Goal: Task Accomplishment & Management: Complete application form

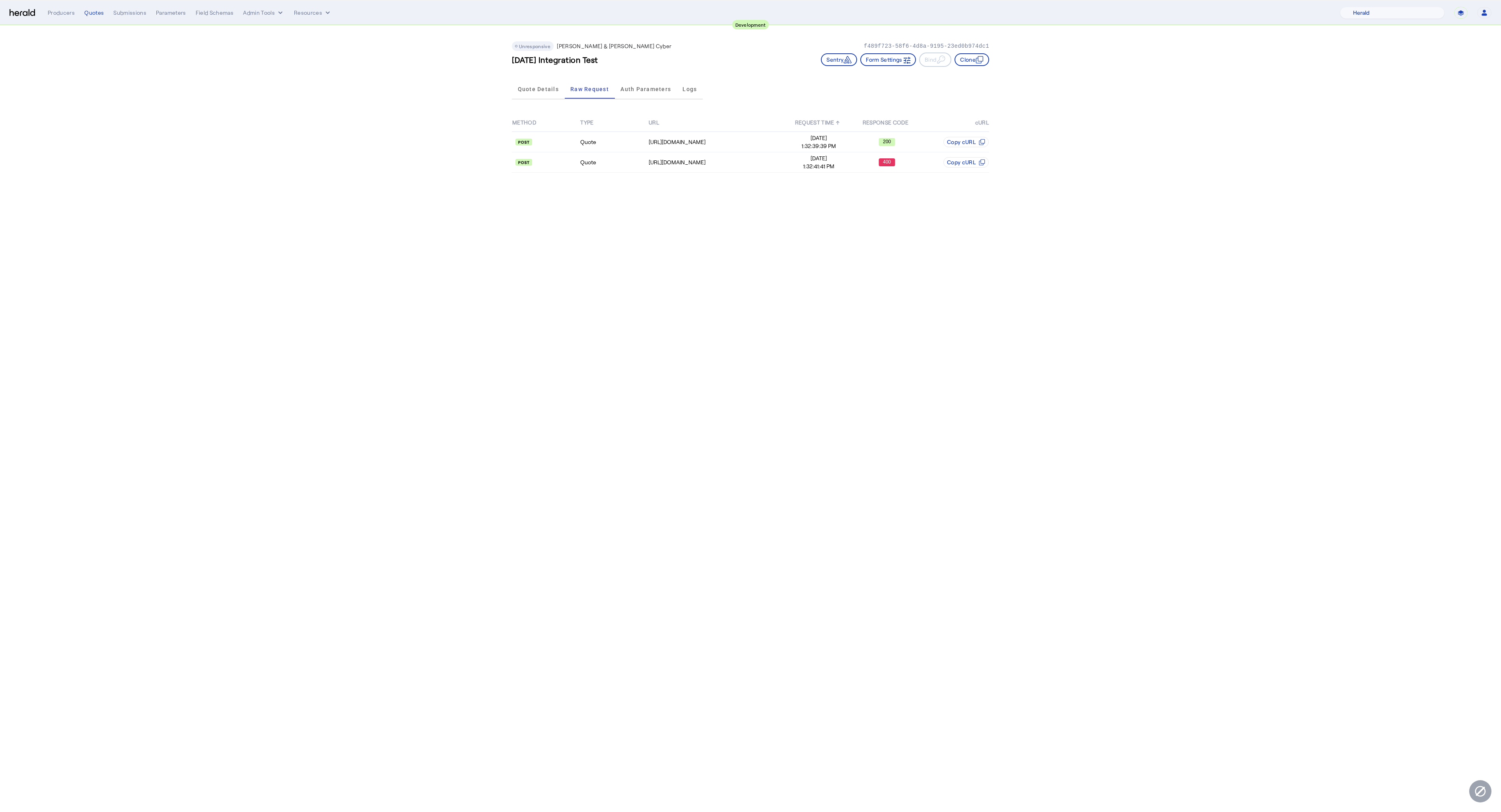
select select "pfm_2v8p_herald_api"
click at [841, 298] on body "**********" at bounding box center [750, 406] width 1501 height 812
click at [311, 13] on button "Resources" at bounding box center [313, 12] width 38 height 8
click at [326, 33] on span "Herald Request Builder" at bounding box center [334, 29] width 68 height 8
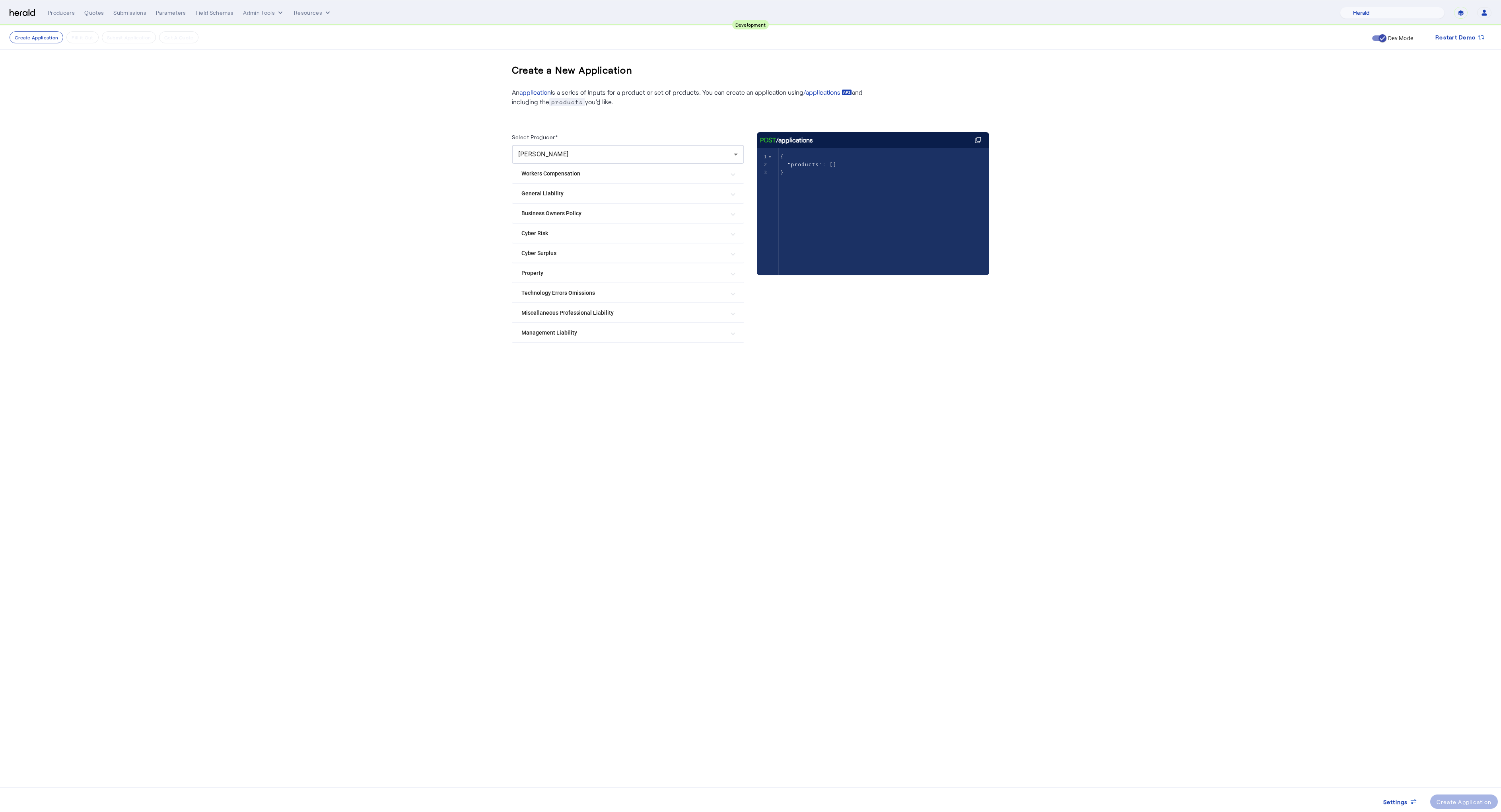
click at [545, 234] on Risk "Cyber Risk" at bounding box center [623, 234] width 203 height 9
click at [564, 255] on label "[PERSON_NAME] & [PERSON_NAME] Cyber" at bounding box center [593, 256] width 112 height 8
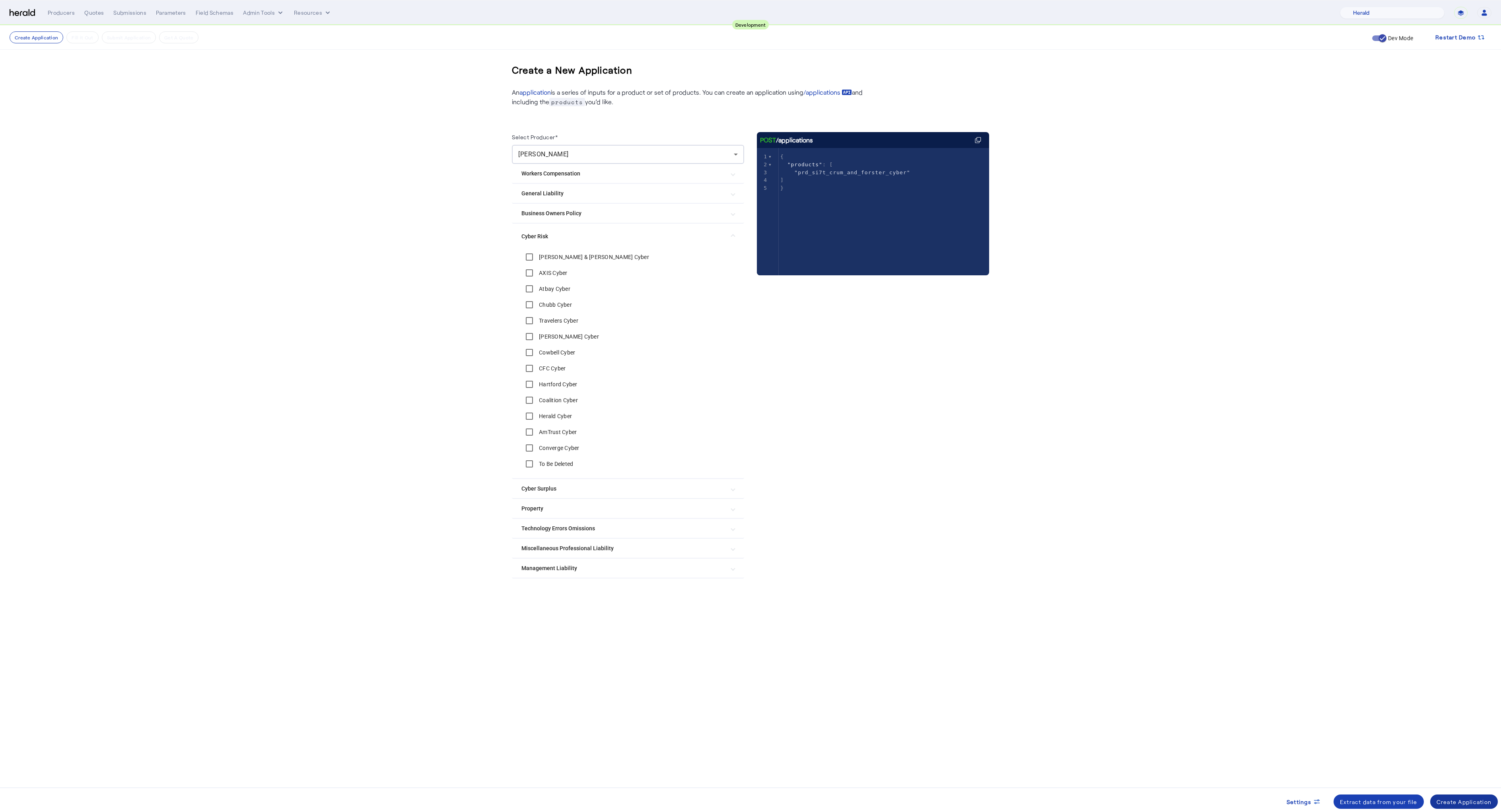
click at [1465, 799] on div "Create Application" at bounding box center [1465, 802] width 56 height 9
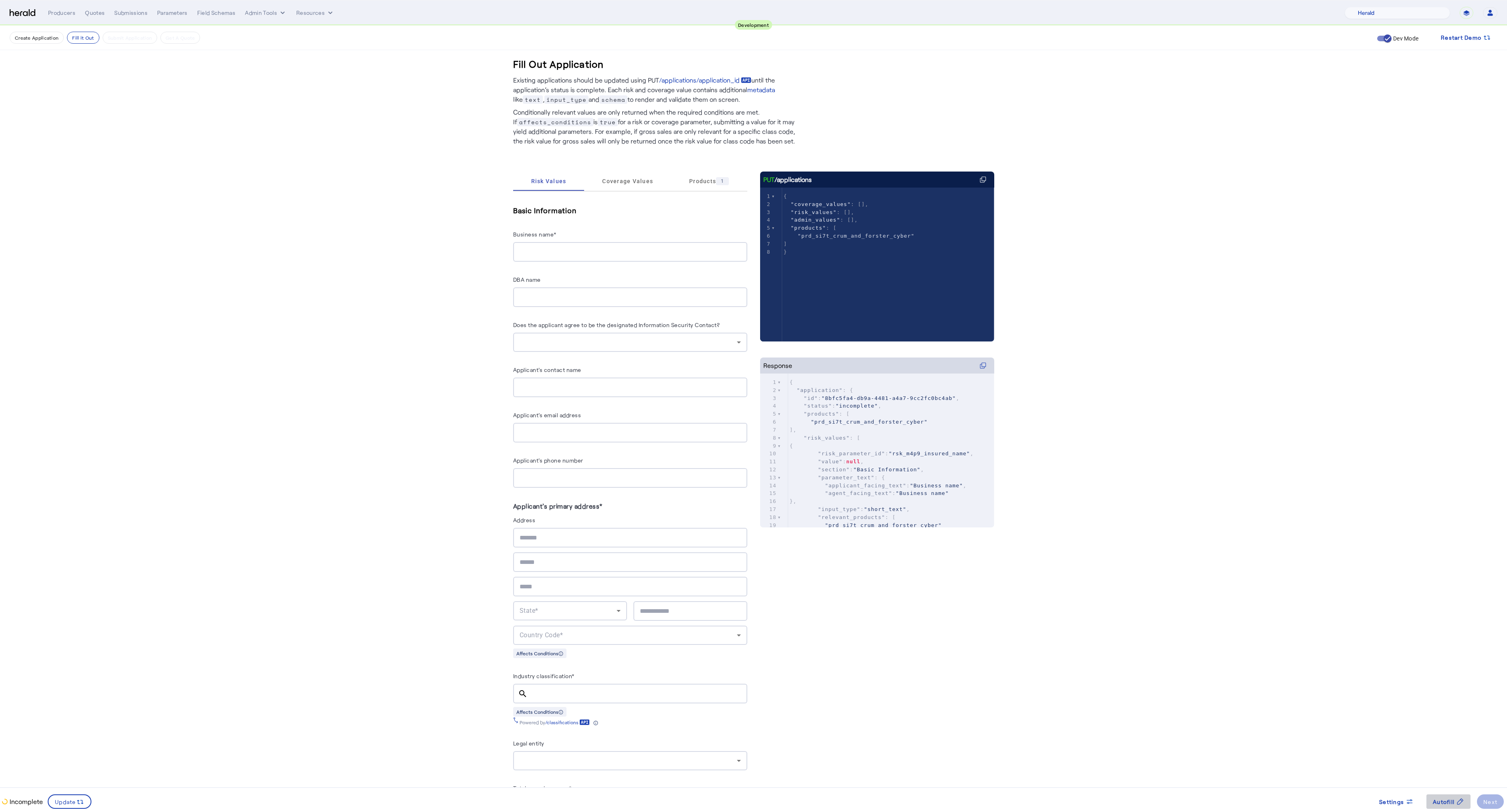
click at [1444, 802] on span "Autofill" at bounding box center [1443, 802] width 22 height 9
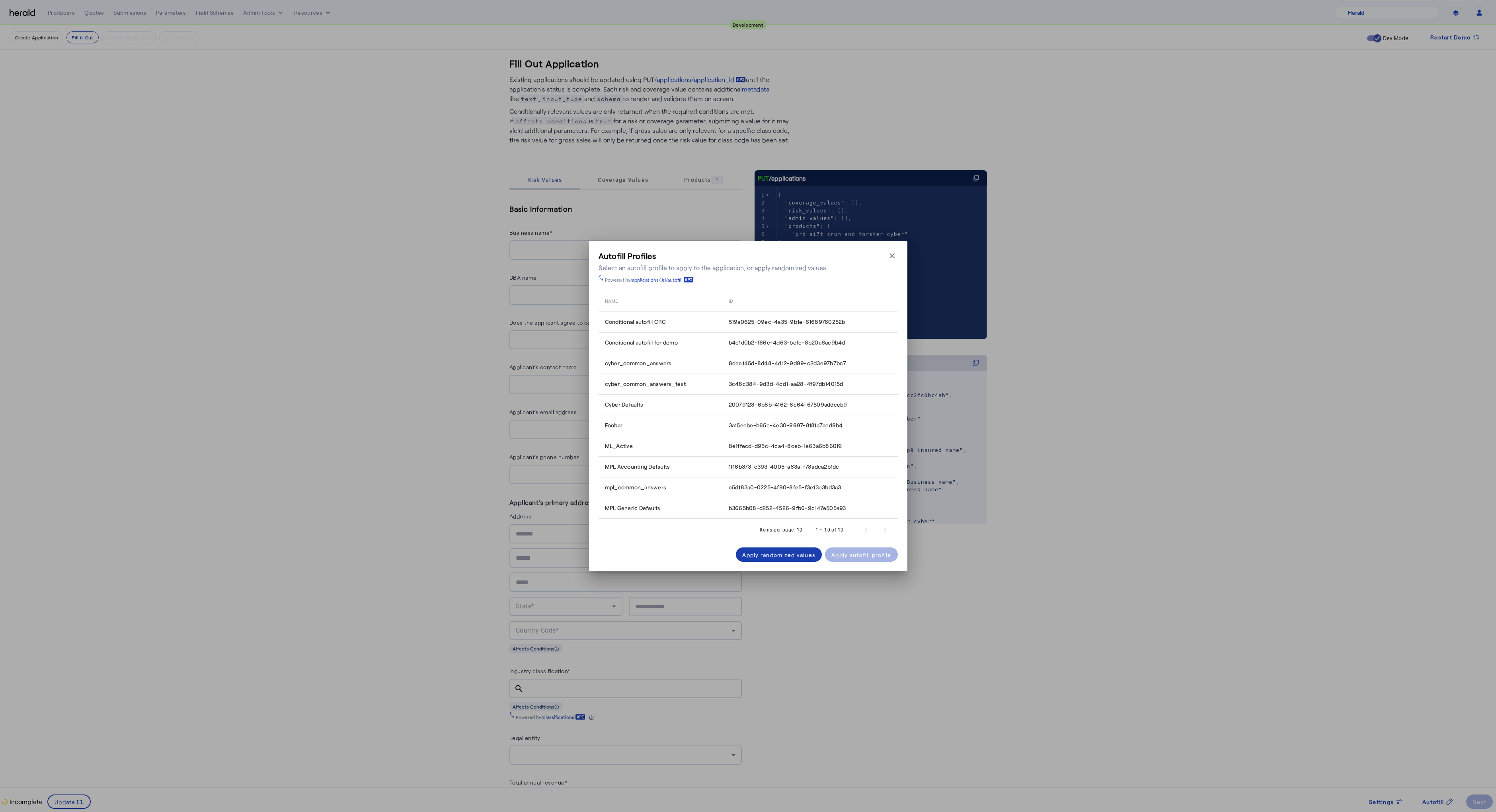
click at [745, 557] on div "Apply randomized values" at bounding box center [778, 555] width 73 height 9
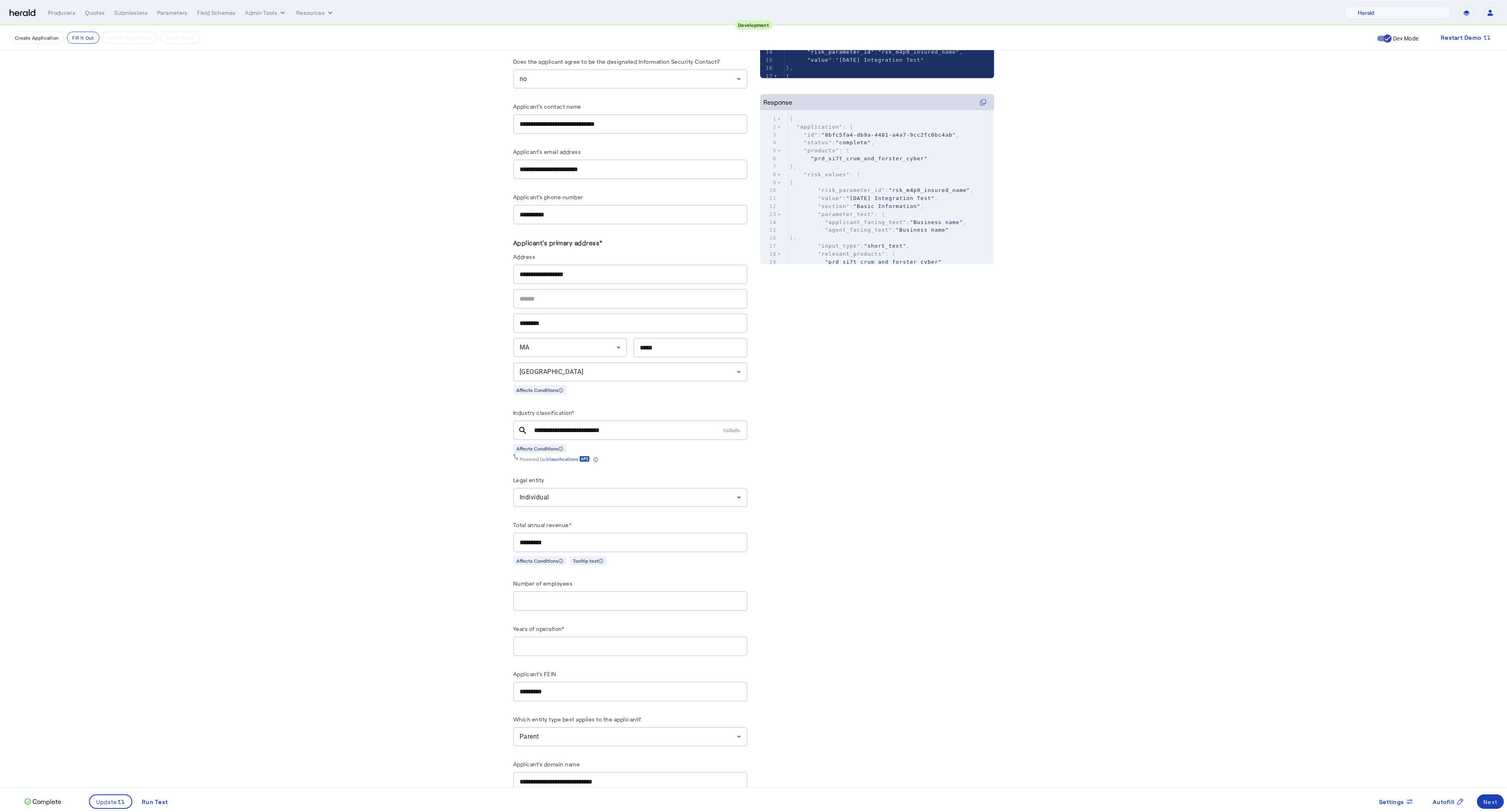
scroll to position [337, 0]
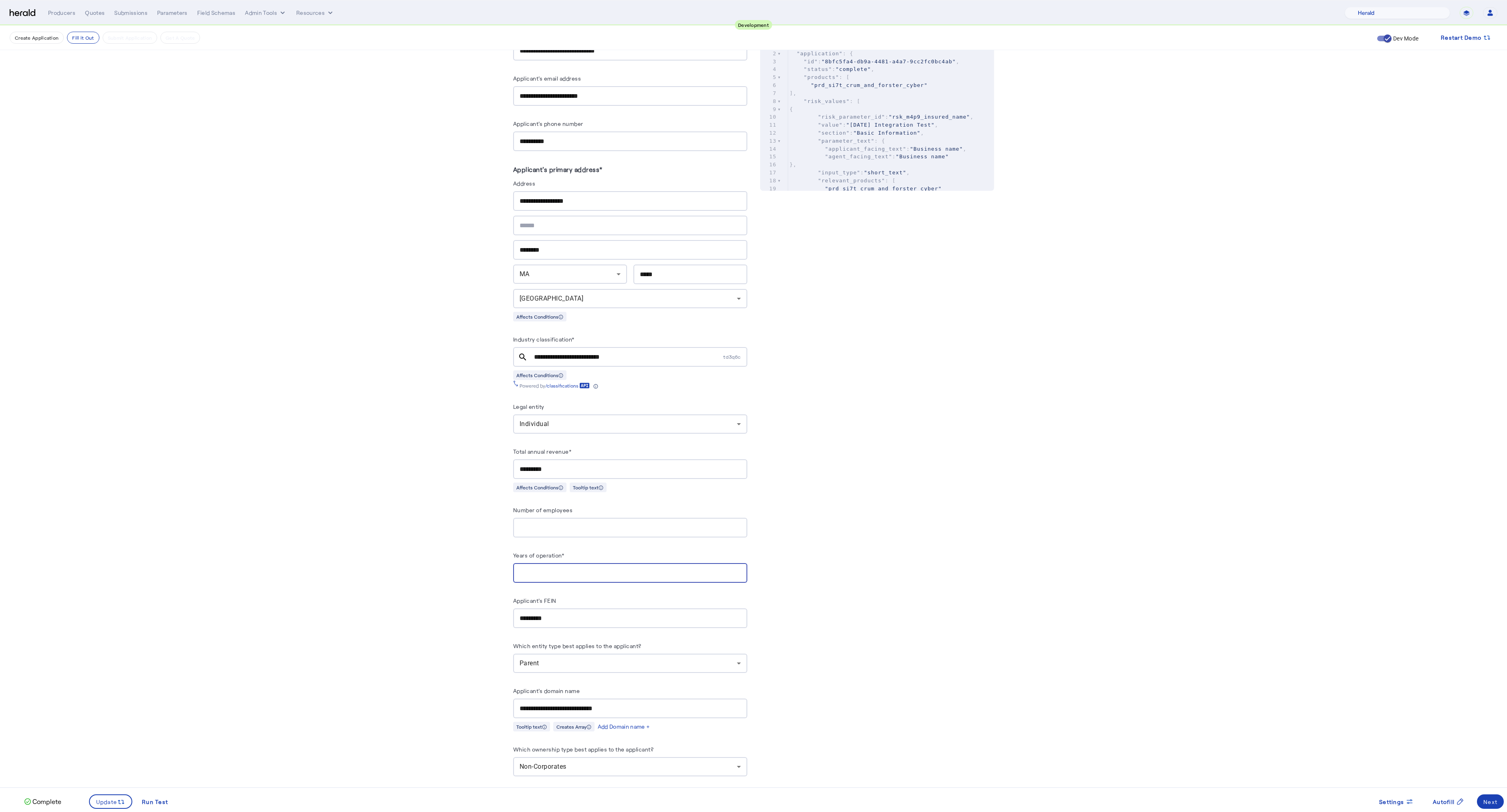
click at [529, 571] on input "***" at bounding box center [630, 572] width 221 height 10
click at [529, 570] on input "***" at bounding box center [630, 572] width 221 height 10
type input "**"
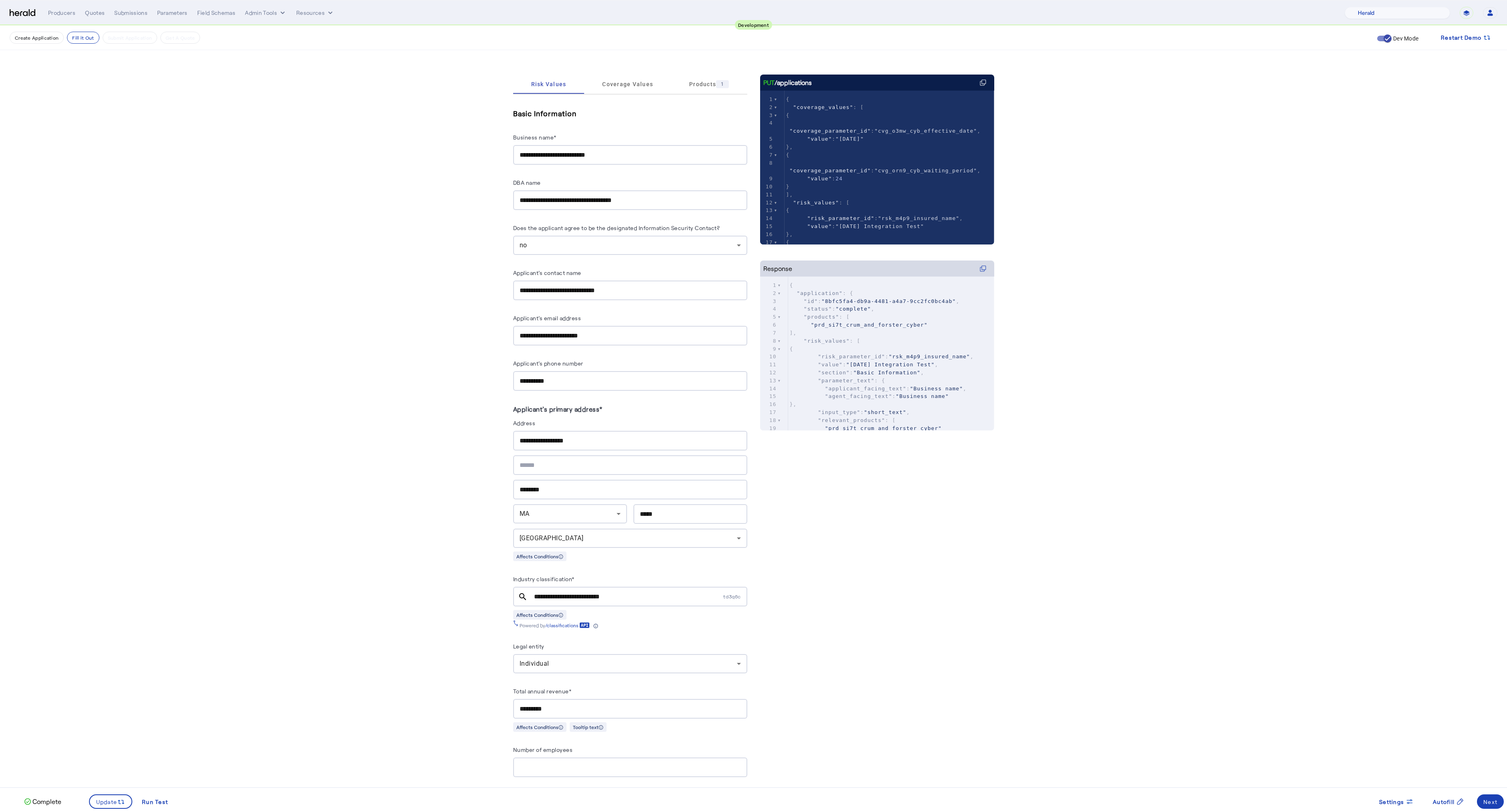
scroll to position [0, 0]
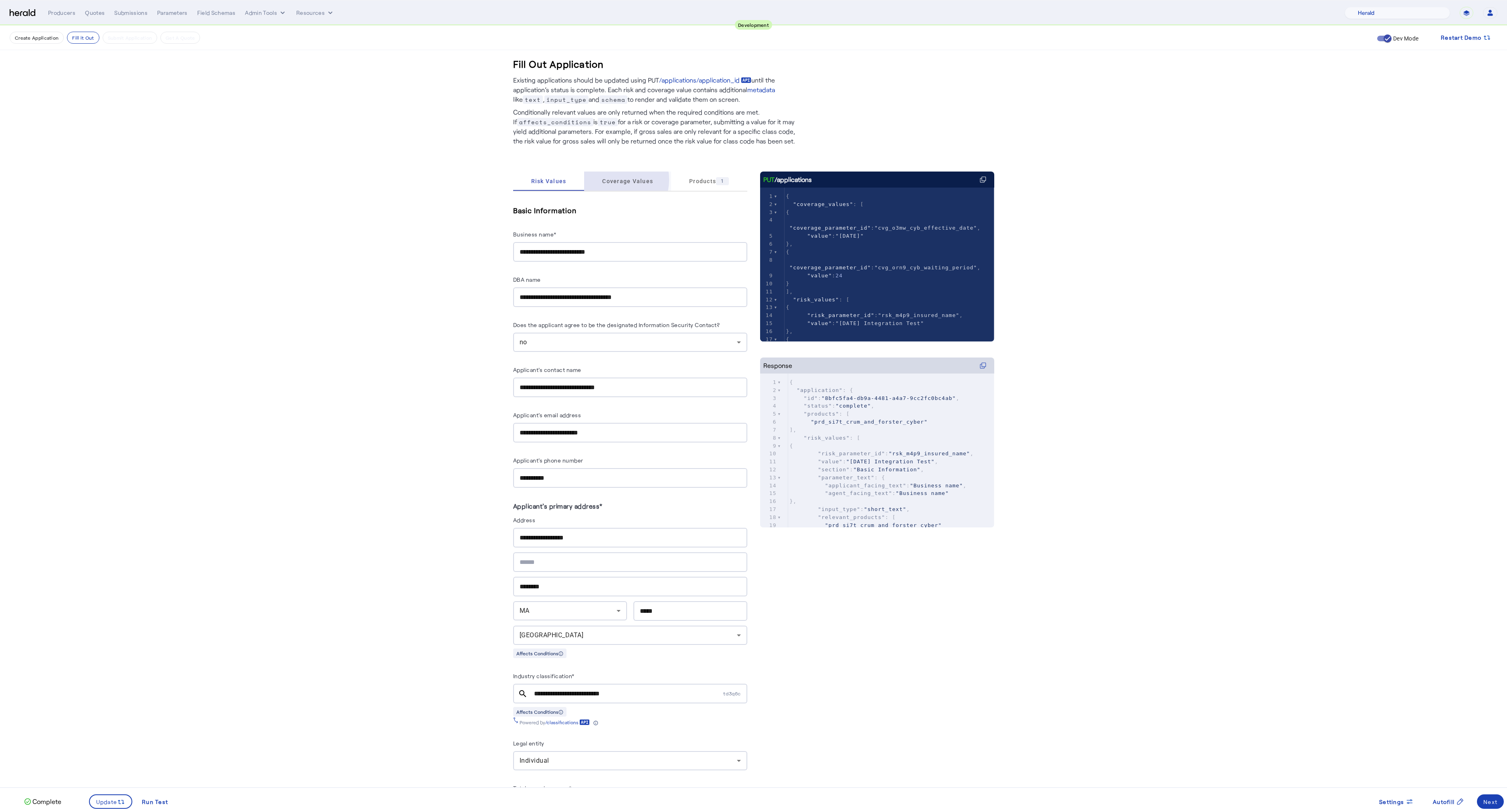
click at [614, 179] on span "Coverage Values" at bounding box center [627, 181] width 51 height 5
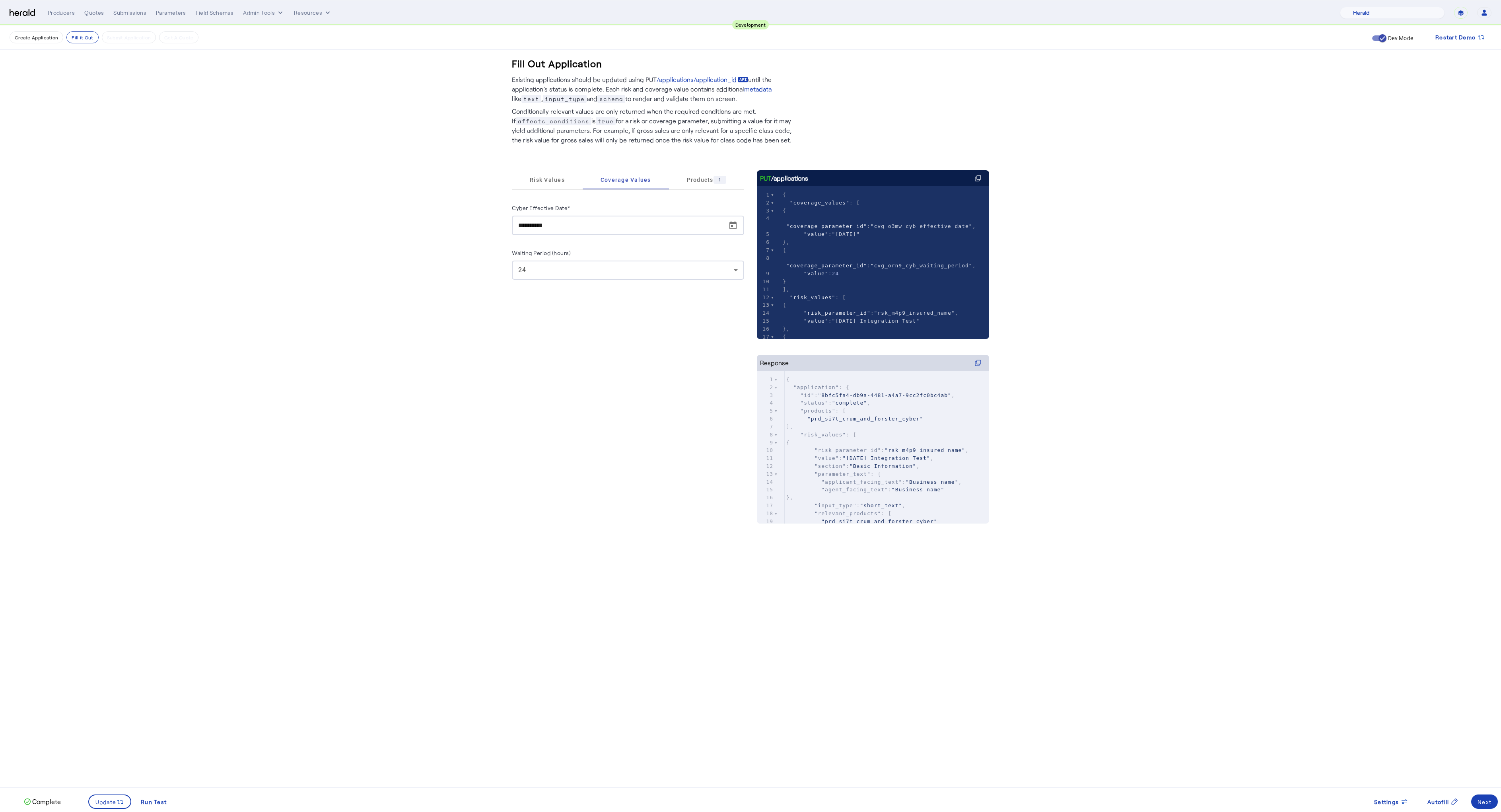
click at [576, 268] on div "24" at bounding box center [626, 269] width 215 height 10
click at [540, 310] on span "6" at bounding box center [628, 309] width 220 height 10
click at [365, 416] on fill-application-step "**********" at bounding box center [750, 298] width 1501 height 545
click at [552, 184] on span "Risk Values" at bounding box center [547, 180] width 35 height 19
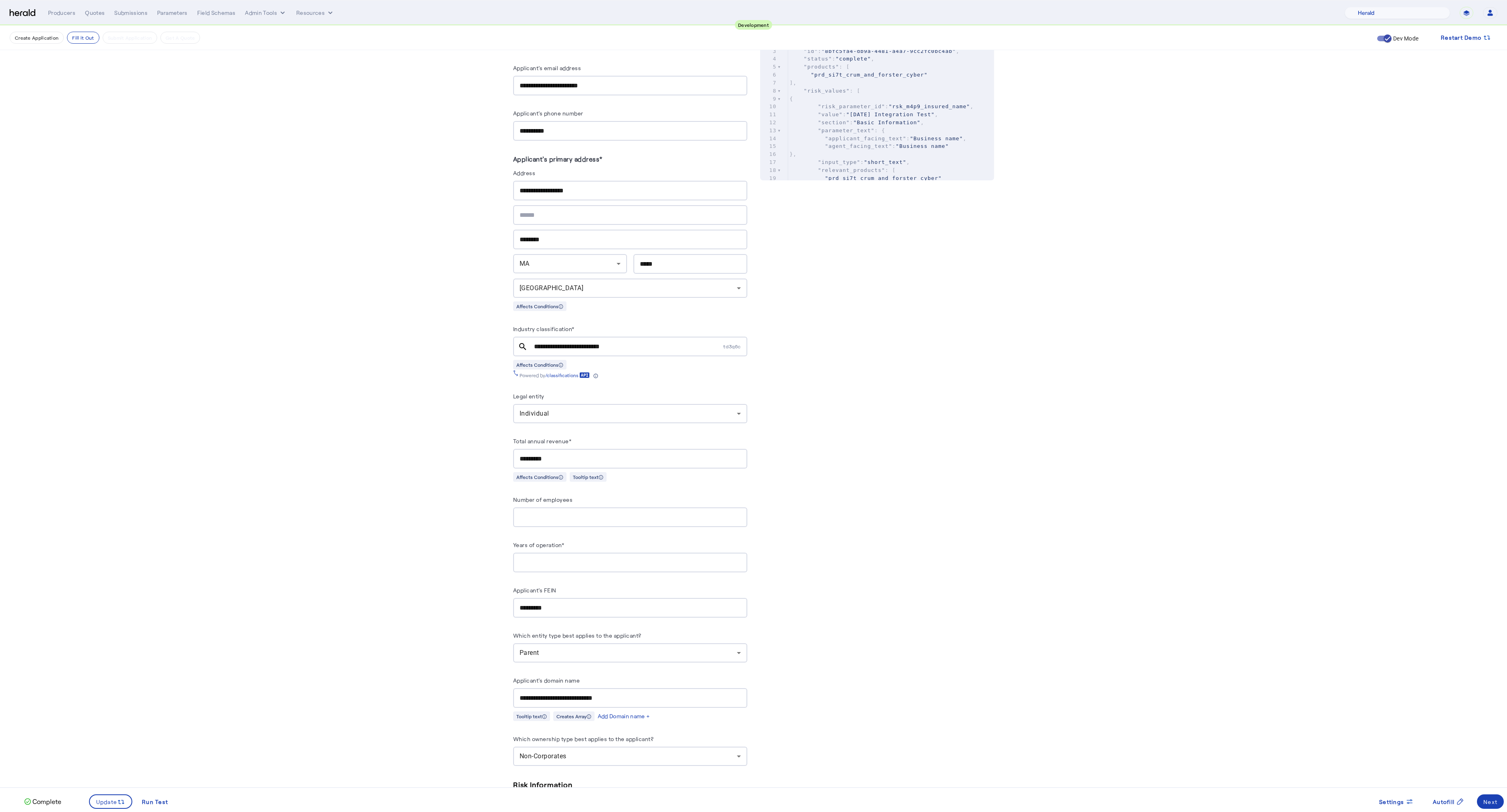
scroll to position [481, 0]
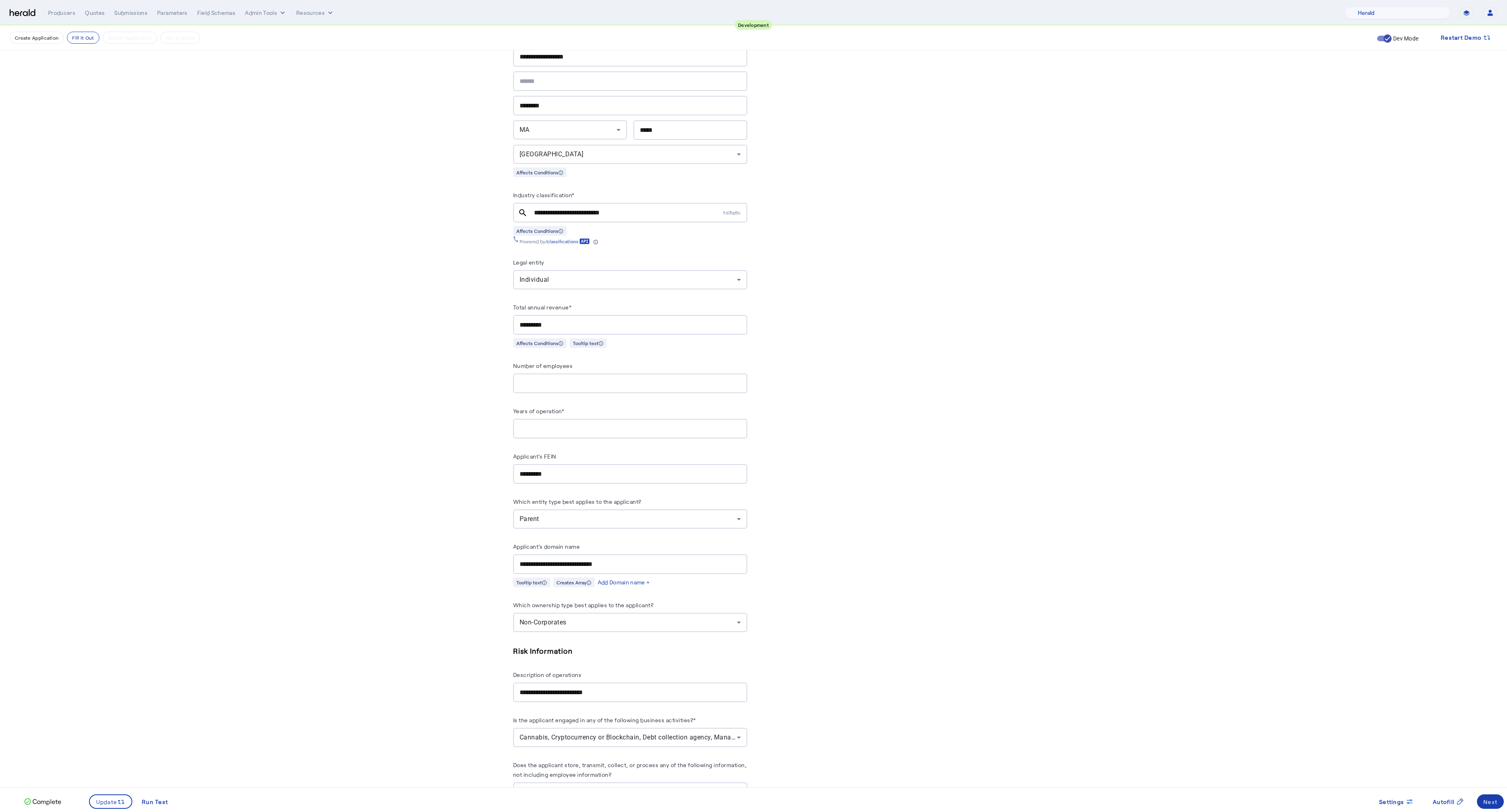
click at [1491, 803] on div "Next" at bounding box center [1490, 802] width 14 height 9
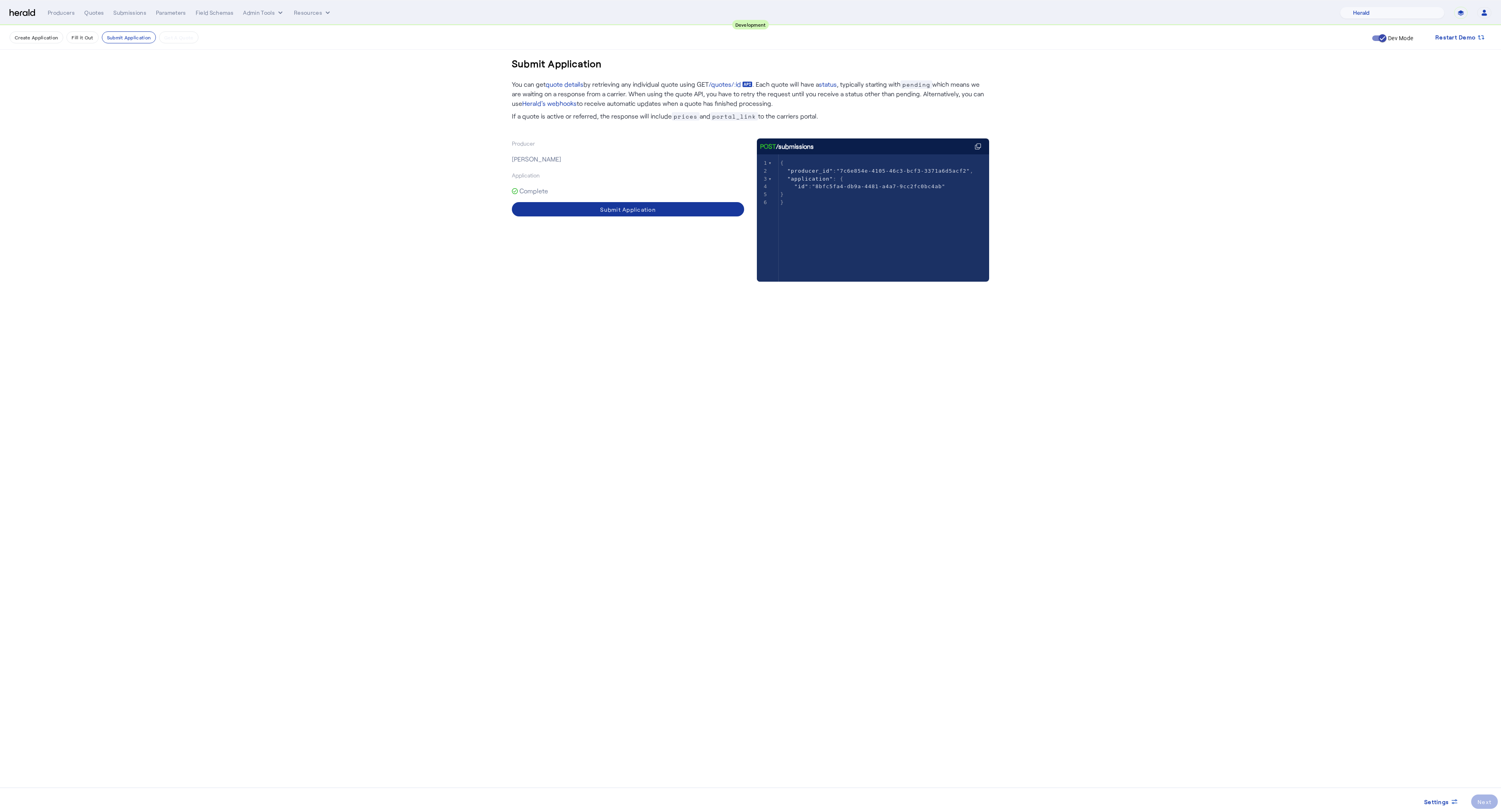
click at [627, 206] on div "Submit Application" at bounding box center [628, 209] width 56 height 9
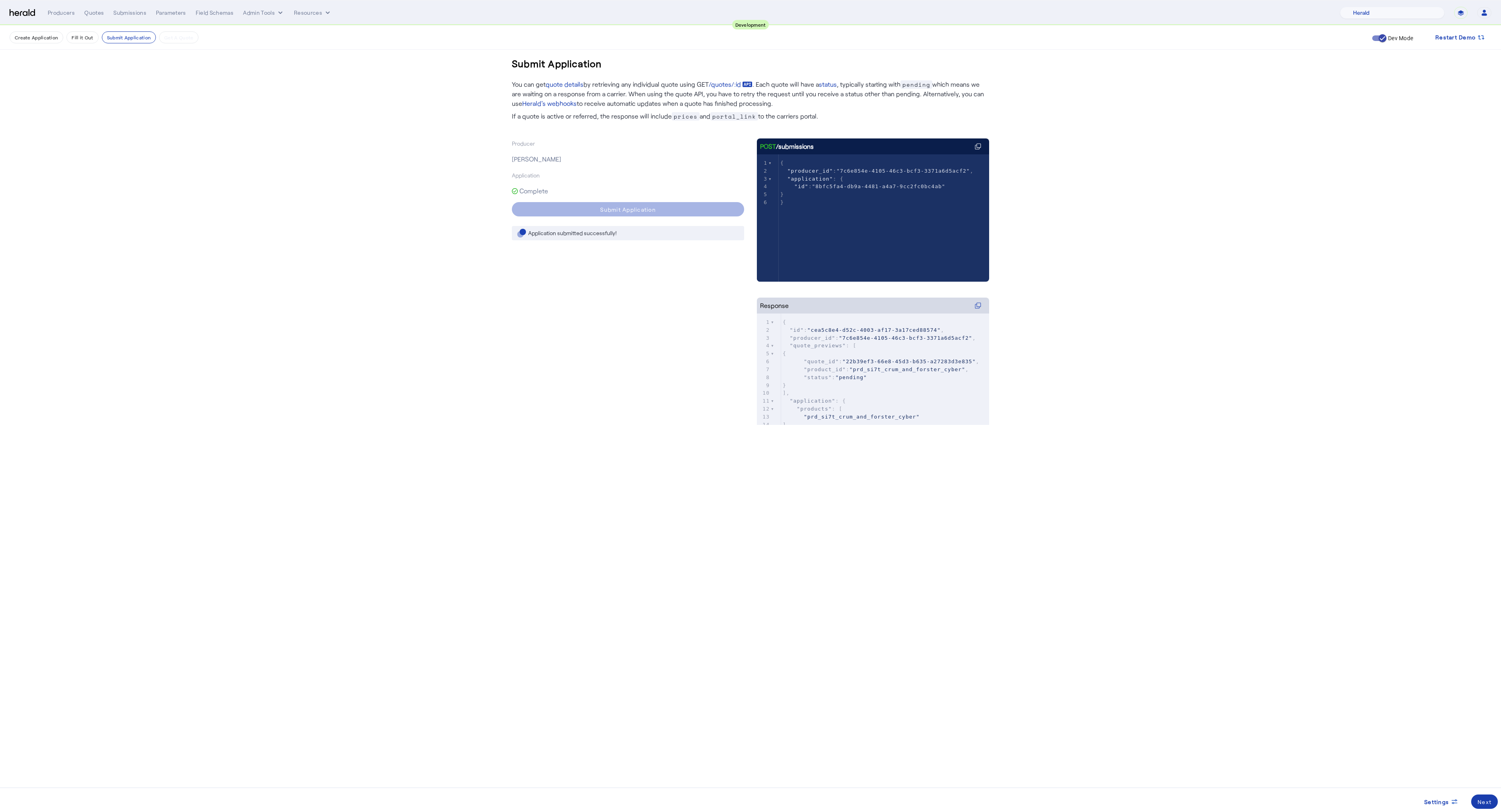
click at [1489, 803] on div "Next" at bounding box center [1484, 802] width 14 height 9
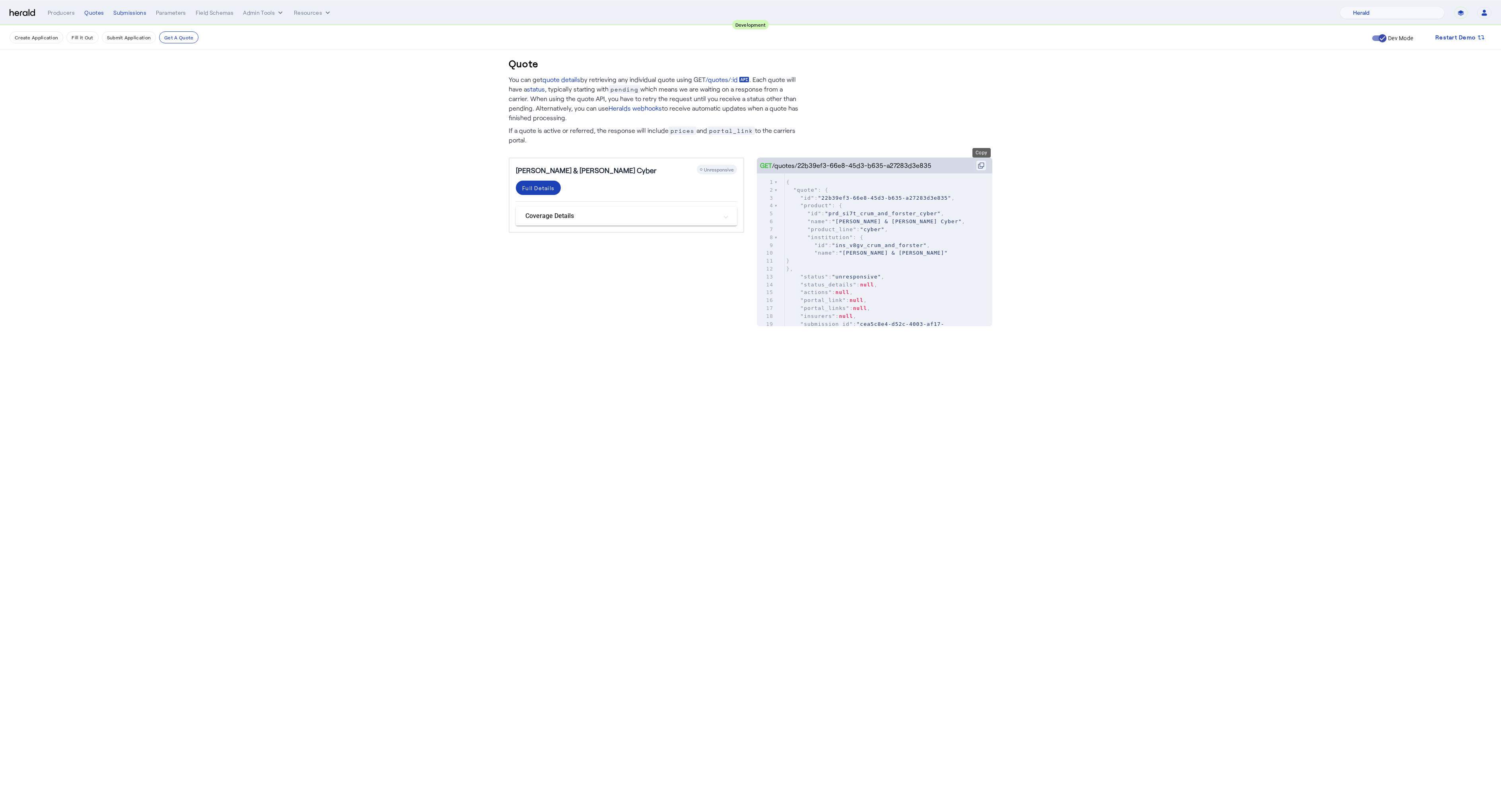
click at [982, 163] on icon at bounding box center [981, 165] width 6 height 6
click at [546, 187] on div "Full Details" at bounding box center [538, 188] width 32 height 9
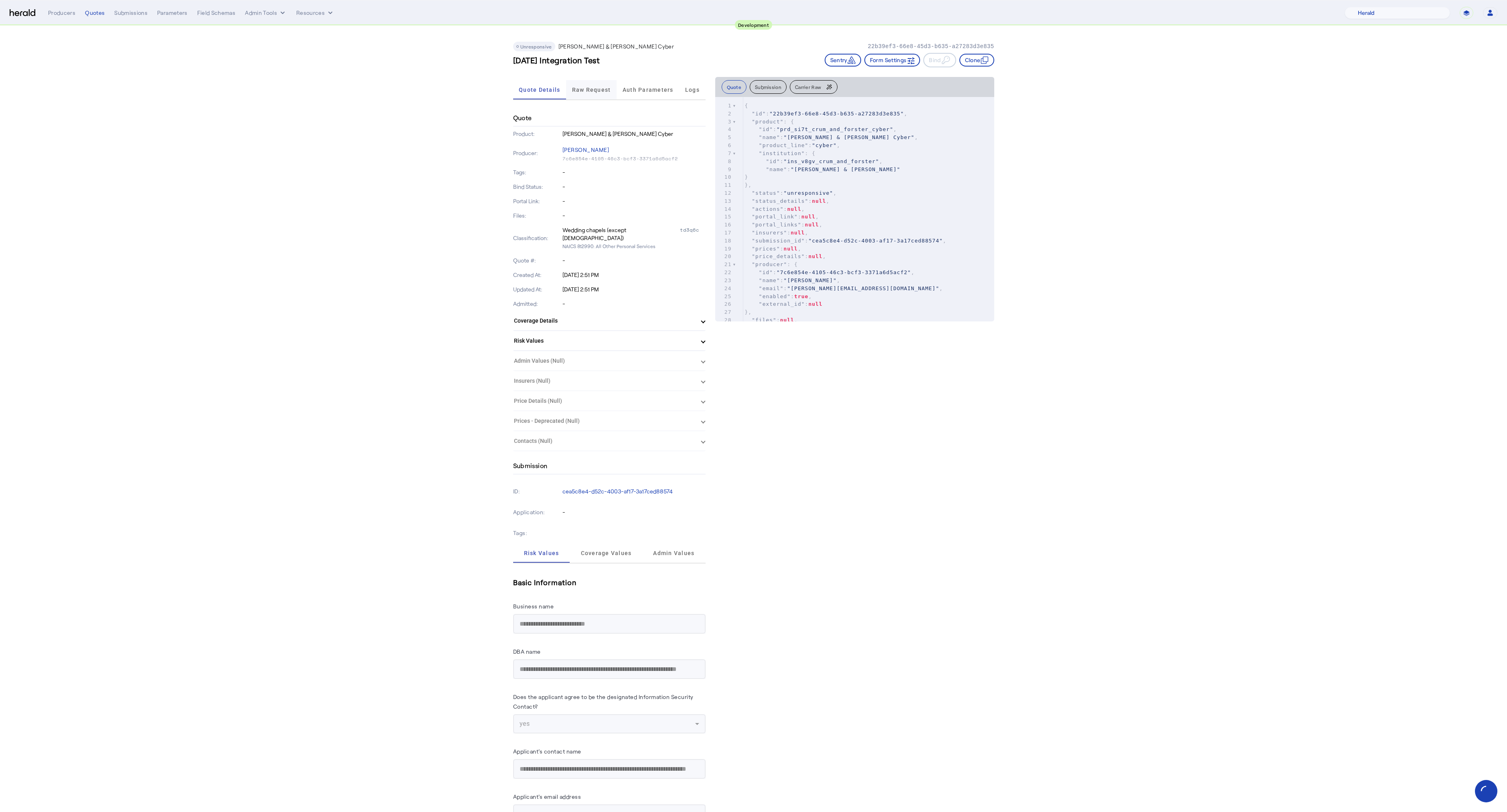
click at [609, 95] on span "Raw Request" at bounding box center [592, 90] width 39 height 19
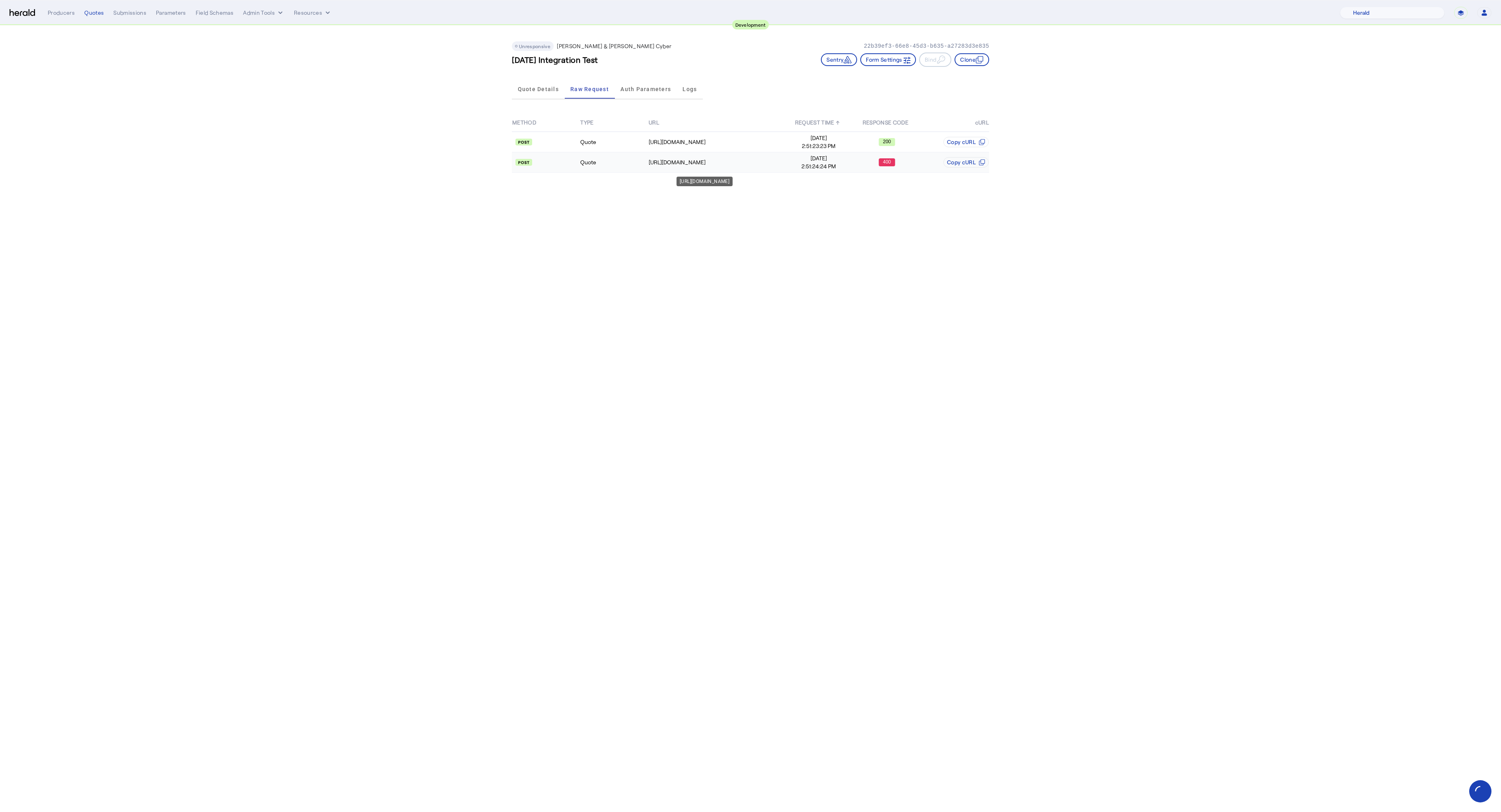
click at [720, 161] on div "[URL][DOMAIN_NAME]" at bounding box center [717, 162] width 136 height 8
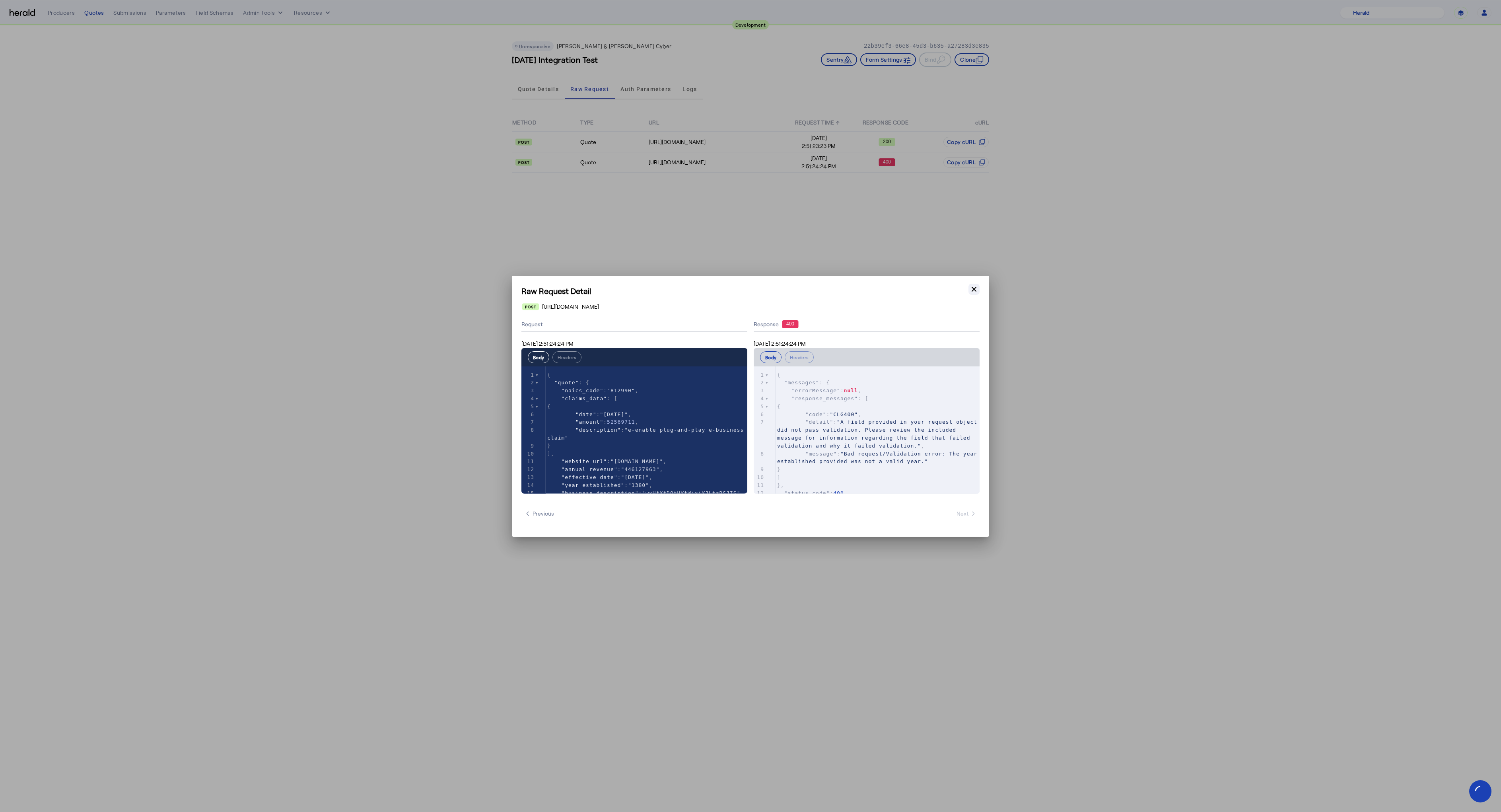
click at [978, 285] on icon "button" at bounding box center [974, 288] width 8 height 8
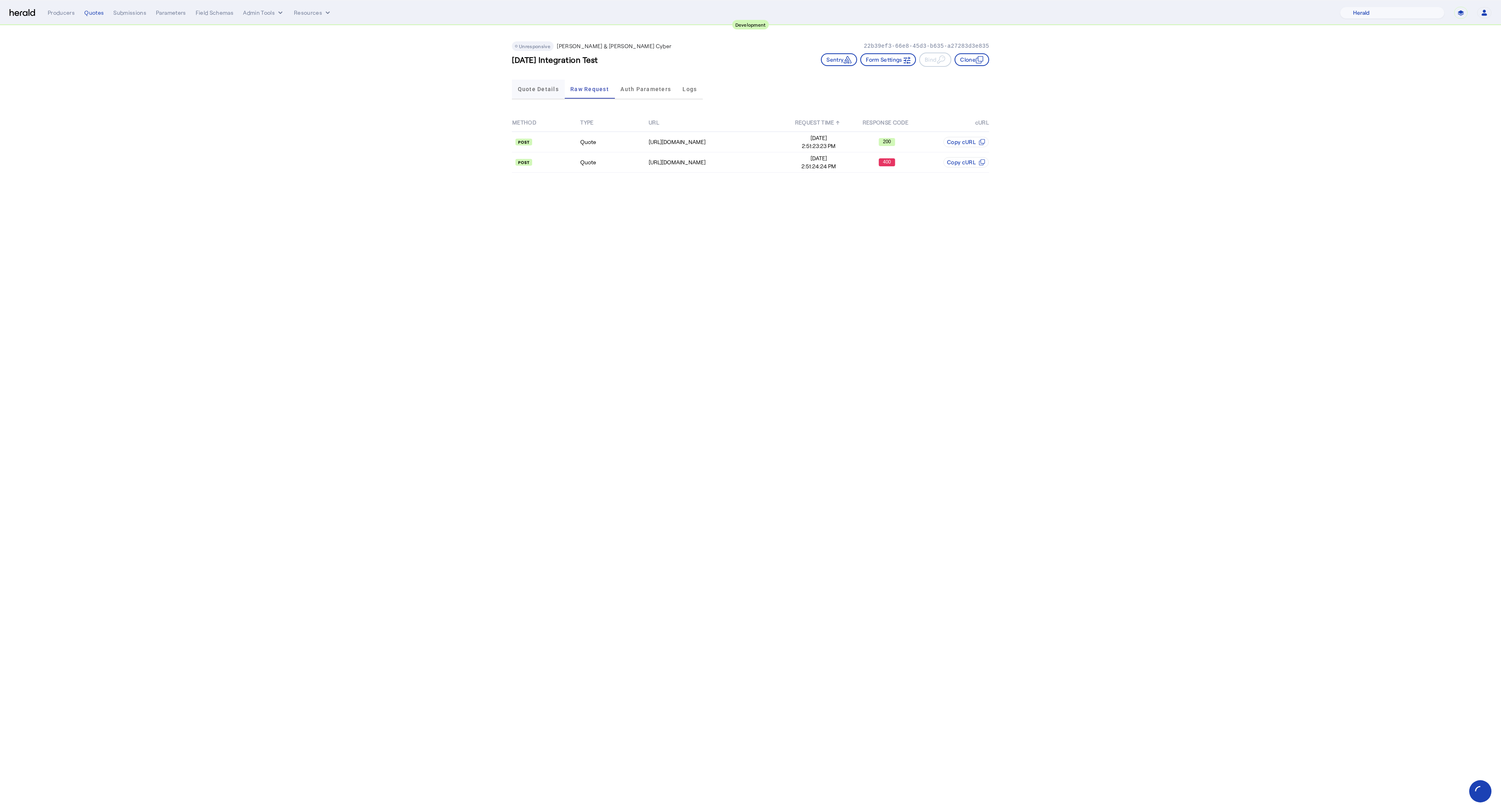
click at [533, 83] on span "Quote Details" at bounding box center [538, 89] width 41 height 19
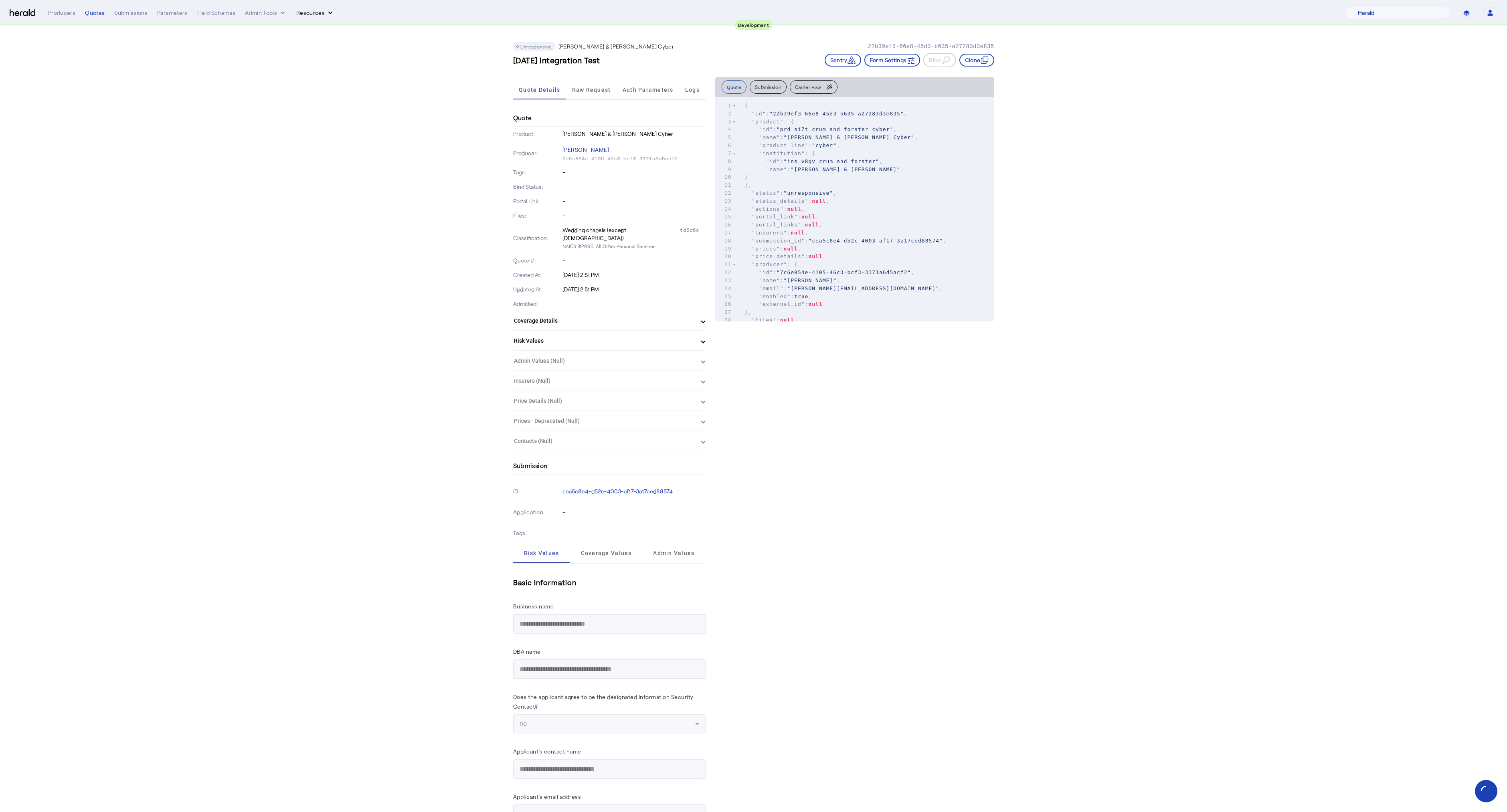
click at [305, 11] on button "Resources" at bounding box center [315, 12] width 39 height 8
click at [319, 29] on span "Herald Request Builder" at bounding box center [336, 29] width 68 height 8
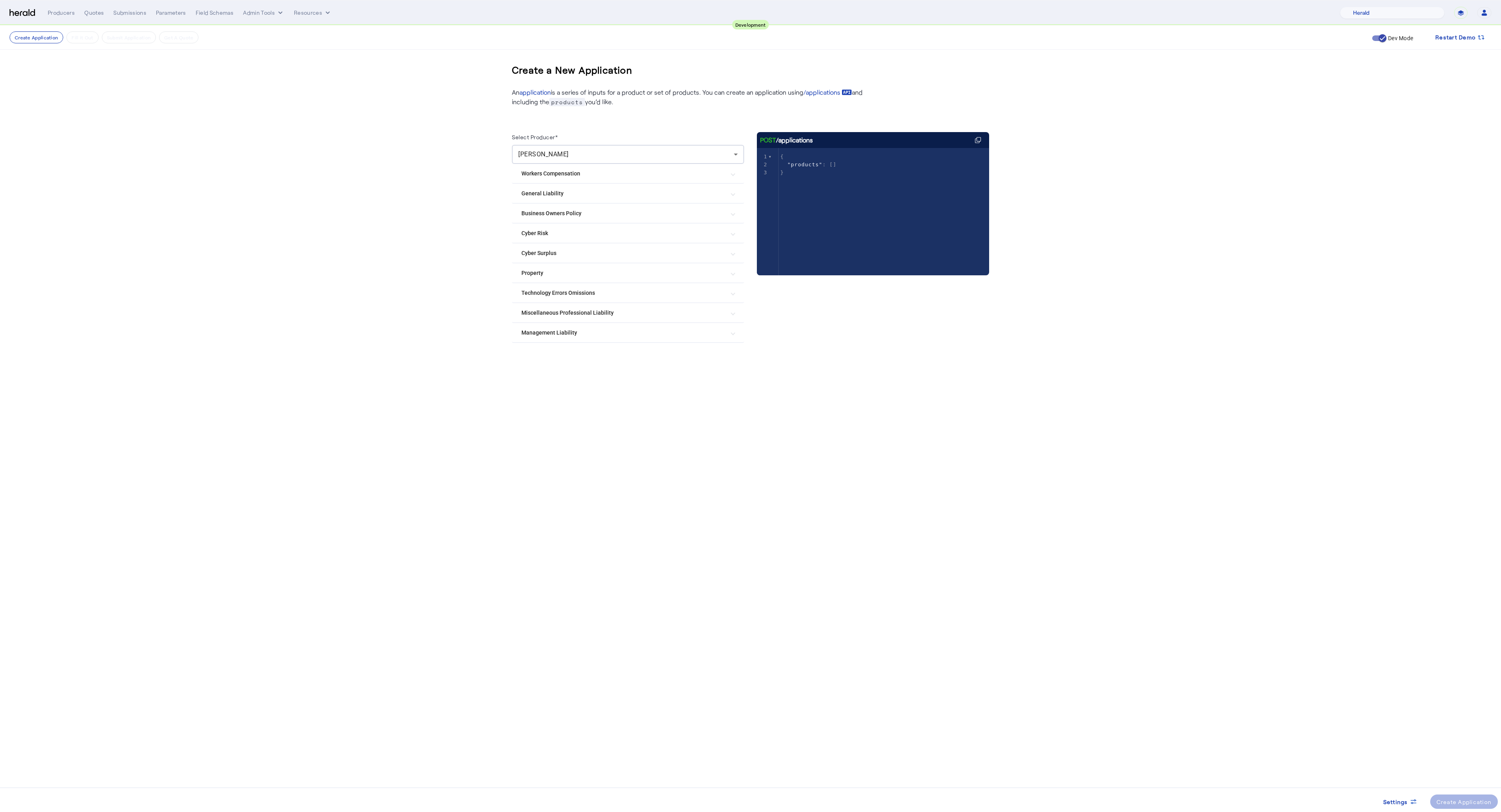
click at [533, 238] on mat-expansion-panel-header "Cyber Risk" at bounding box center [627, 233] width 232 height 19
click at [544, 255] on label "[PERSON_NAME] & [PERSON_NAME] Cyber" at bounding box center [593, 256] width 112 height 8
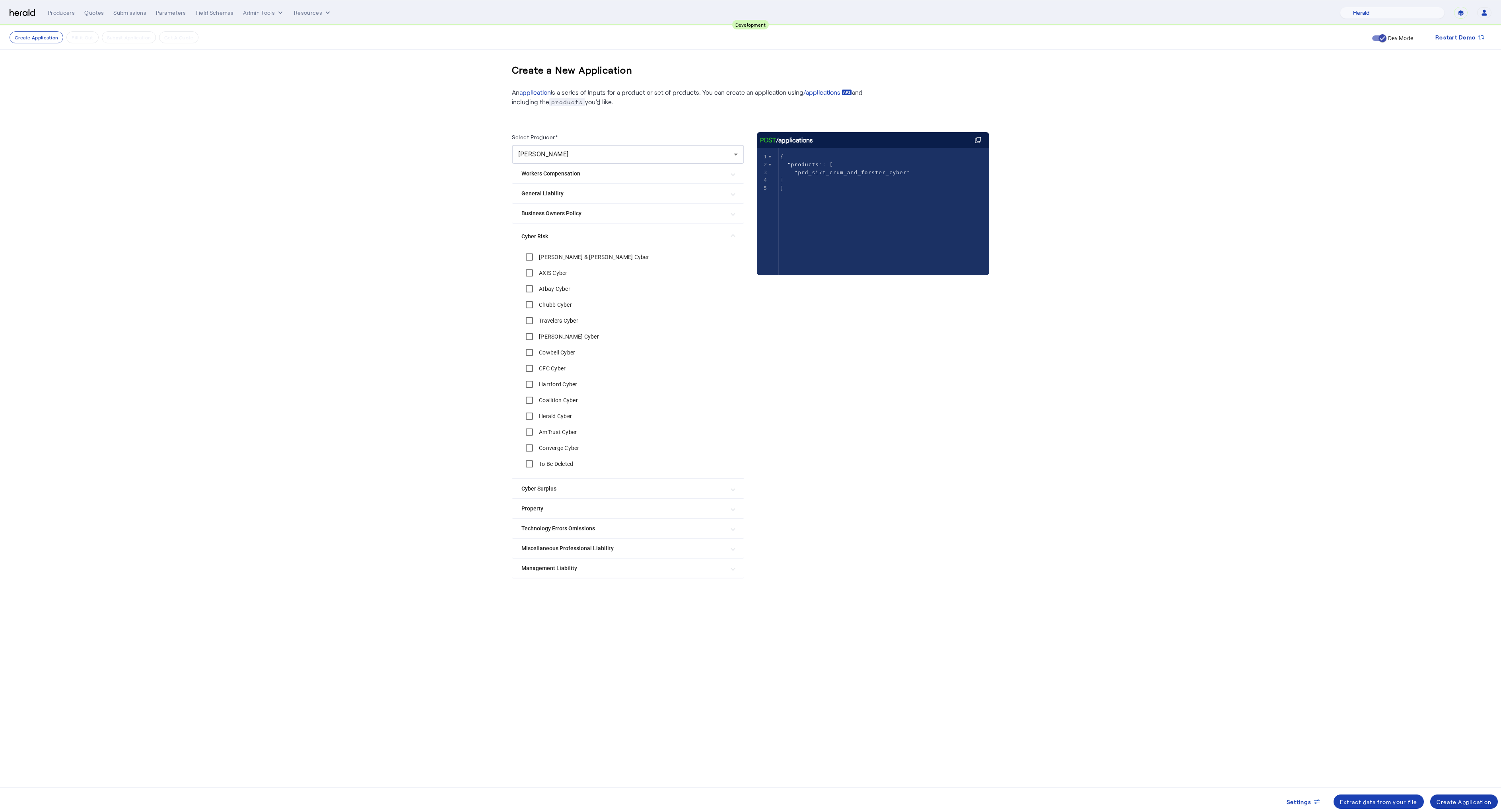
click at [1456, 801] on div "Create Application" at bounding box center [1465, 802] width 56 height 9
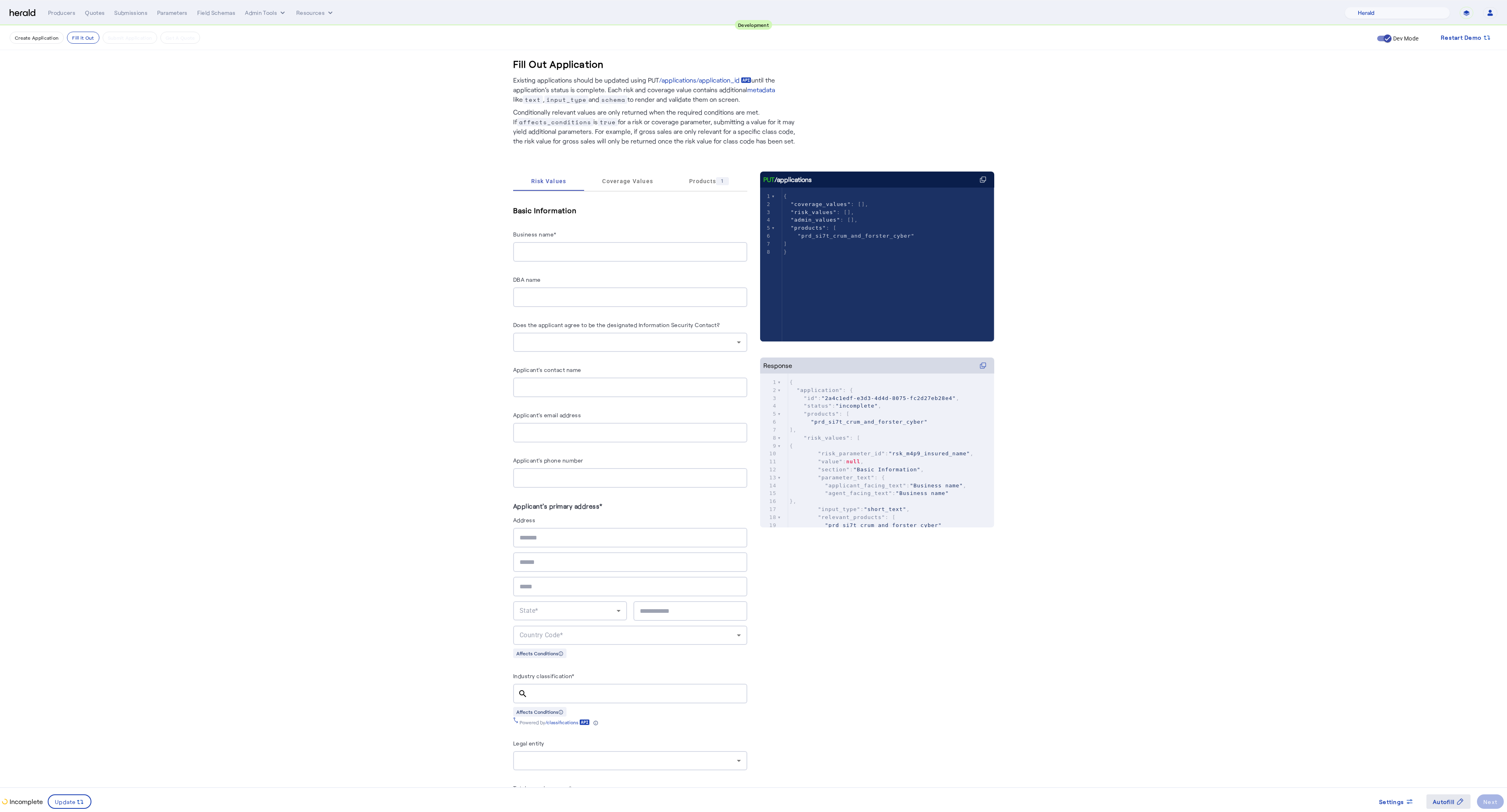
click at [1445, 796] on span at bounding box center [1448, 802] width 44 height 19
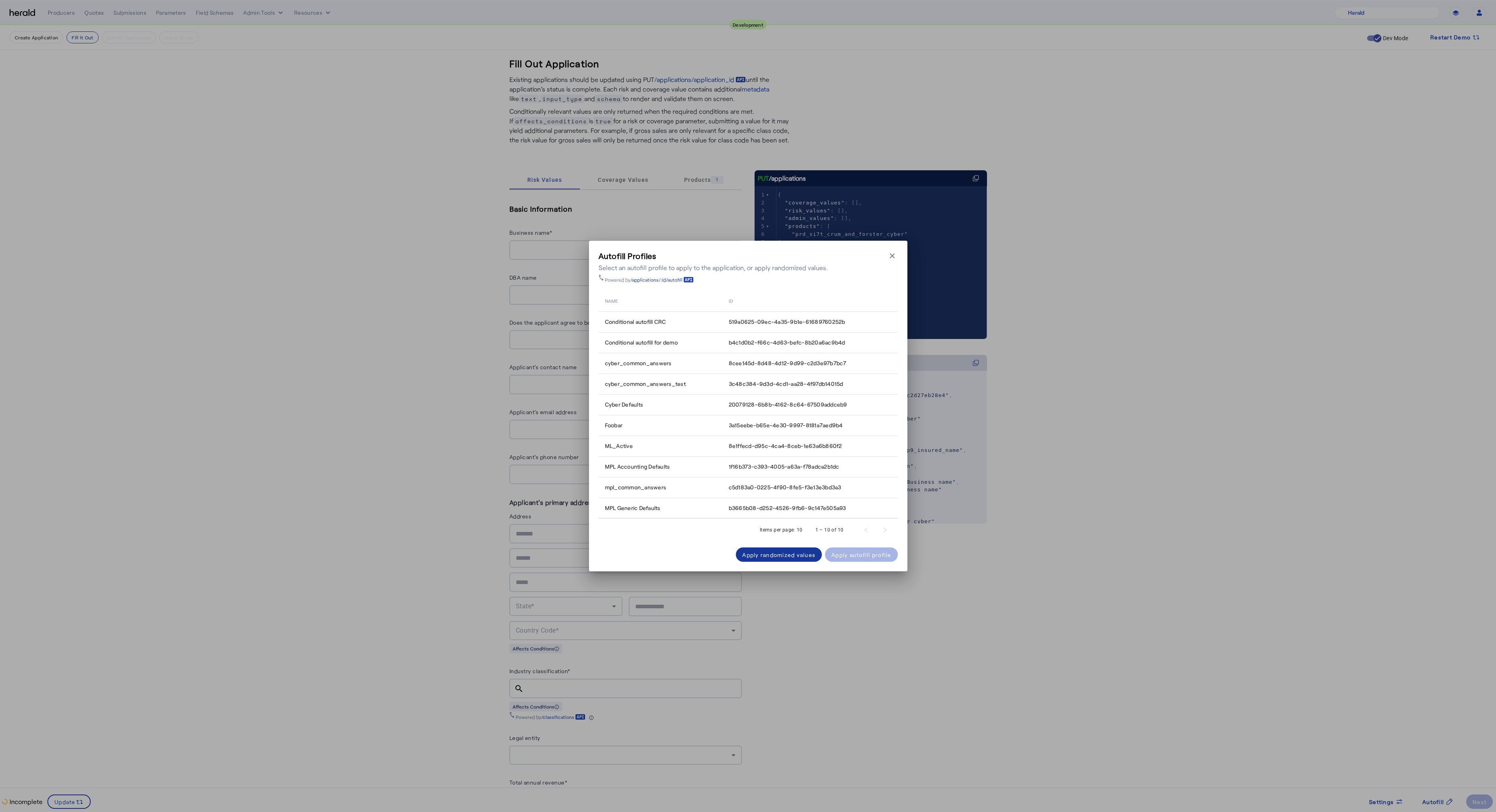
click at [766, 551] on div "Apply randomized values" at bounding box center [778, 555] width 73 height 9
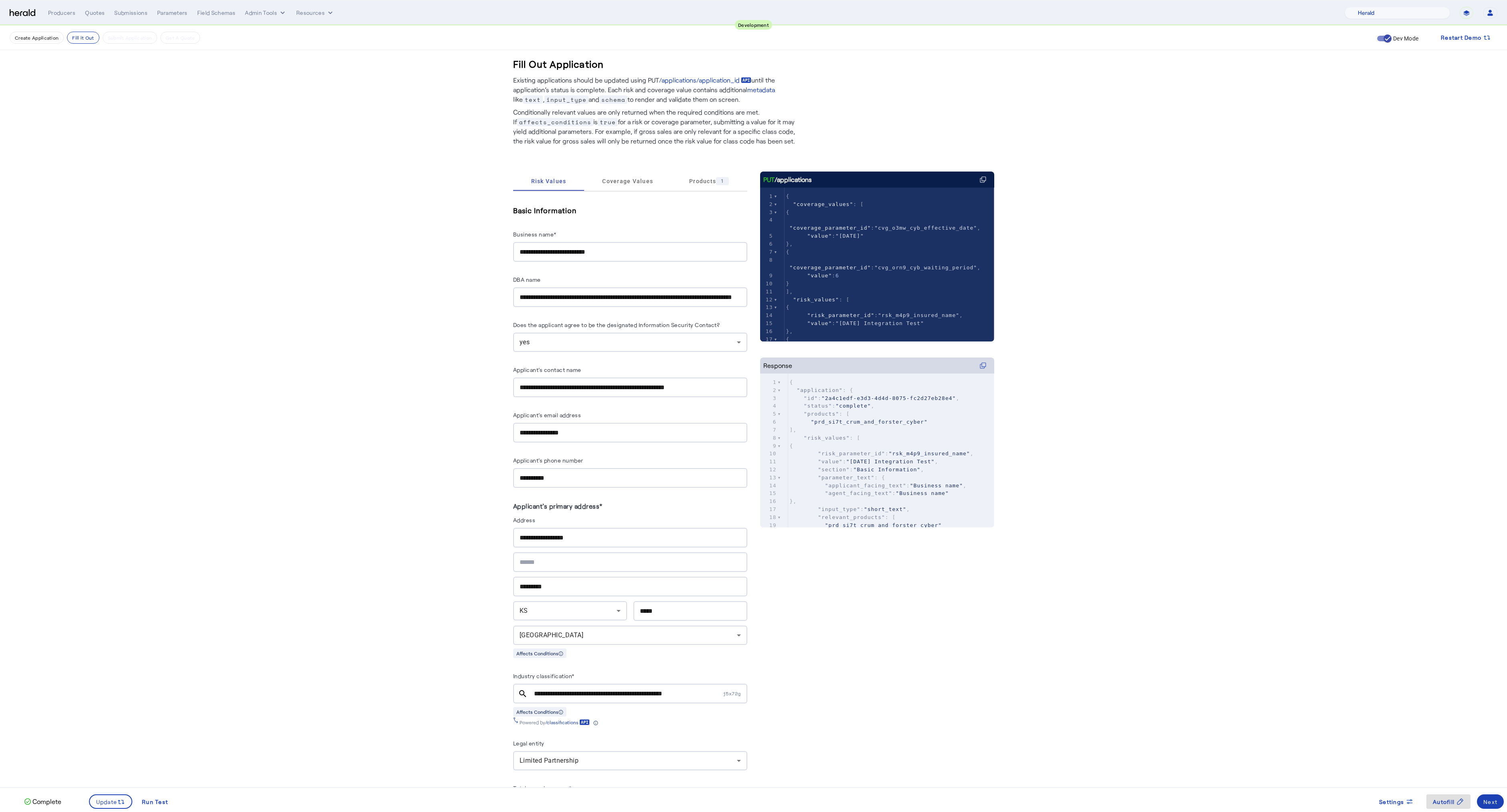
click at [618, 382] on input "**********" at bounding box center [630, 387] width 221 height 10
type input "**********"
click at [582, 380] on div "**********" at bounding box center [630, 387] width 221 height 19
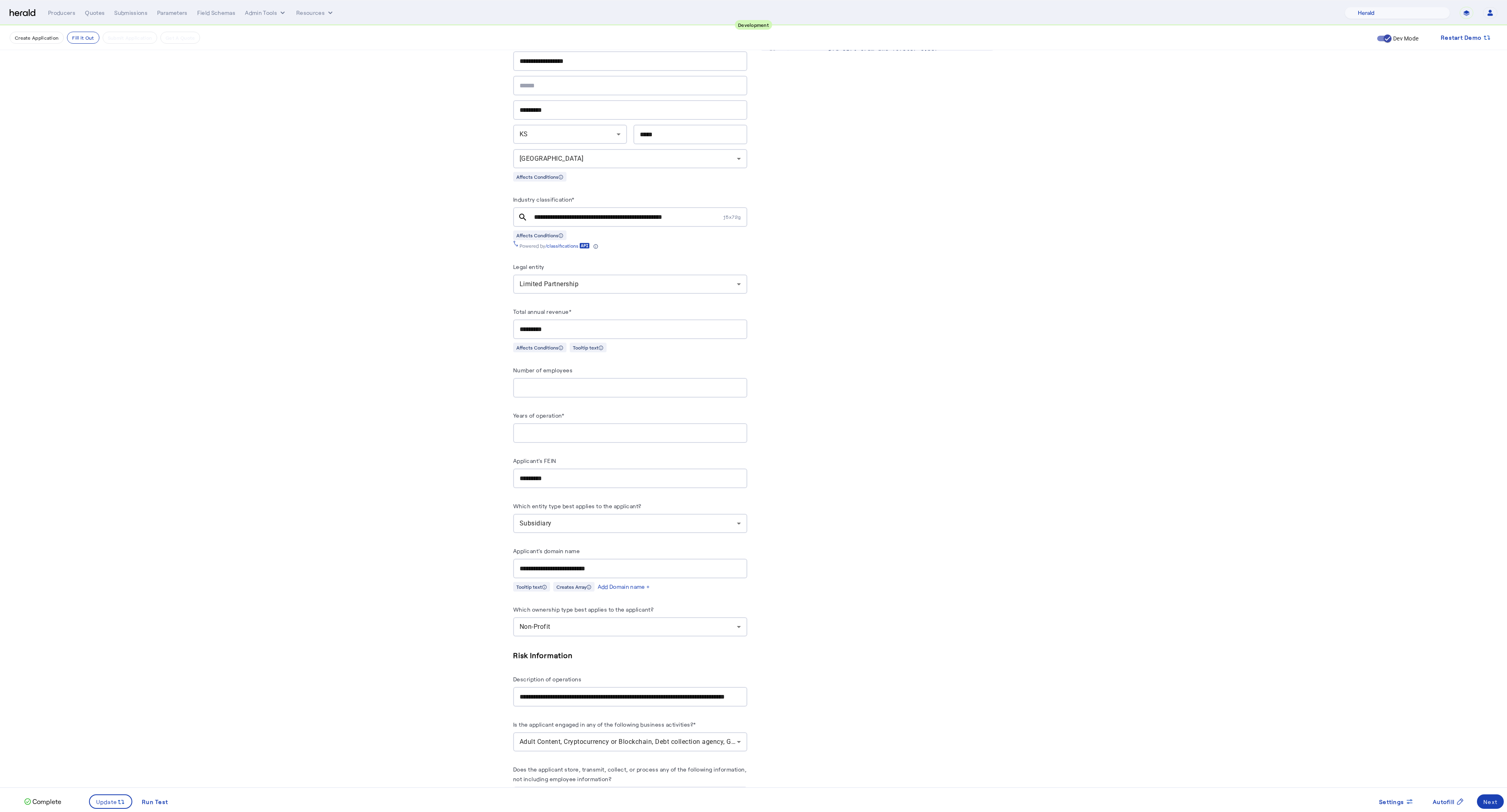
scroll to position [529, 0]
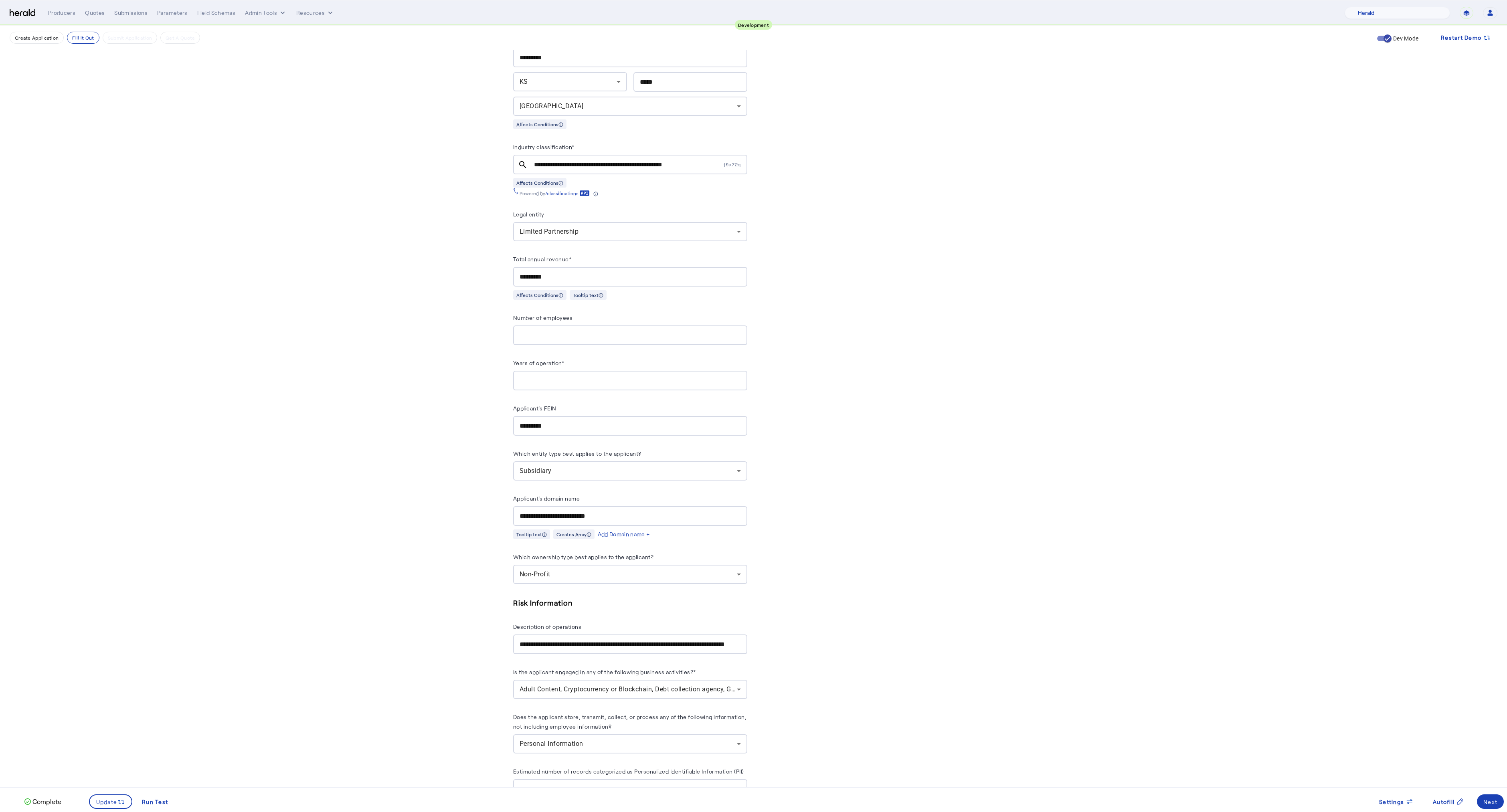
click at [526, 376] on input "***" at bounding box center [630, 381] width 221 height 10
type input "**"
click at [618, 376] on input "**" at bounding box center [630, 381] width 221 height 10
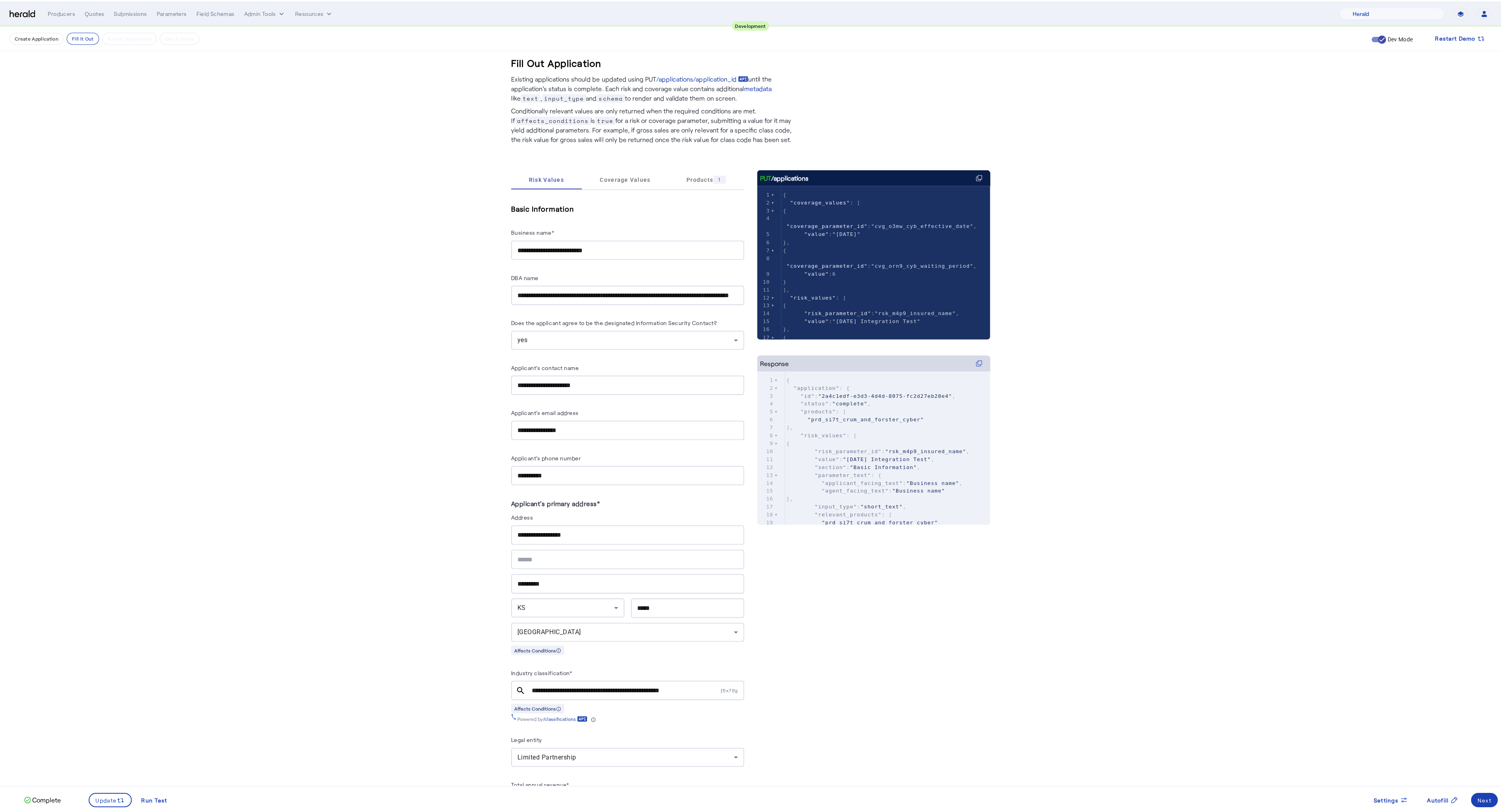
scroll to position [0, 0]
click at [632, 181] on span "Coverage Values" at bounding box center [623, 180] width 50 height 5
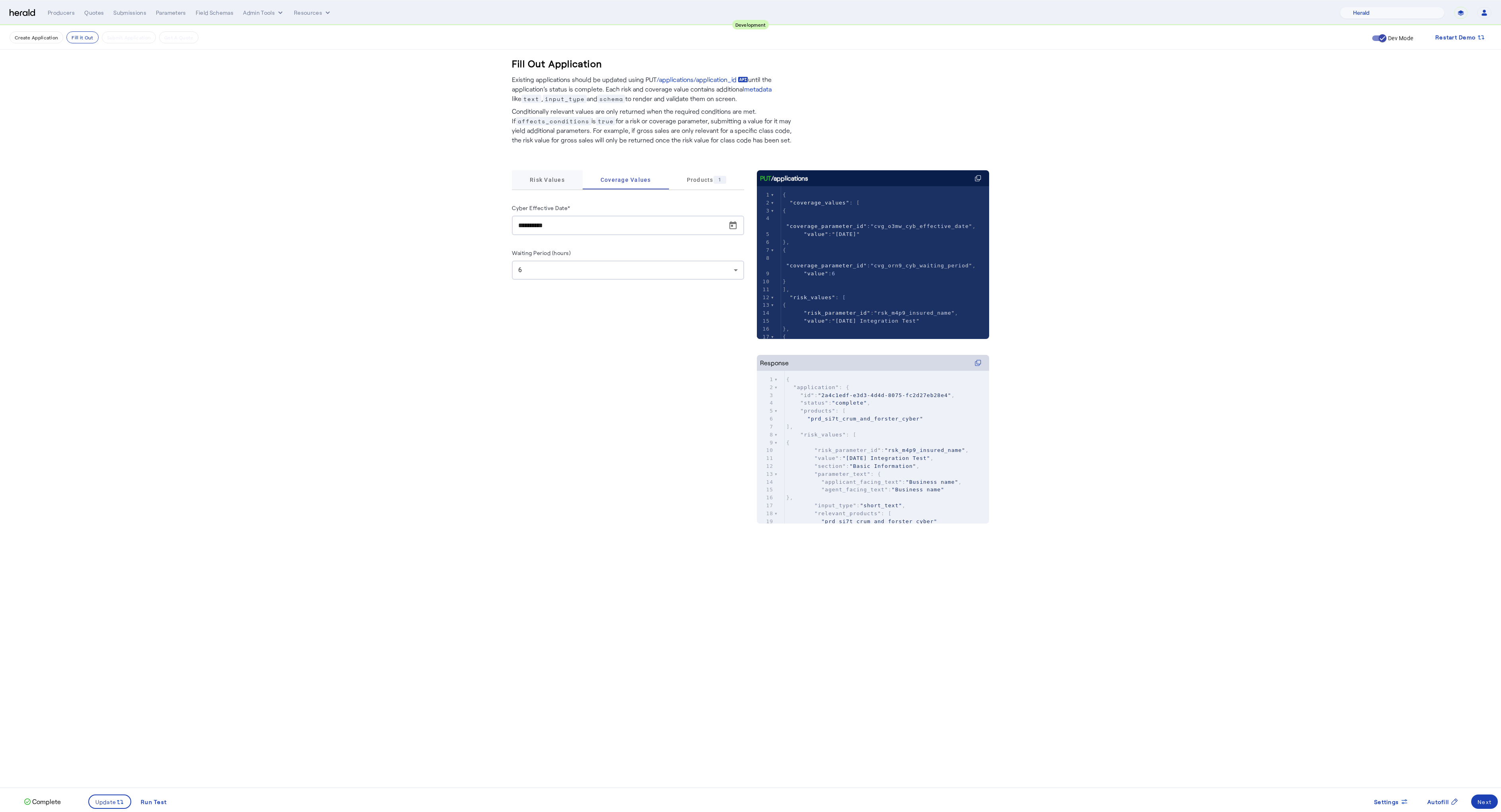
click at [530, 177] on span "Risk Values" at bounding box center [547, 180] width 35 height 5
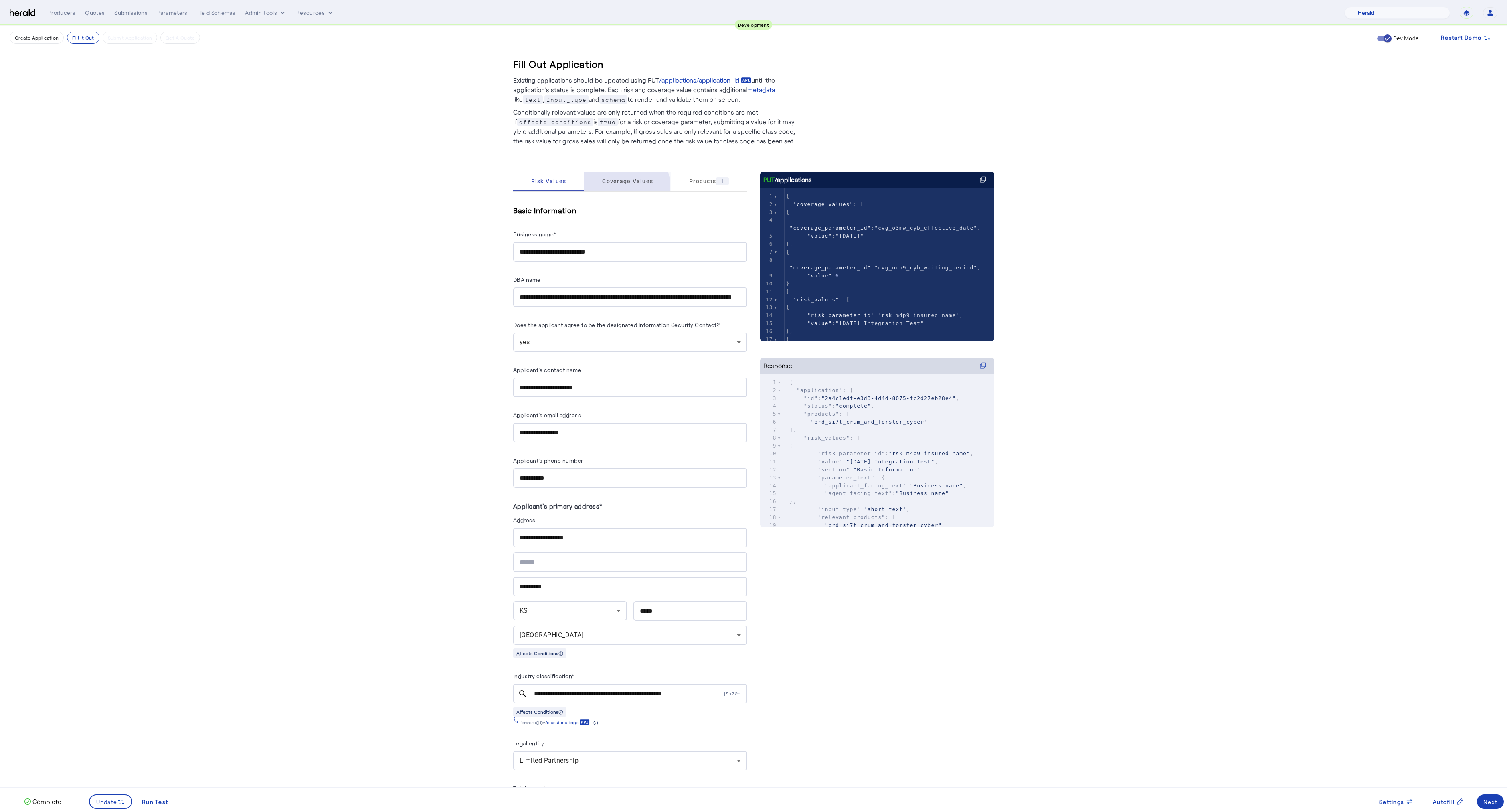
click at [622, 186] on span "Coverage Values" at bounding box center [627, 181] width 51 height 19
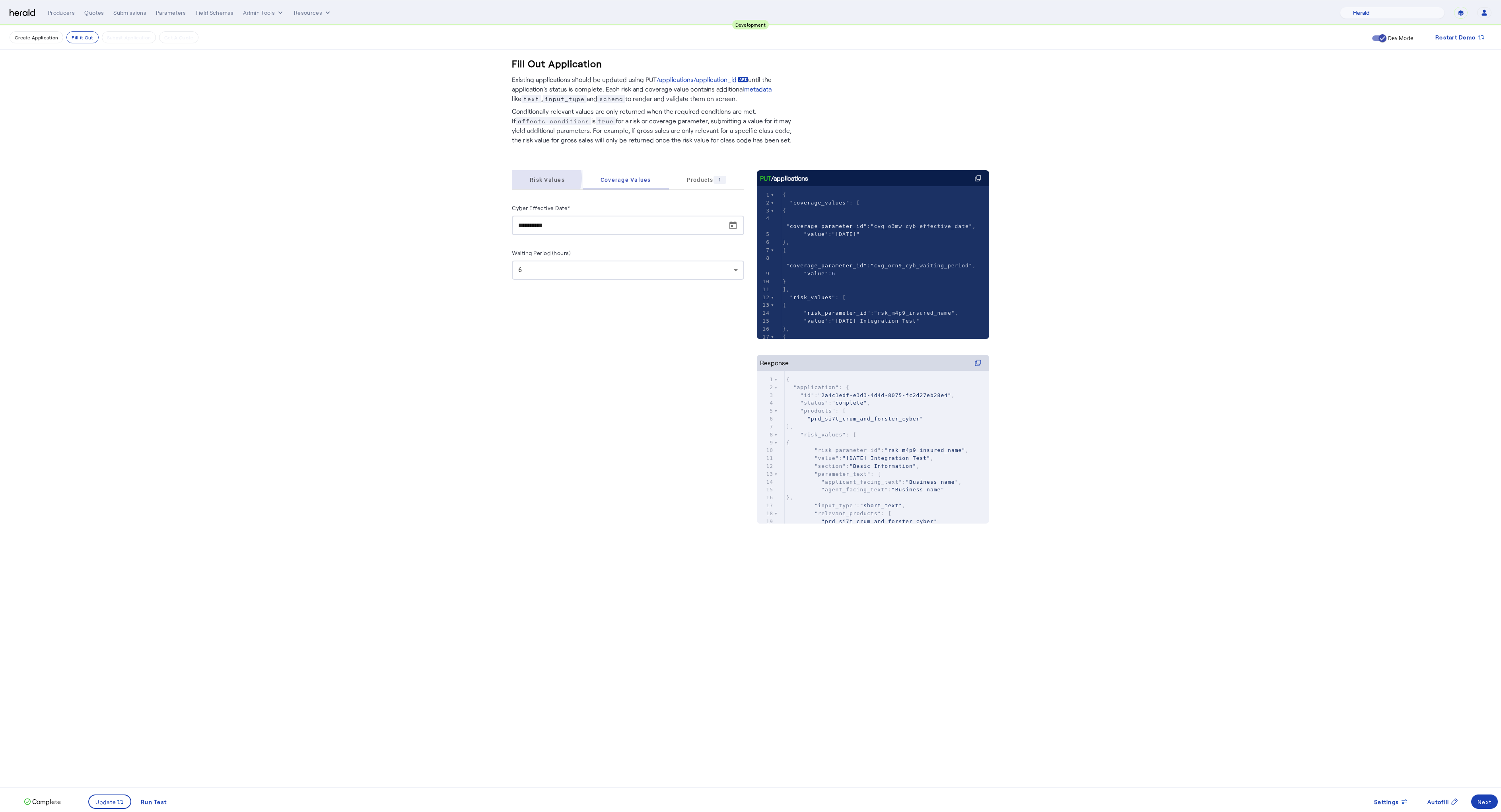
click at [540, 178] on span "Risk Values" at bounding box center [547, 180] width 35 height 5
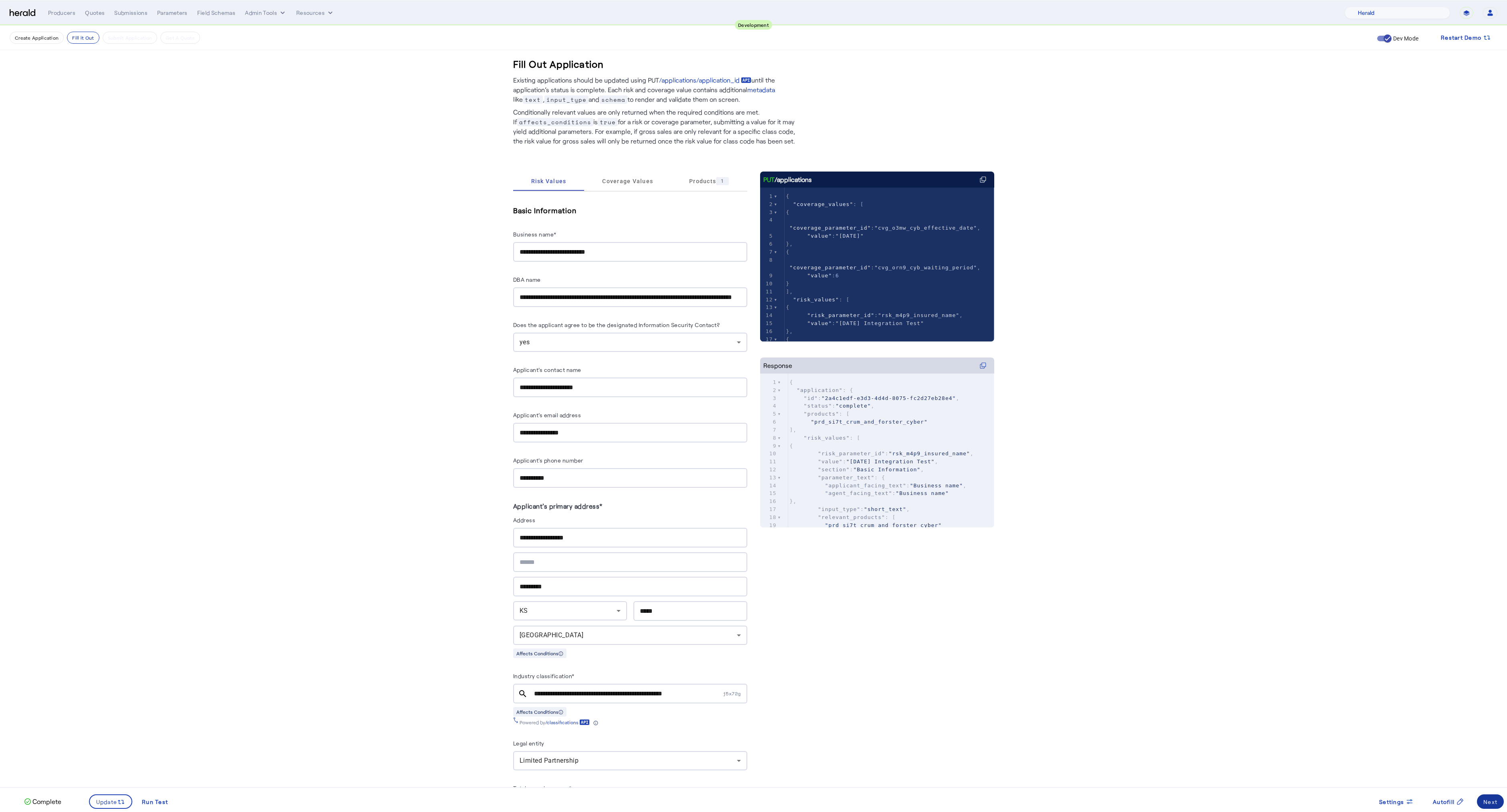
click at [1489, 801] on div "Next" at bounding box center [1490, 802] width 14 height 9
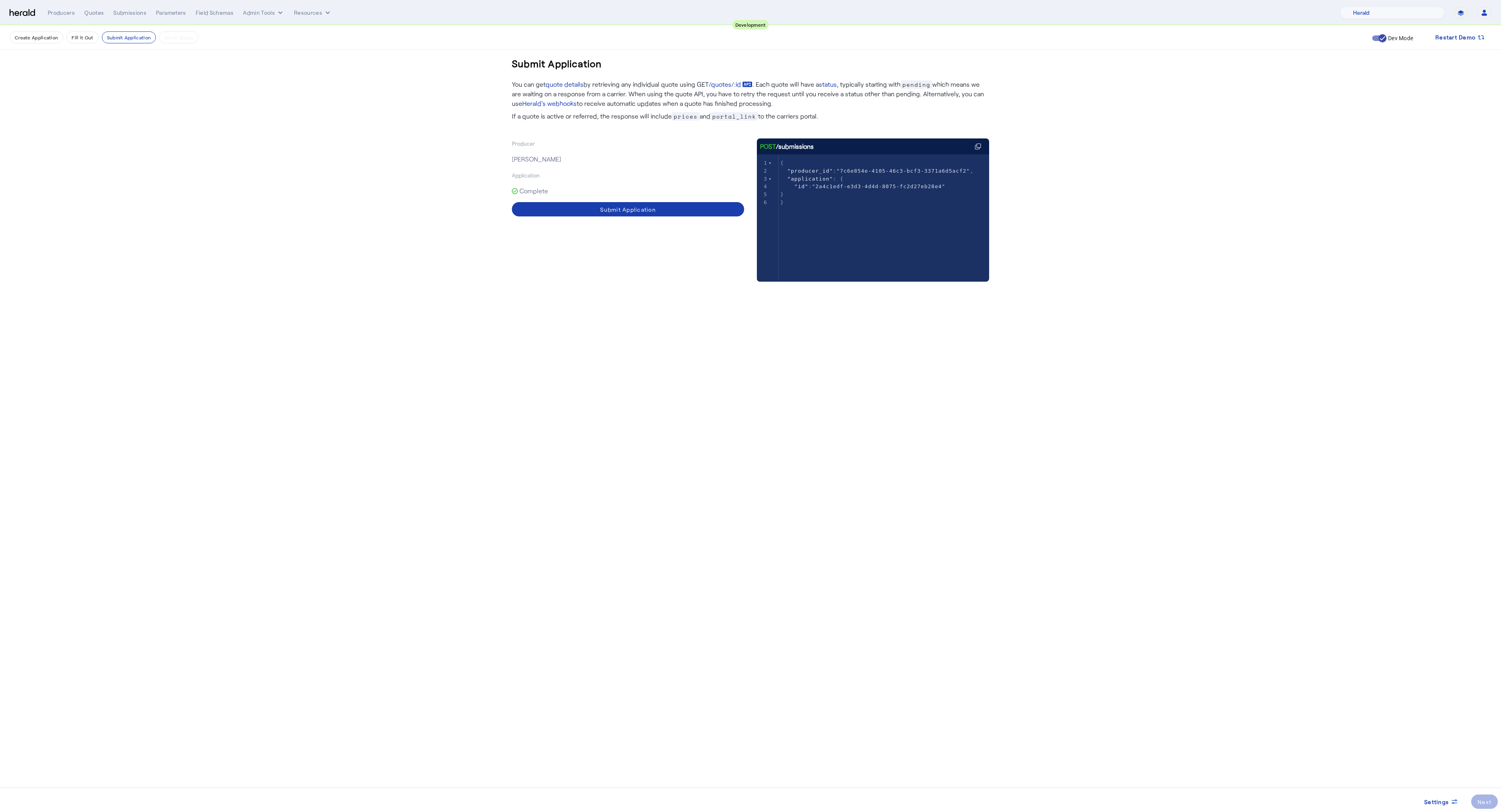
click at [618, 215] on span at bounding box center [627, 209] width 232 height 19
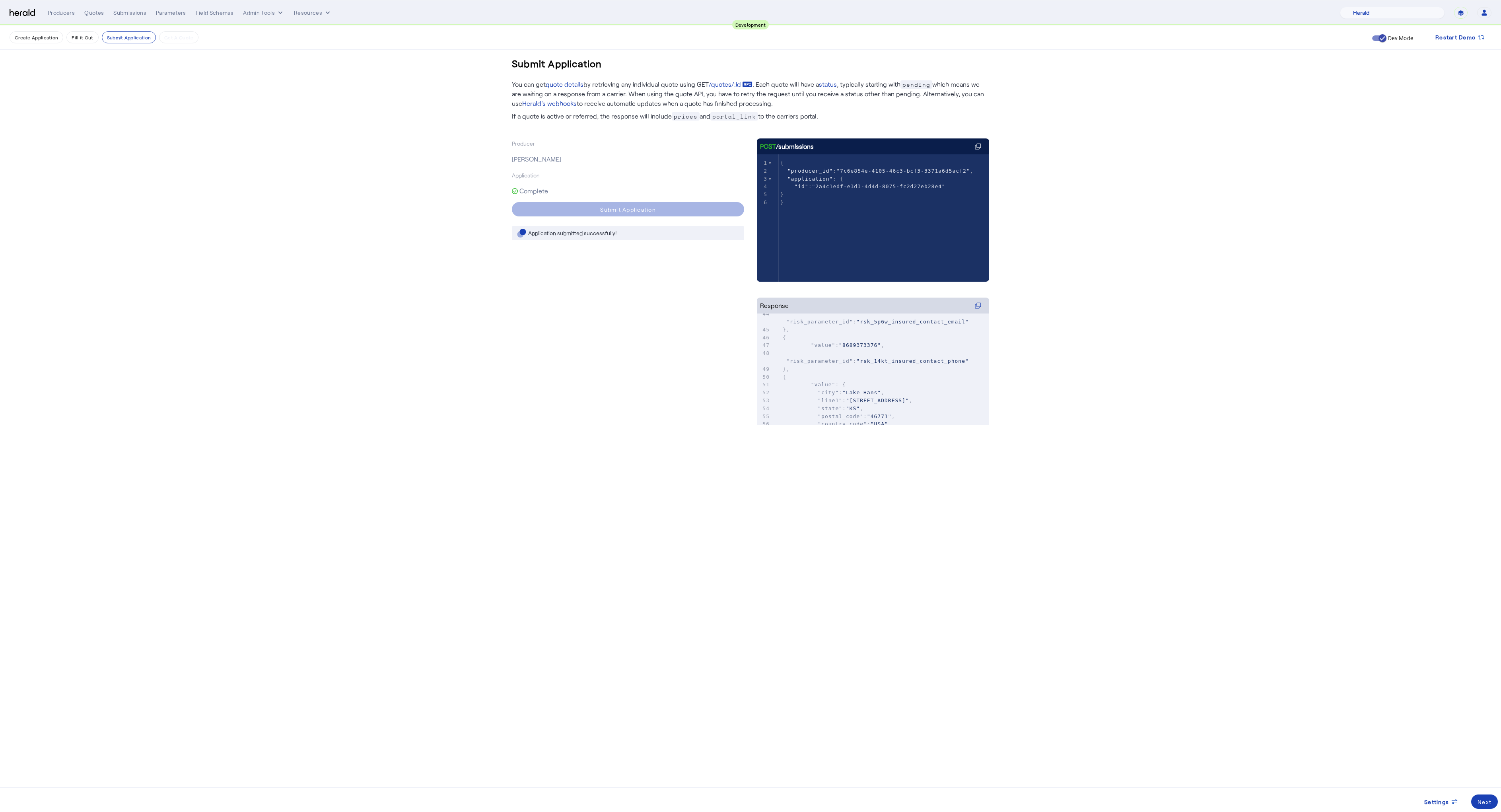
scroll to position [477, 0]
click at [1480, 795] on span at bounding box center [1484, 802] width 27 height 19
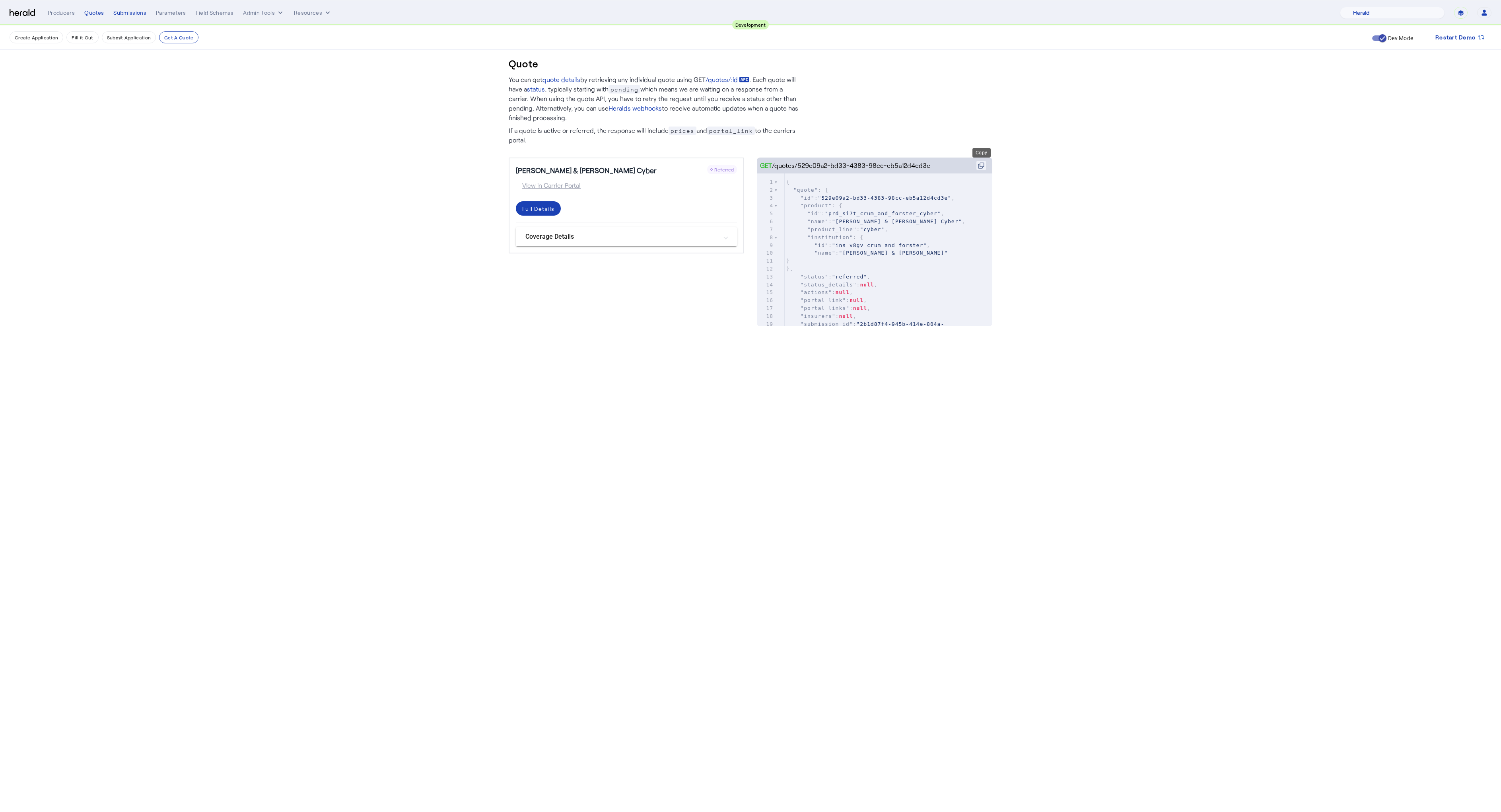
click at [982, 168] on icon at bounding box center [981, 165] width 6 height 6
click at [534, 211] on div "Full Details" at bounding box center [538, 208] width 32 height 9
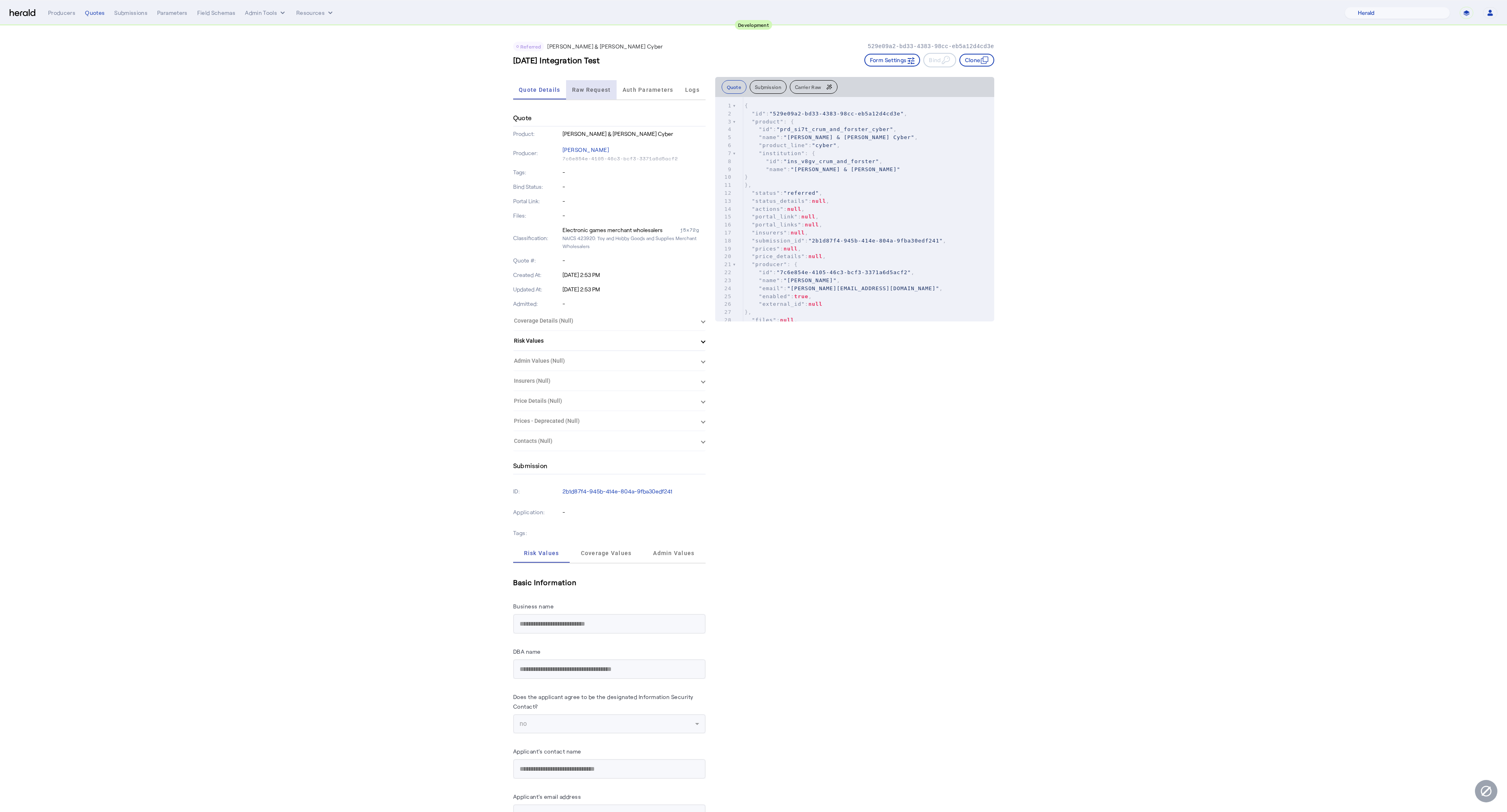
click at [592, 86] on span "Raw Request" at bounding box center [592, 90] width 39 height 19
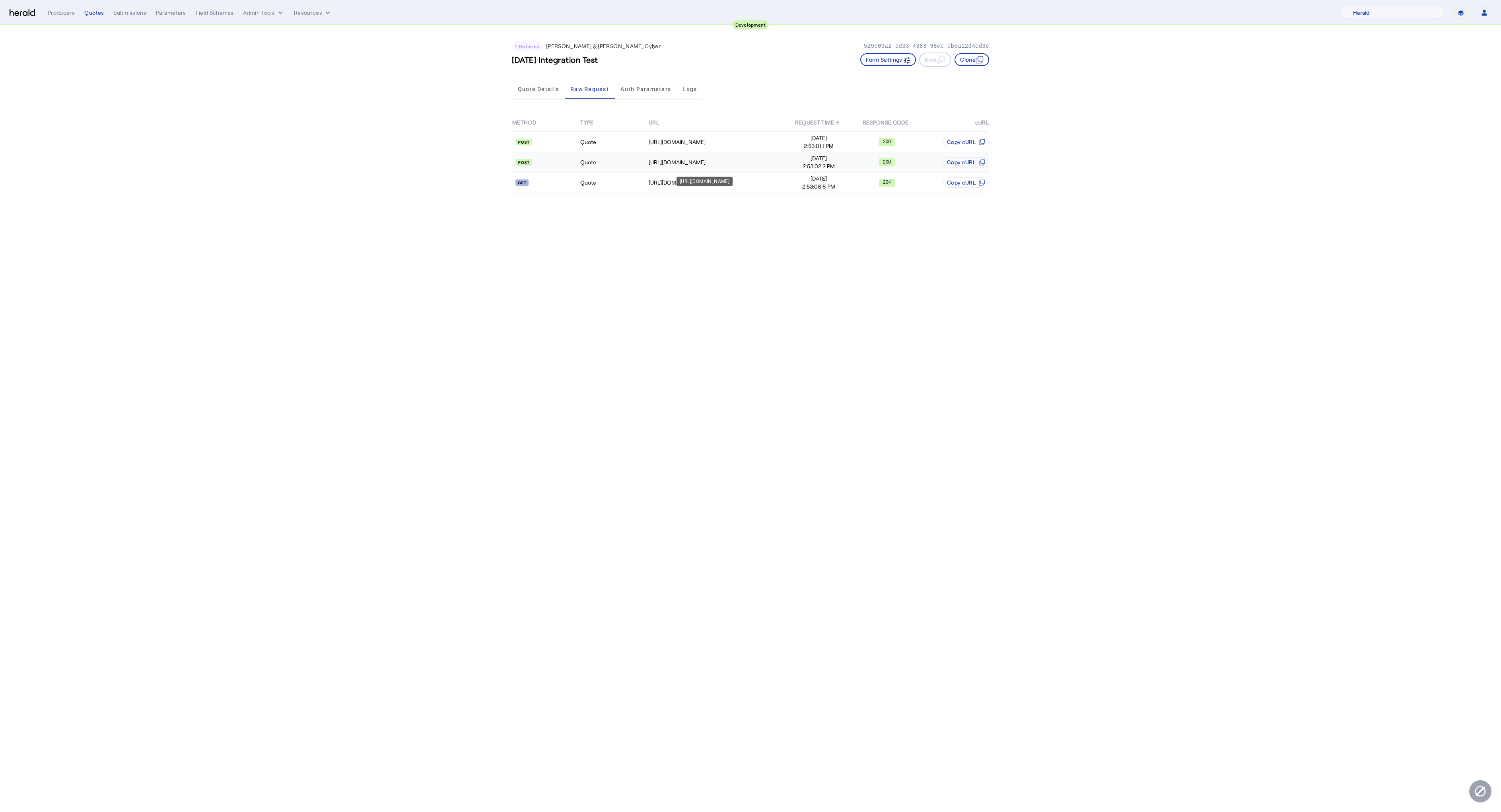
click at [658, 161] on div "[URL][DOMAIN_NAME]" at bounding box center [717, 162] width 136 height 8
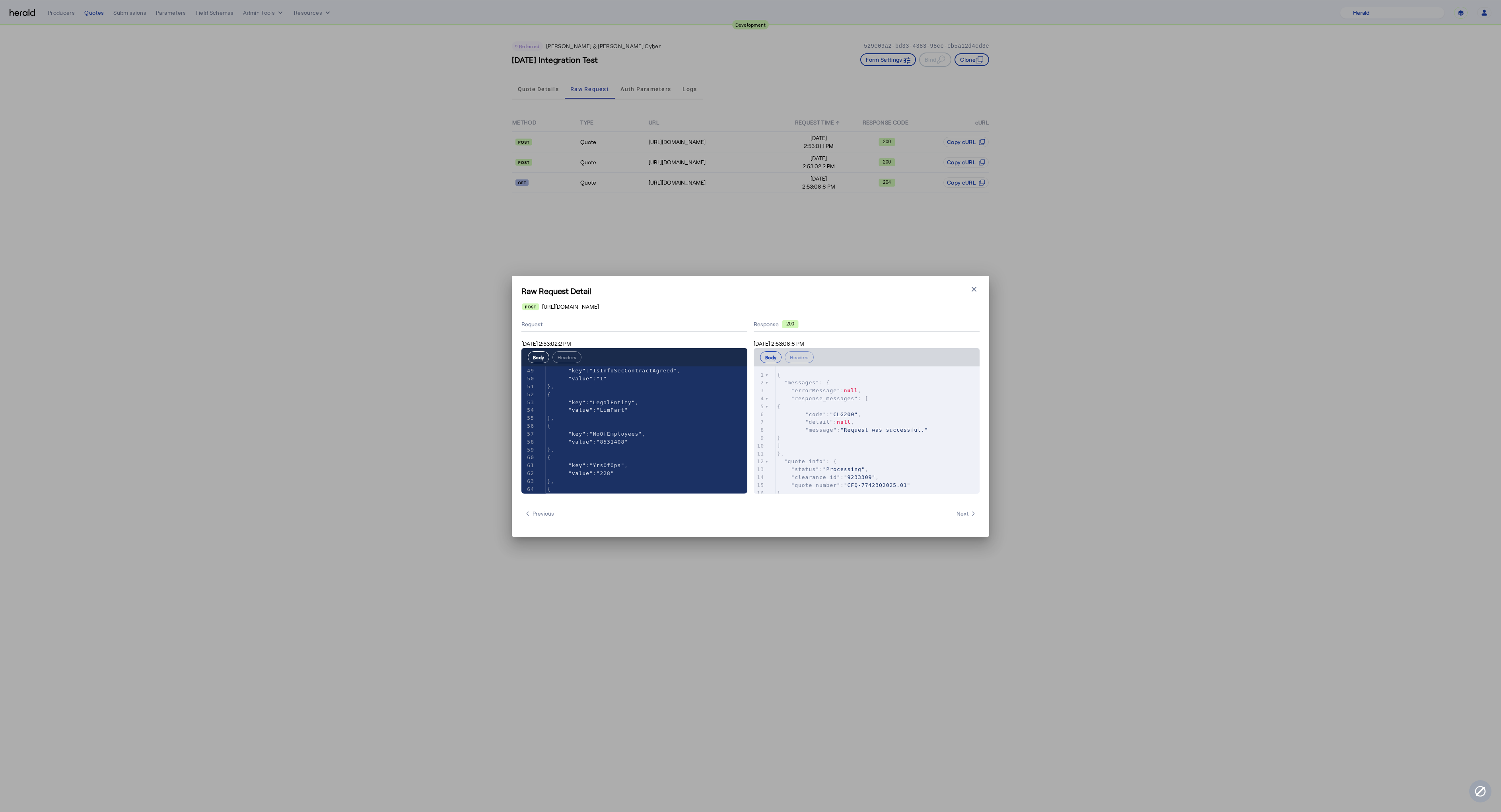
scroll to position [430, 0]
type textarea "**********"
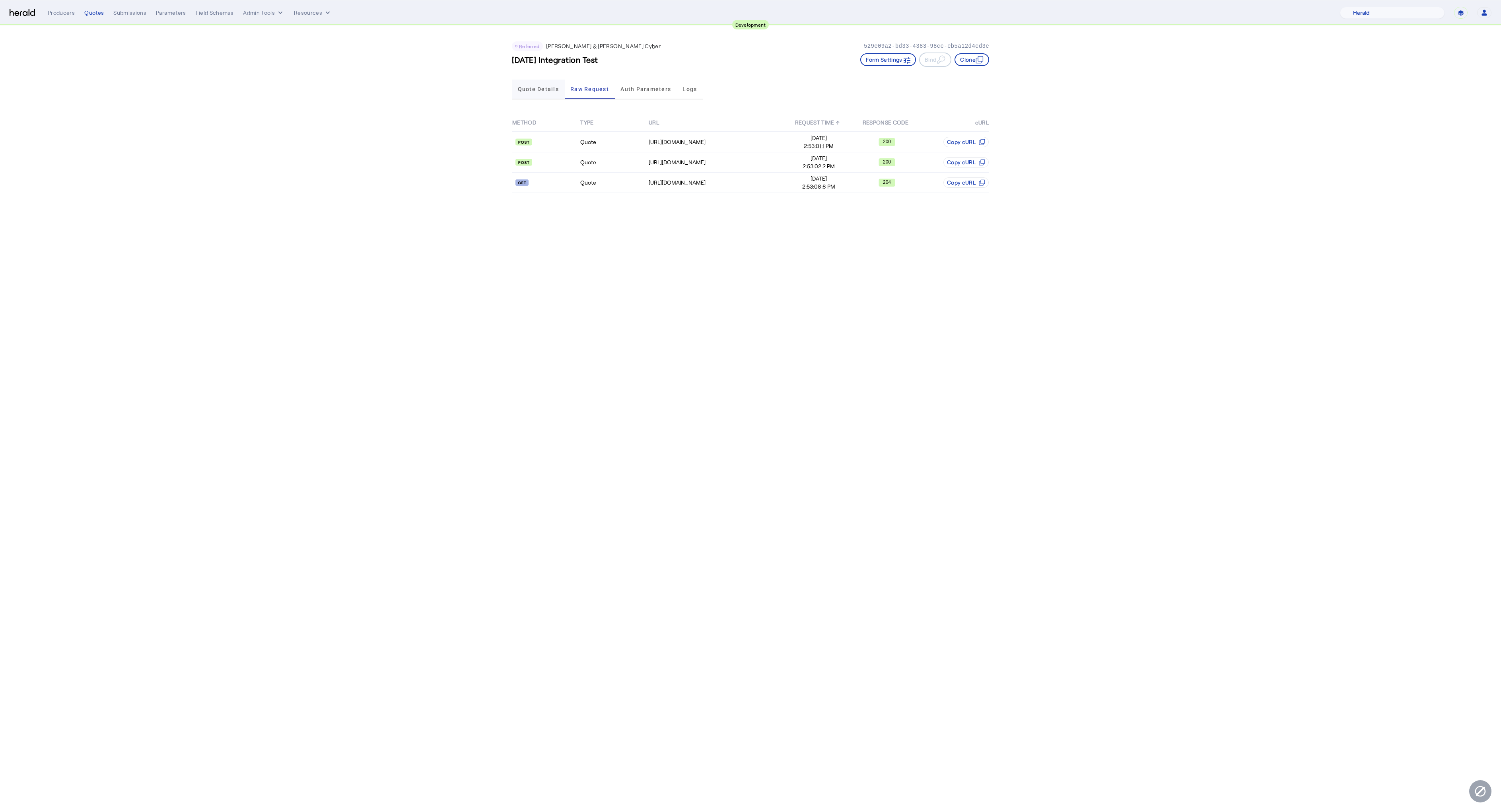
click at [526, 88] on span "Quote Details" at bounding box center [538, 89] width 41 height 5
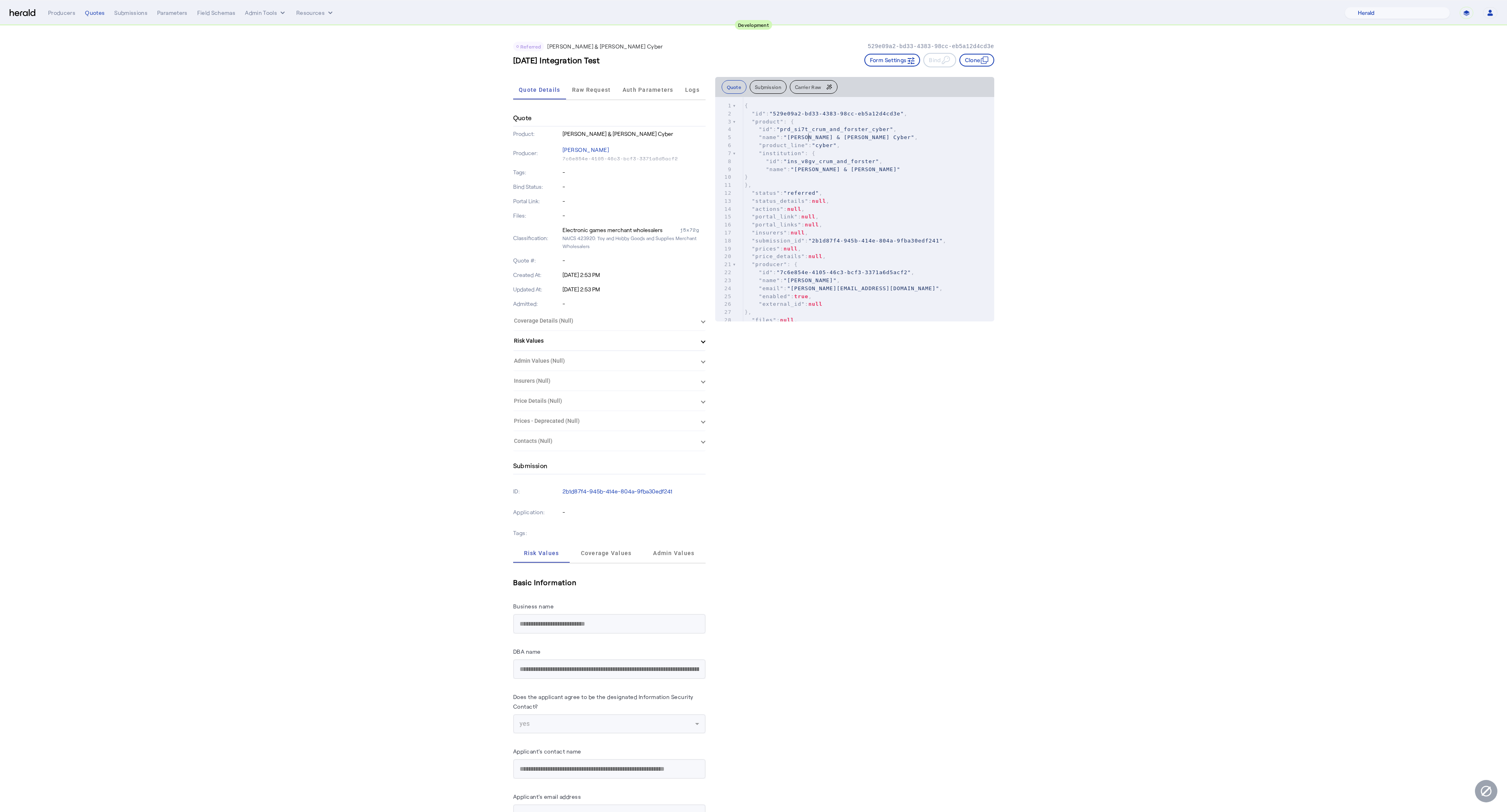
click at [810, 141] on pre ""name" : "Crum & Forster Cyber" ," at bounding box center [868, 137] width 251 height 8
type textarea "**********"
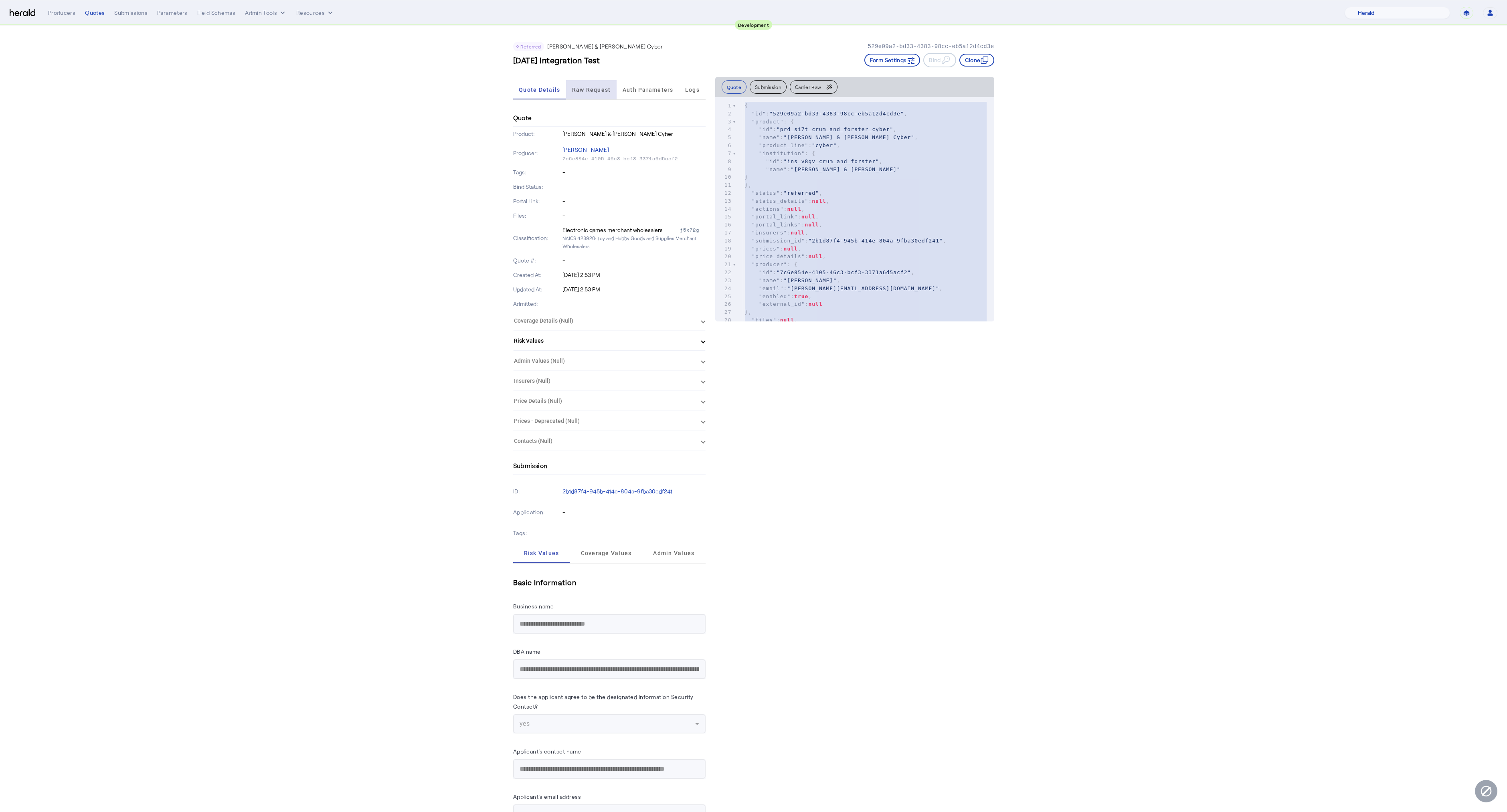
click at [580, 95] on span "Raw Request" at bounding box center [592, 90] width 39 height 19
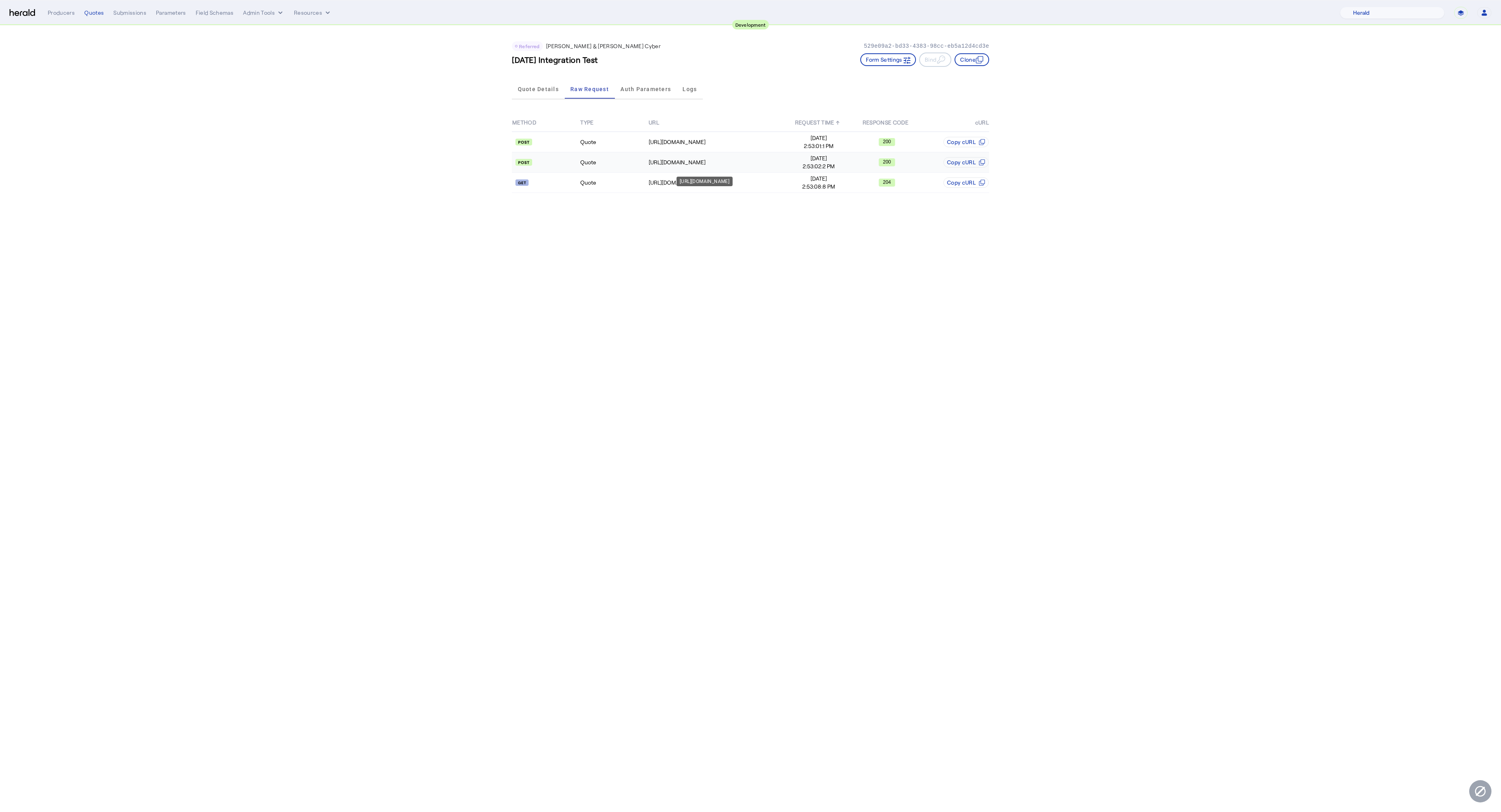
click at [659, 166] on td "[URL][DOMAIN_NAME]" at bounding box center [717, 162] width 136 height 20
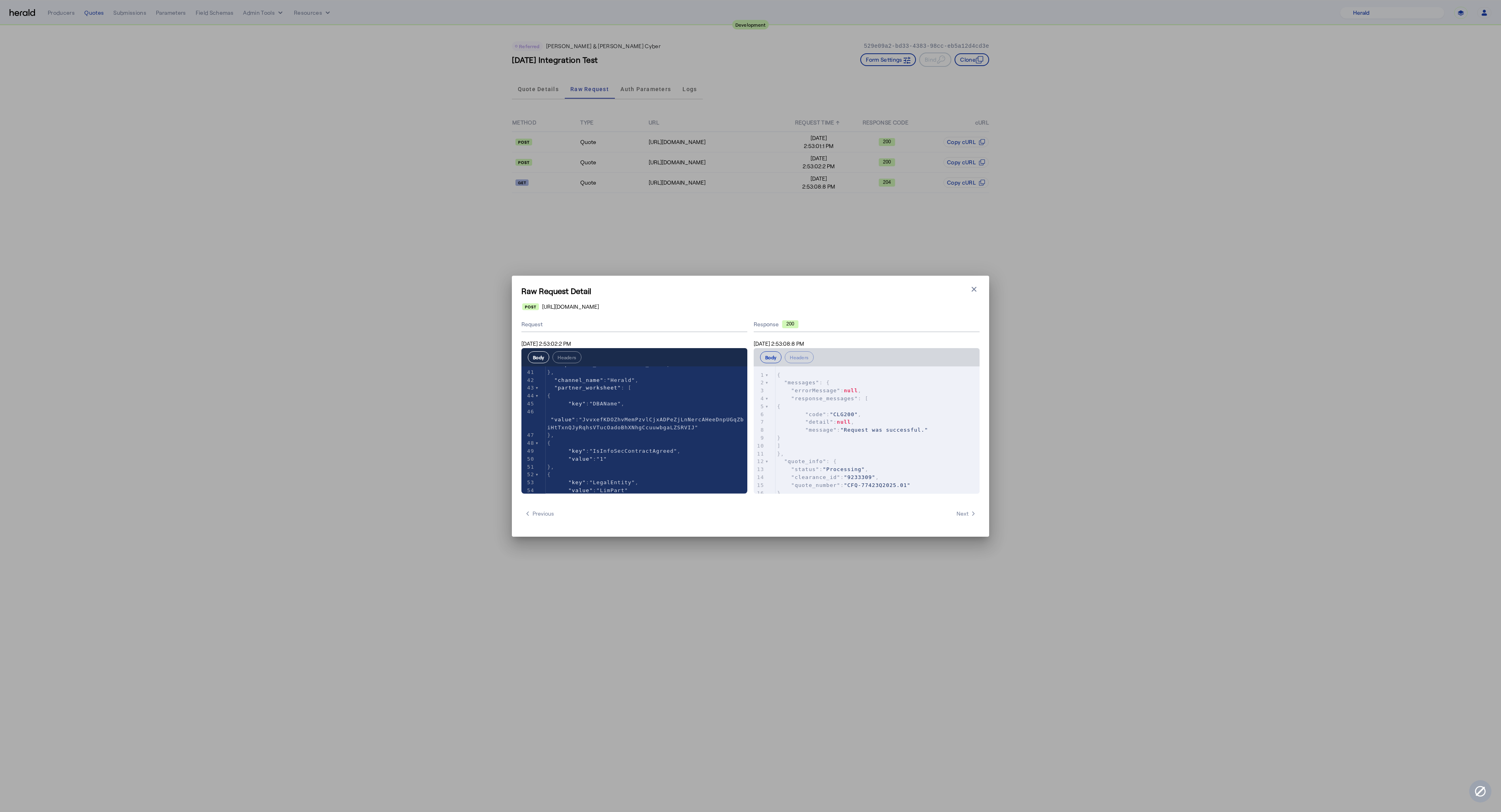
scroll to position [333, 0]
type input "****"
type textarea "****"
click at [972, 285] on icon "button" at bounding box center [974, 288] width 8 height 8
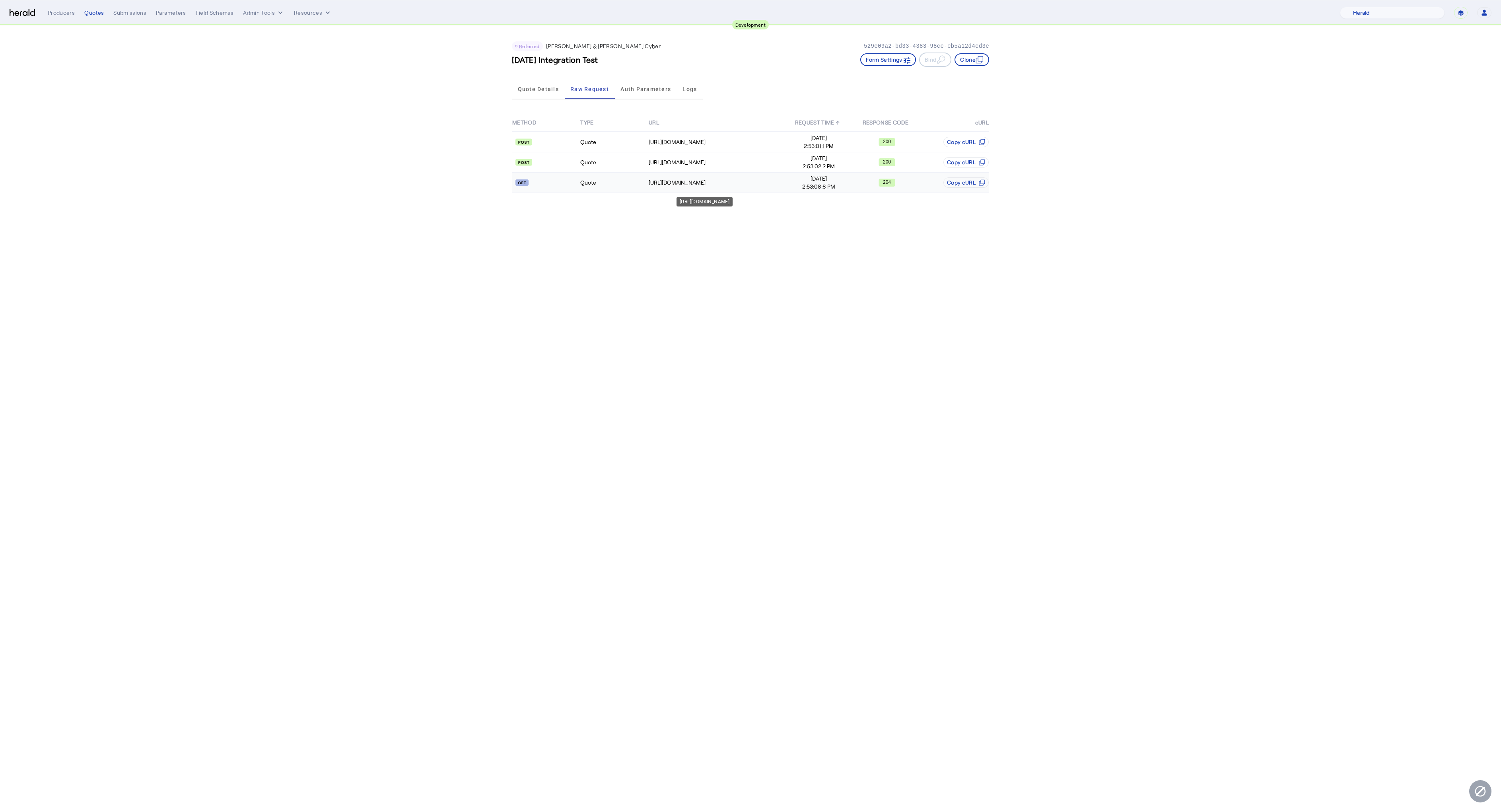
click at [705, 178] on td "[URL][DOMAIN_NAME]" at bounding box center [717, 182] width 136 height 20
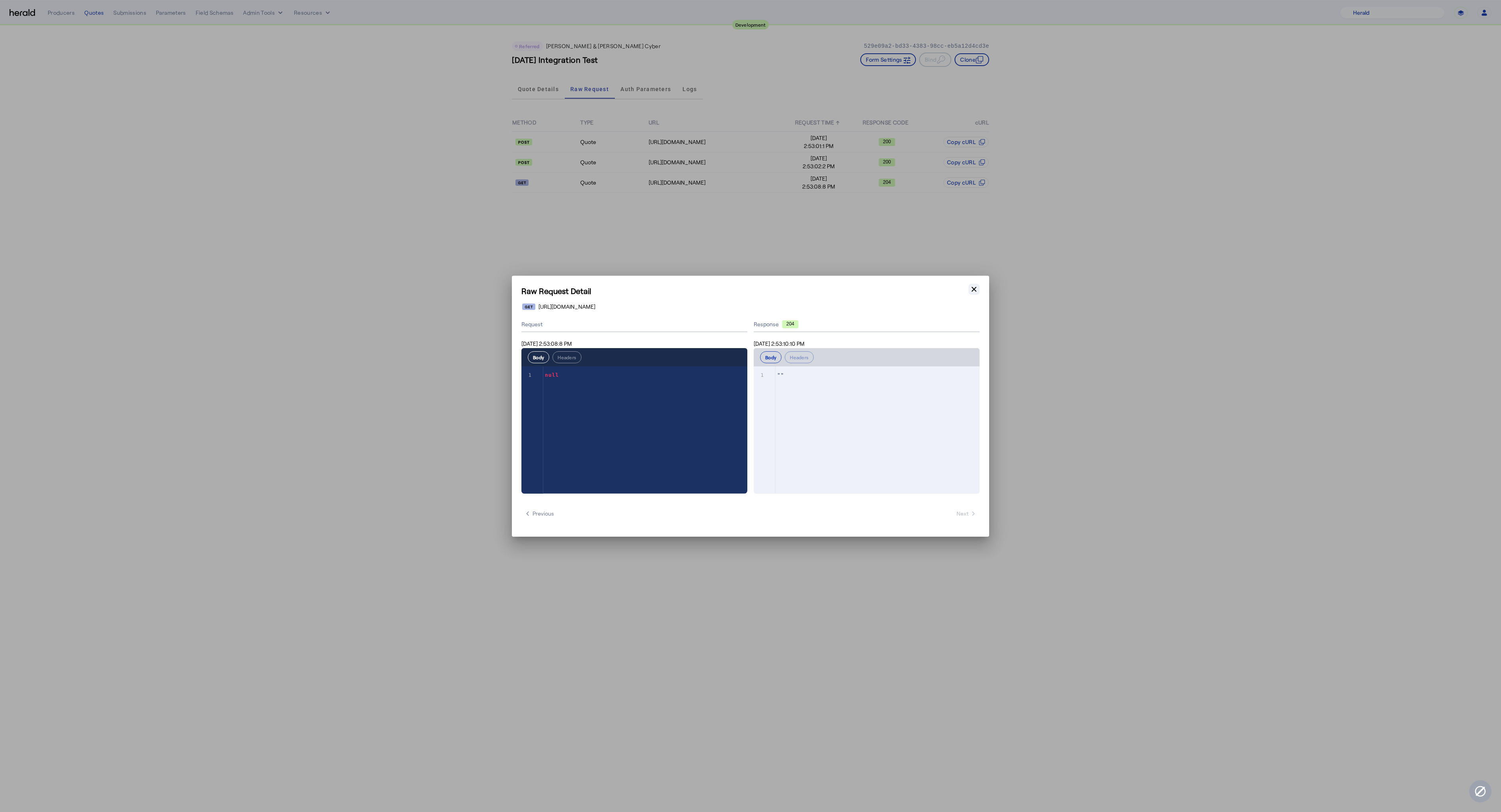
click at [969, 287] on button "Close modal" at bounding box center [974, 289] width 11 height 11
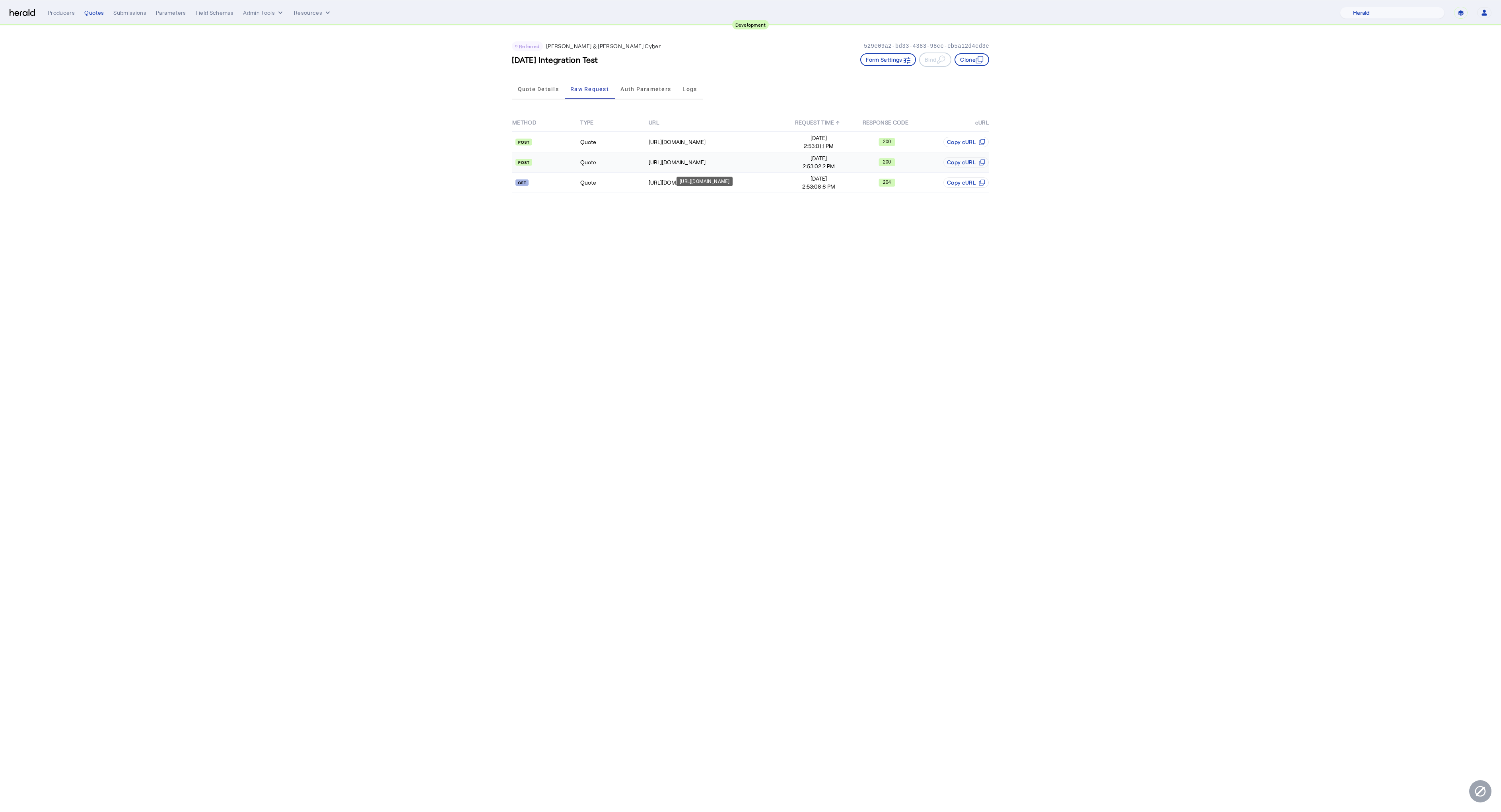
click at [757, 169] on td "[URL][DOMAIN_NAME]" at bounding box center [717, 162] width 136 height 20
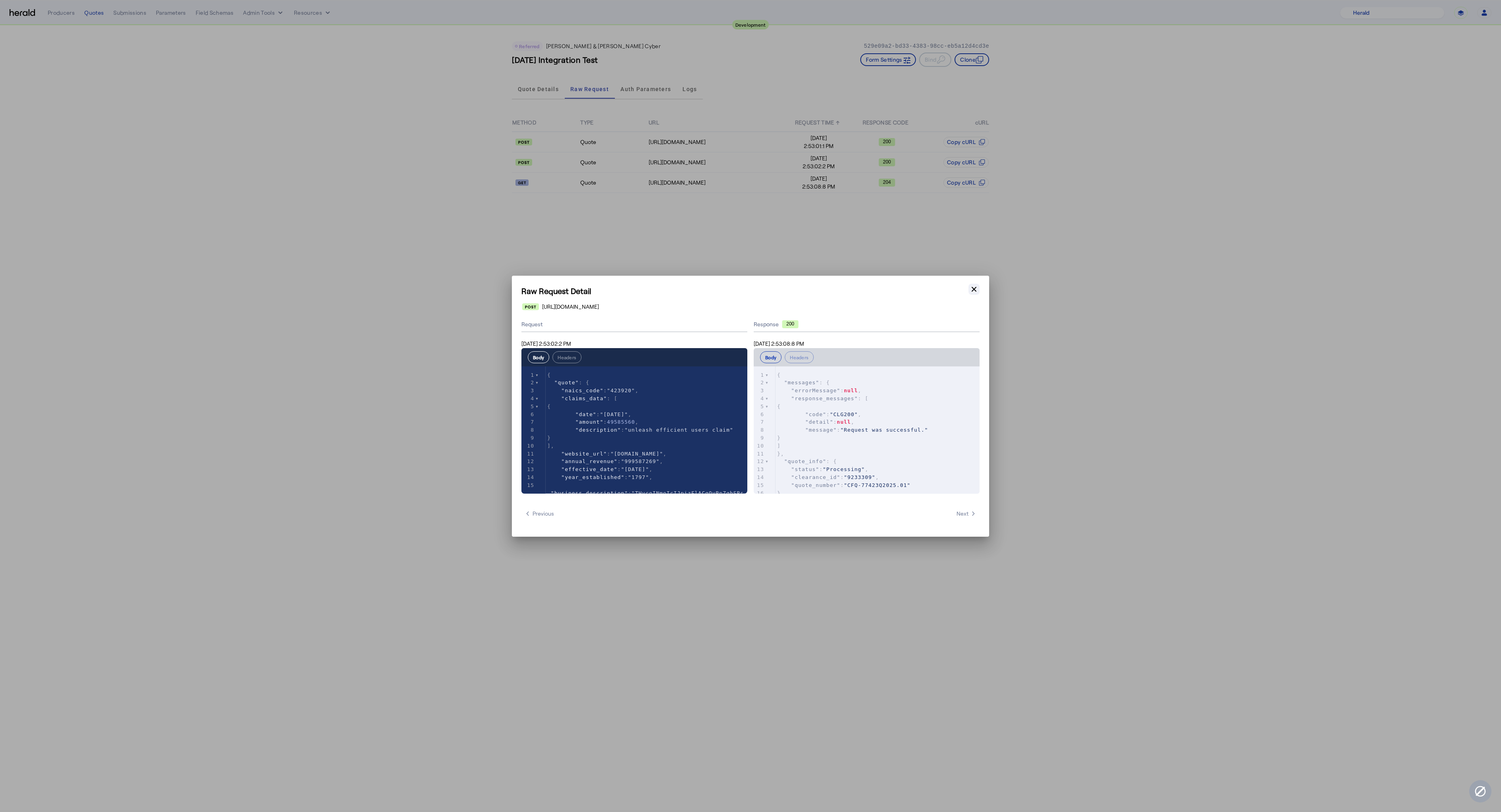
click at [973, 287] on icon "button" at bounding box center [974, 288] width 4 height 4
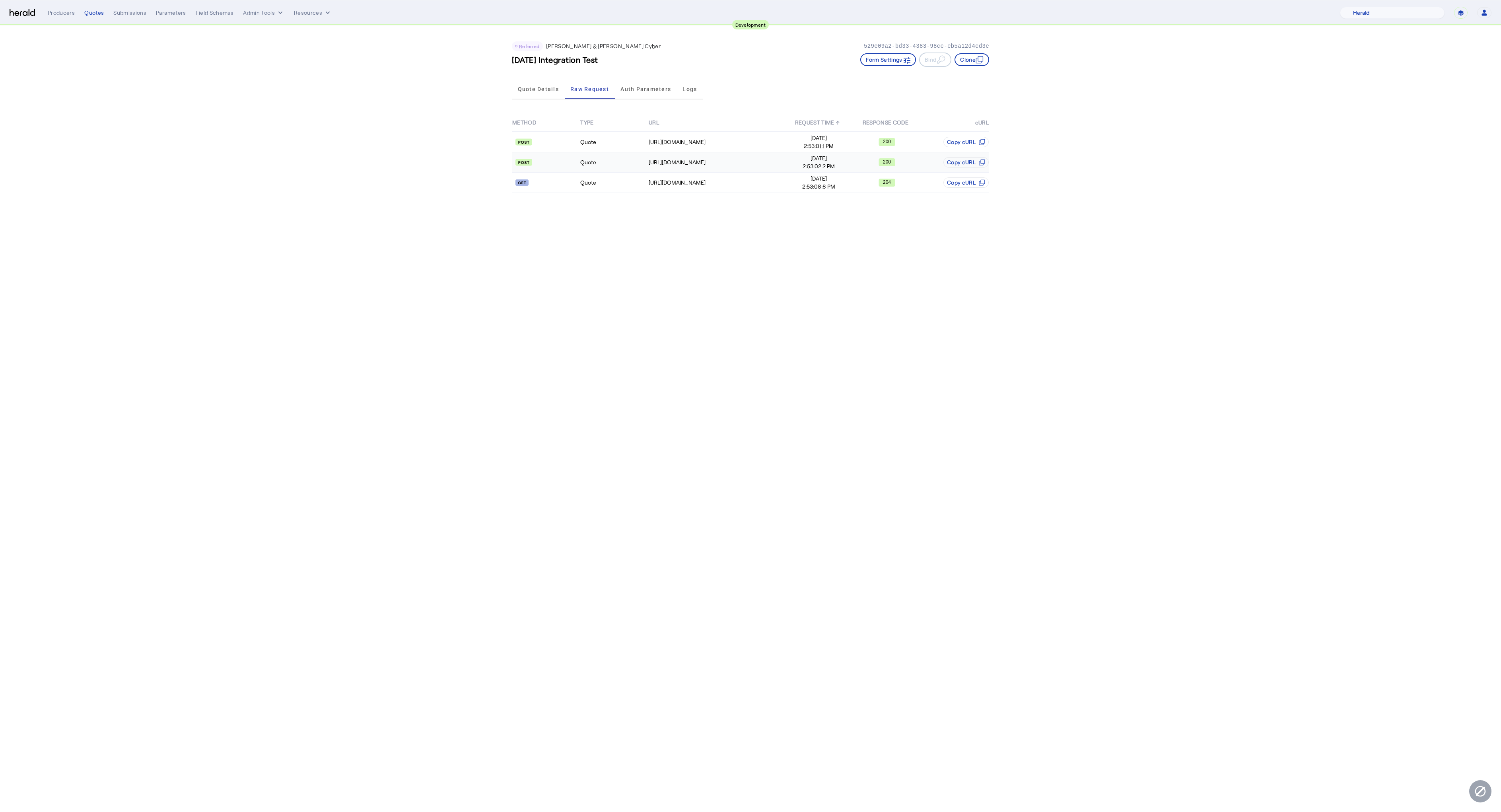
click at [646, 165] on td "Quote" at bounding box center [614, 162] width 68 height 20
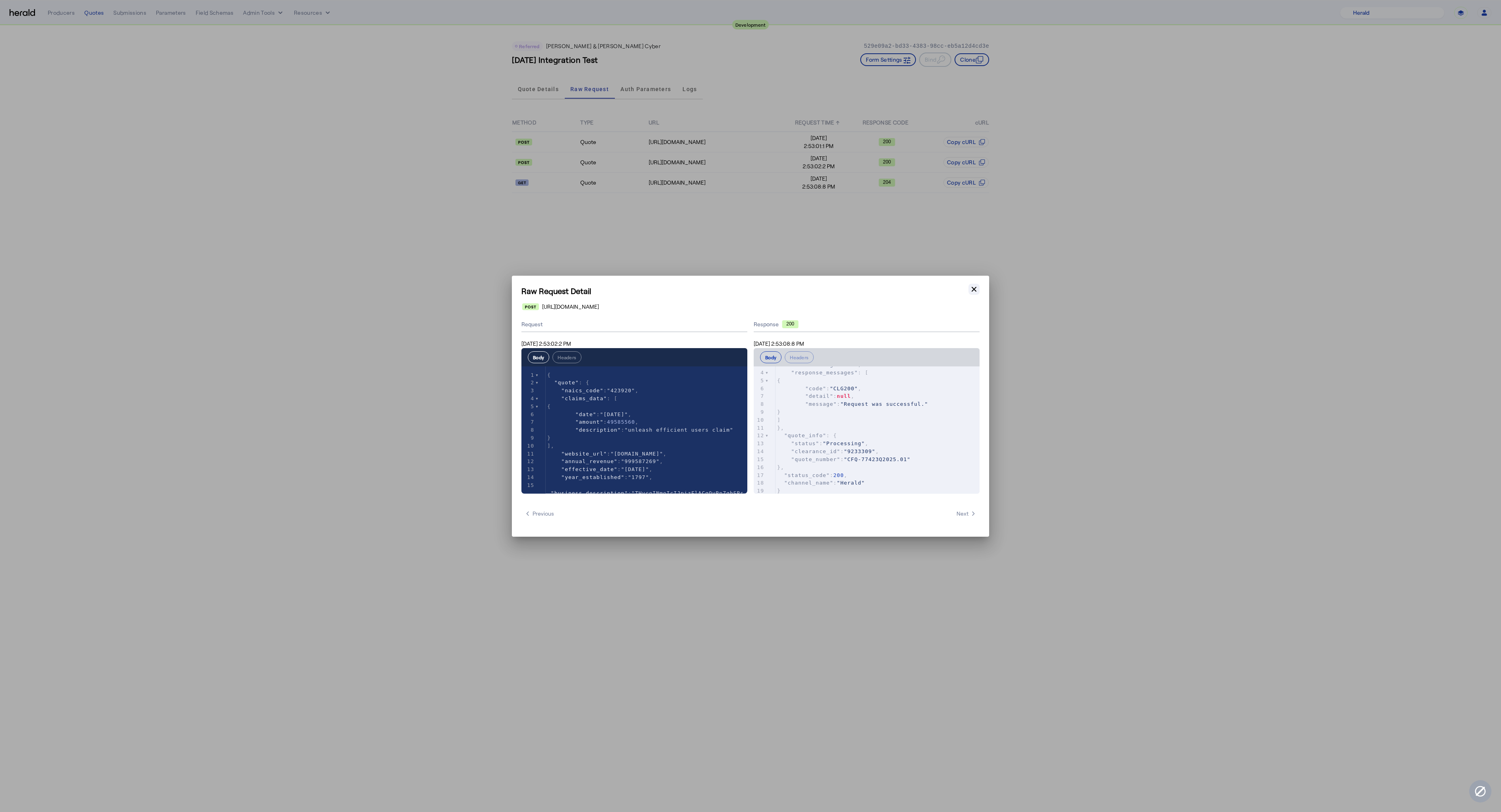
click at [970, 289] on icon "button" at bounding box center [974, 288] width 8 height 8
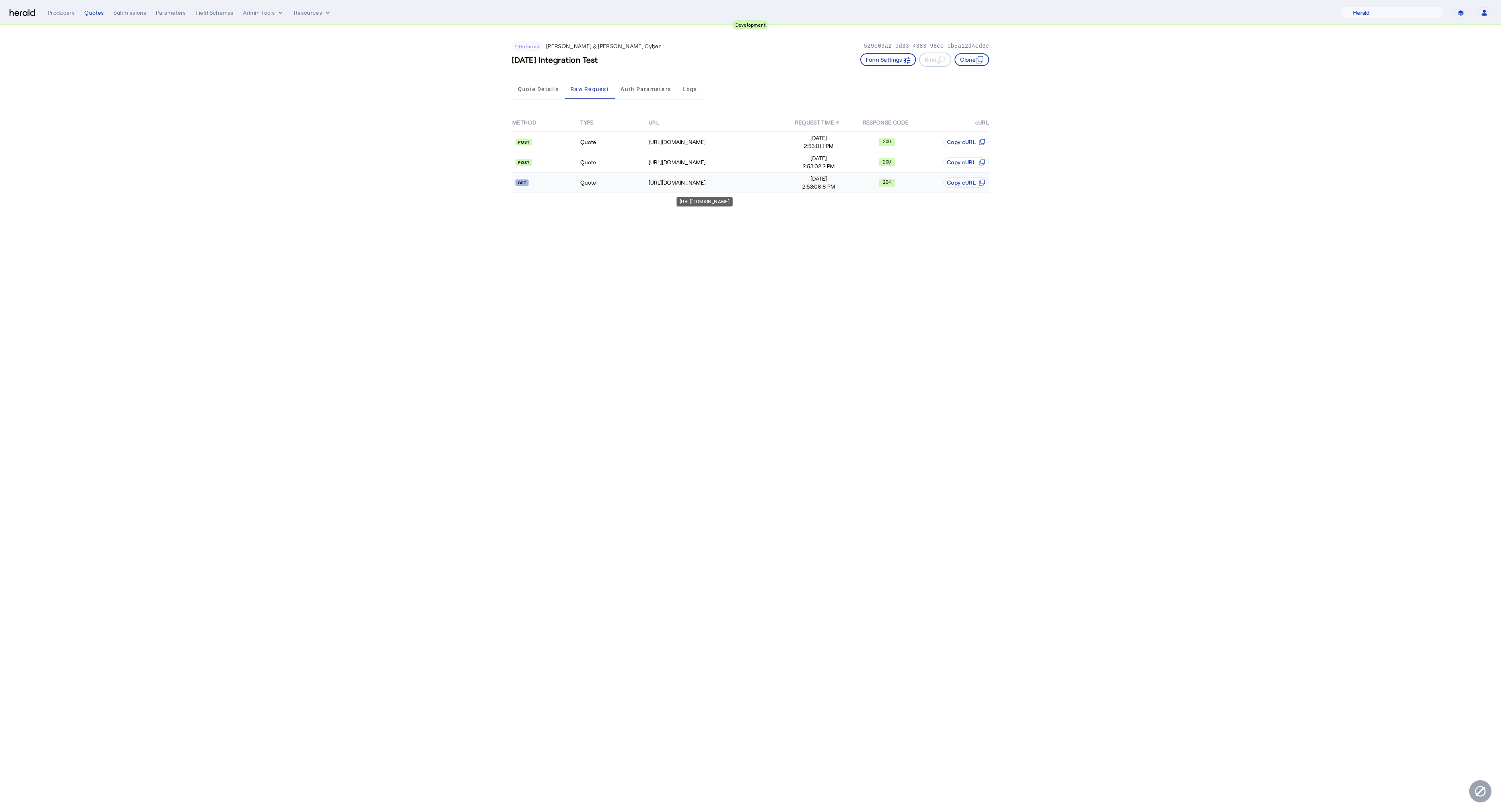
click at [736, 181] on div "[URL][DOMAIN_NAME]" at bounding box center [717, 182] width 136 height 8
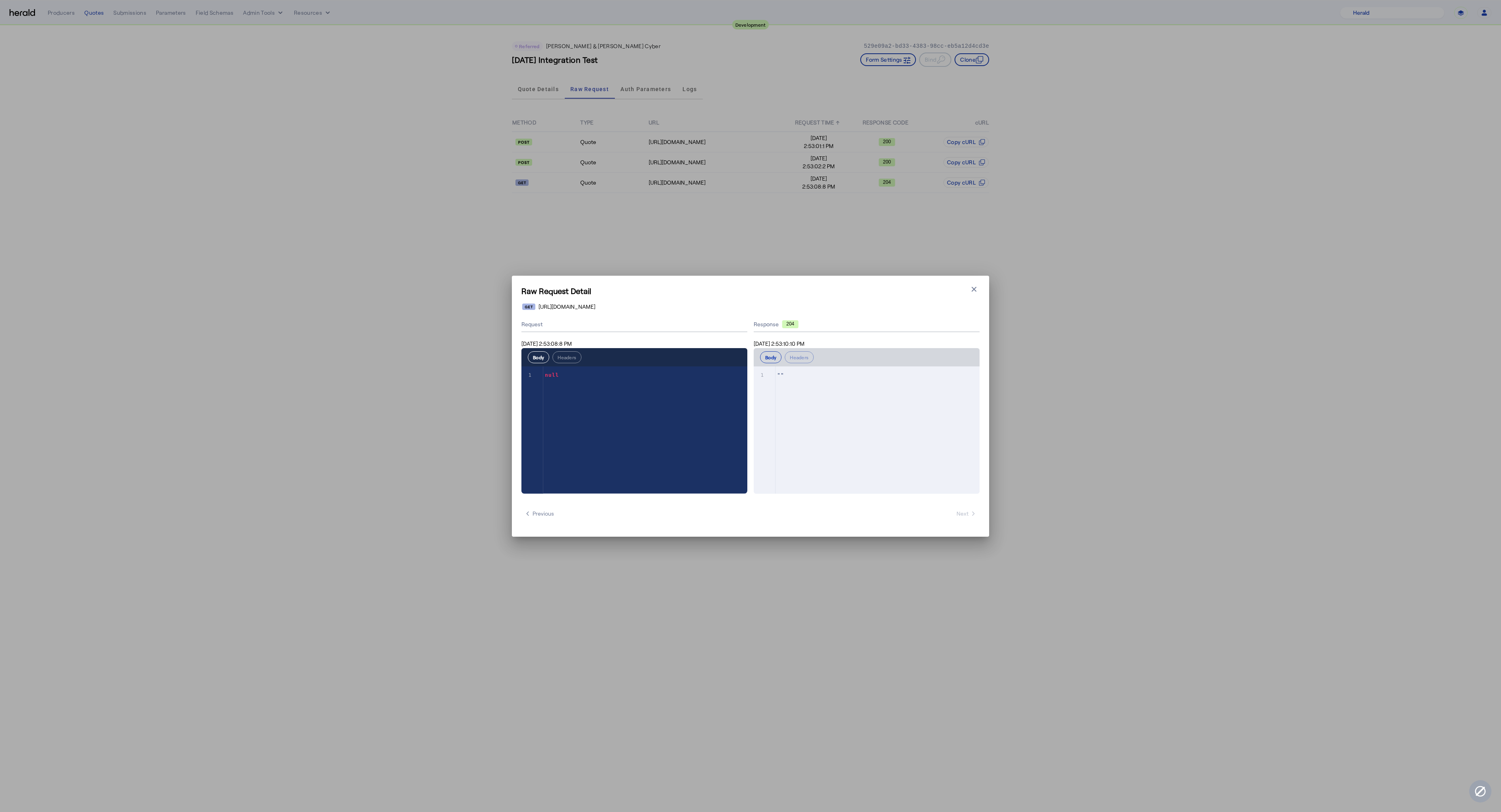
drag, startPoint x: 676, startPoint y: 307, endPoint x: 759, endPoint y: 305, distance: 83.0
click at [759, 305] on div "[URL][DOMAIN_NAME]" at bounding box center [750, 307] width 458 height 8
copy span "CFQ-77423Q2025.01/9233309"
click at [982, 290] on div "Raw Request Detail Close modal https://cf-connect-api-sbox.cfins.com/cybp/v1/qu…" at bounding box center [750, 406] width 478 height 261
drag, startPoint x: 981, startPoint y: 294, endPoint x: 973, endPoint y: 289, distance: 9.4
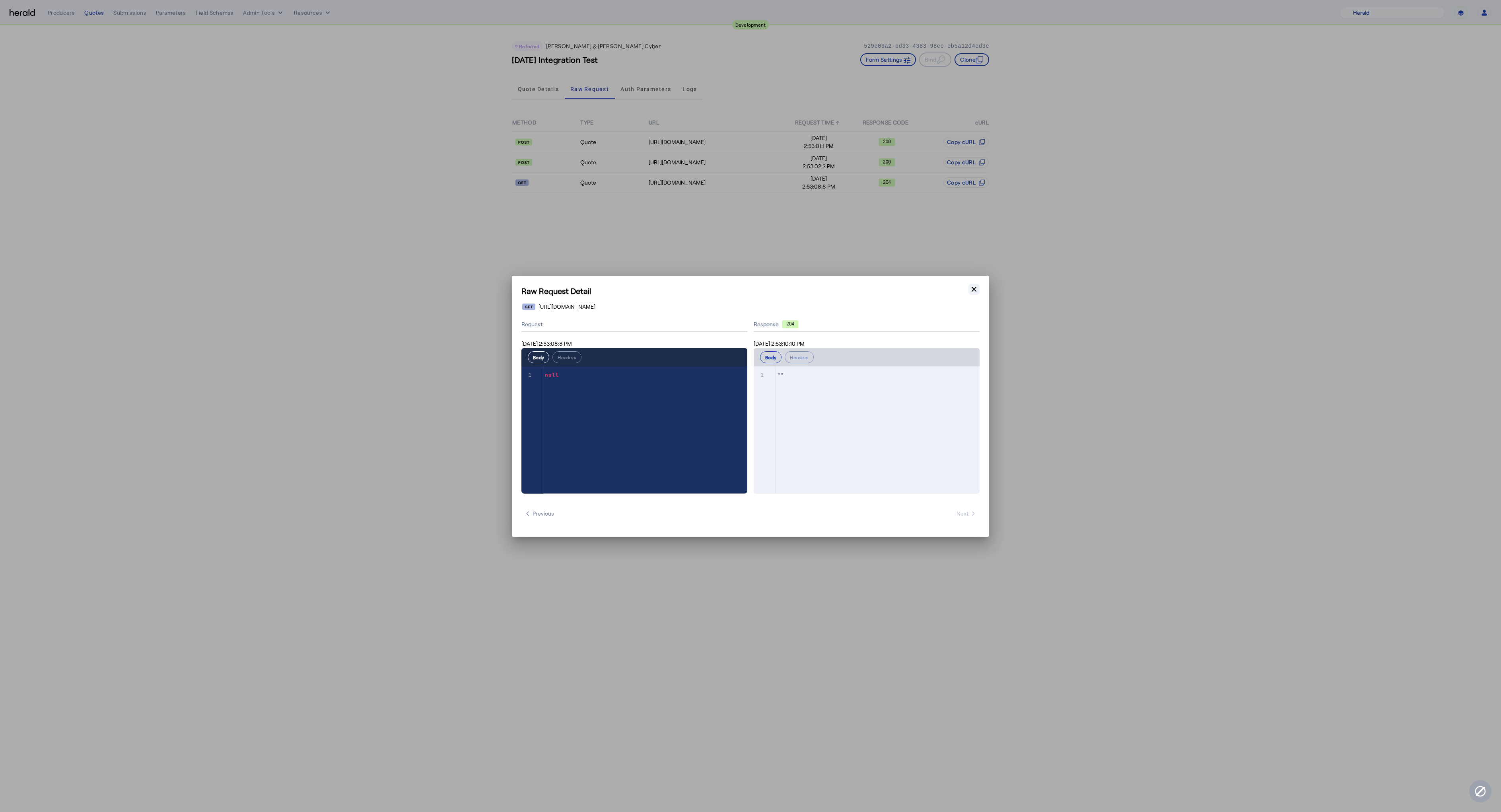
click at [977, 294] on div "Raw Request Detail Close modal https://cf-connect-api-sbox.cfins.com/cybp/v1/qu…" at bounding box center [750, 406] width 478 height 261
click at [972, 289] on icon "button" at bounding box center [974, 288] width 8 height 8
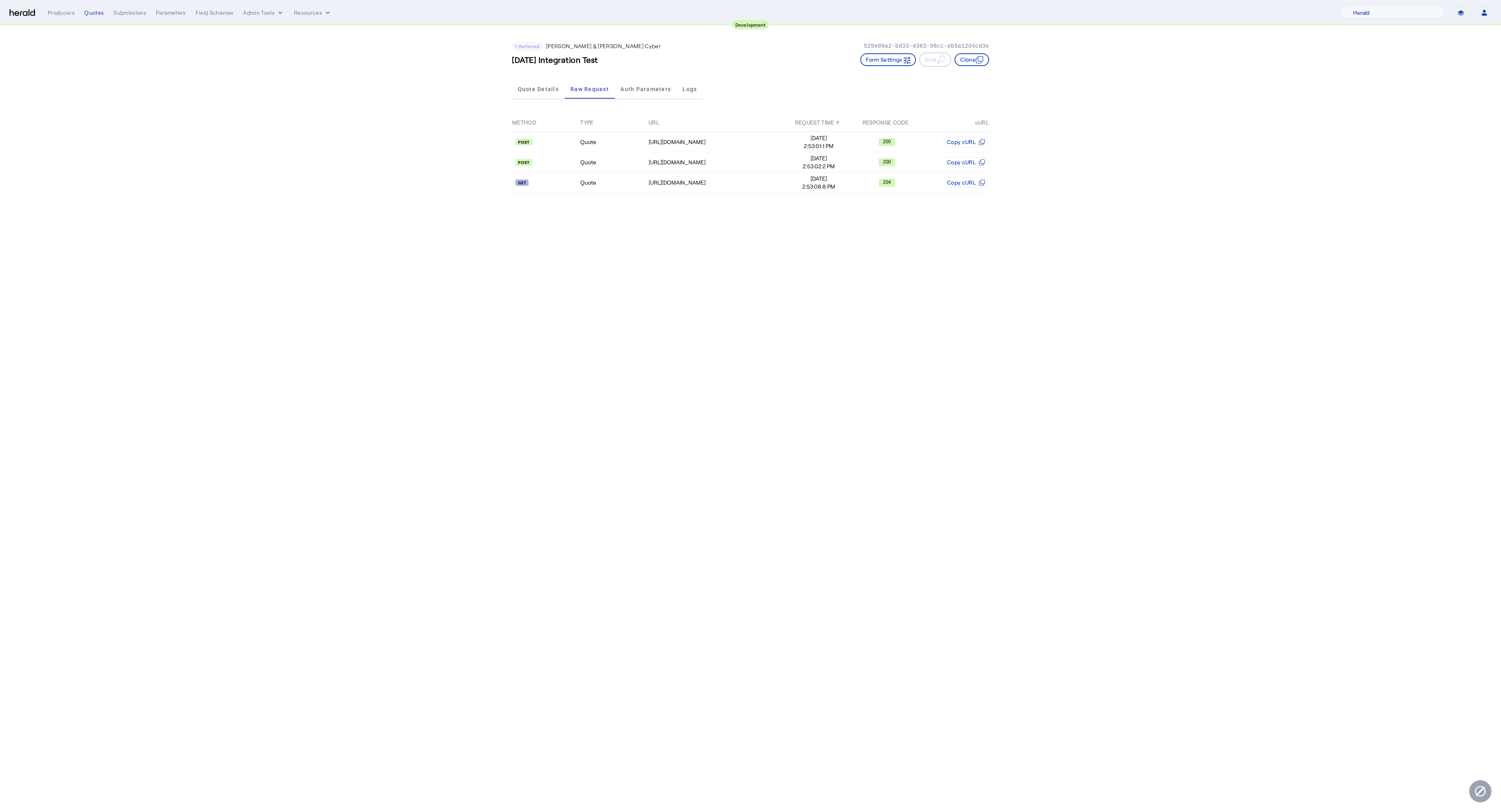
click at [569, 312] on body "**********" at bounding box center [750, 406] width 1501 height 812
click at [733, 184] on div "[URL][DOMAIN_NAME]" at bounding box center [704, 181] width 56 height 10
click at [784, 187] on td "[URL][DOMAIN_NAME]" at bounding box center [717, 182] width 136 height 20
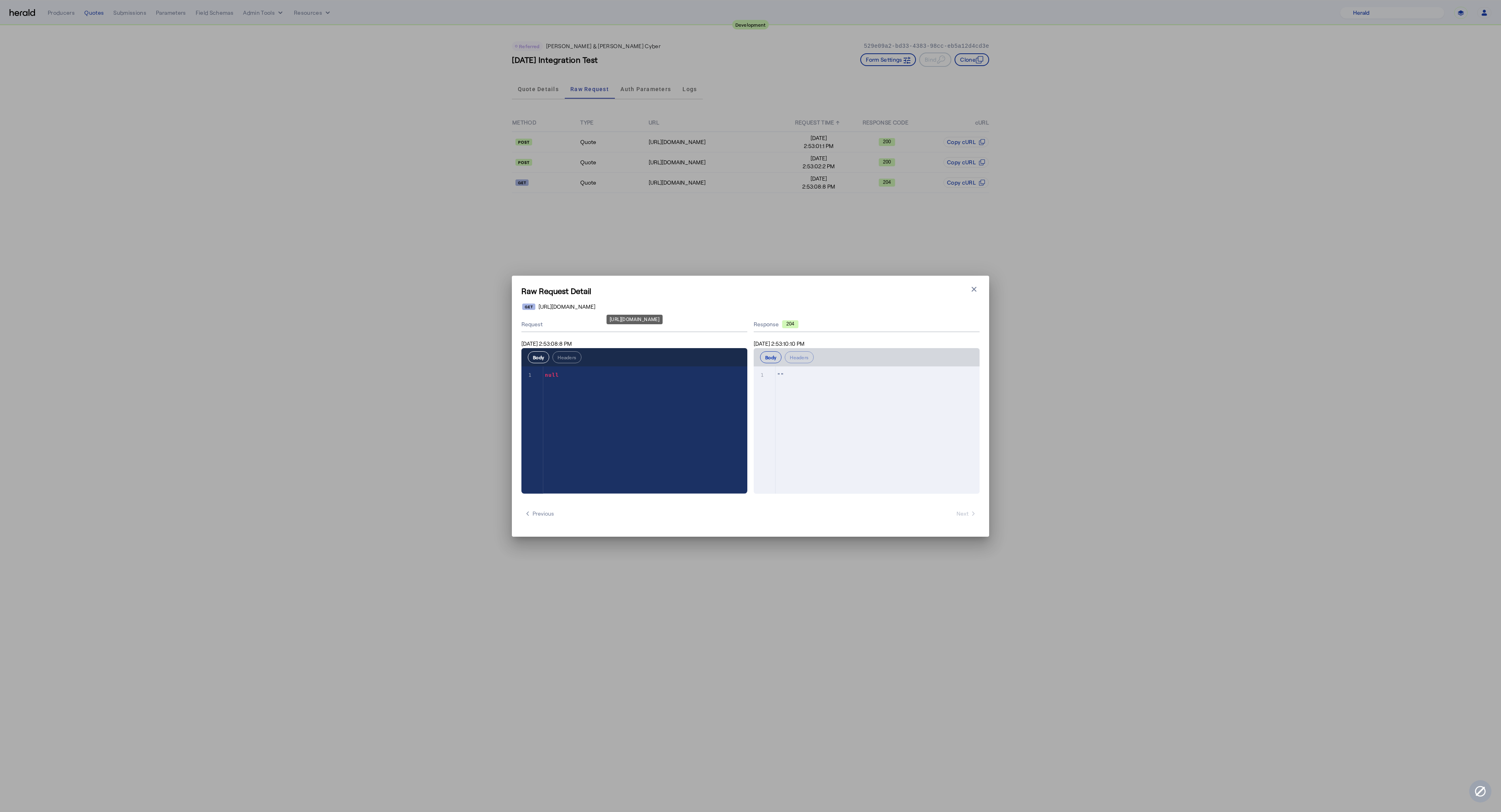
click at [596, 307] on span "[URL][DOMAIN_NAME]" at bounding box center [566, 307] width 56 height 8
copy span "9233309"
drag, startPoint x: 677, startPoint y: 307, endPoint x: 729, endPoint y: 304, distance: 52.1
click at [596, 304] on span "[URL][DOMAIN_NAME]" at bounding box center [566, 307] width 56 height 8
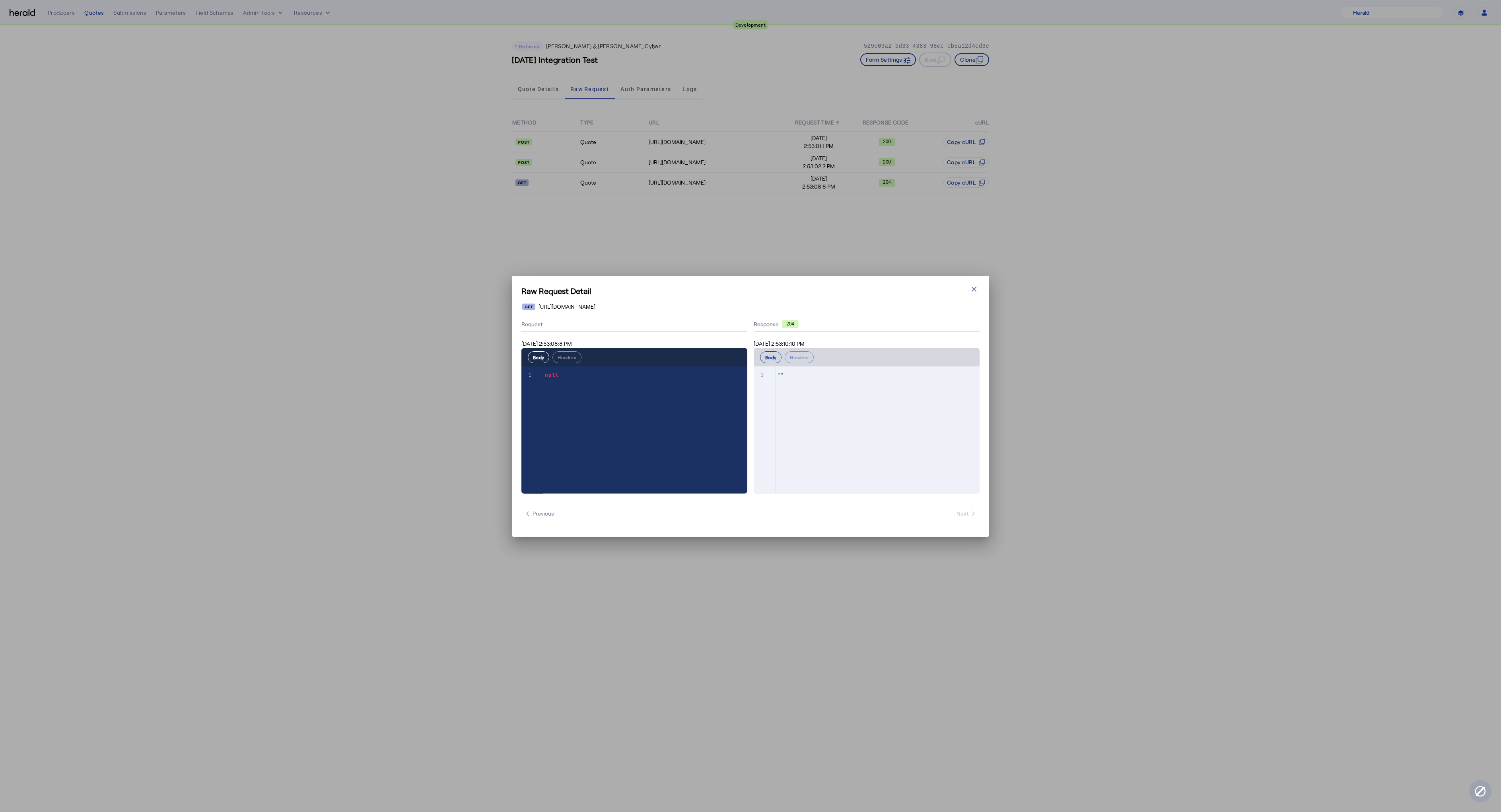
copy span "CFQ-77423Q2025.01"
click at [969, 290] on button "Close modal" at bounding box center [974, 289] width 11 height 11
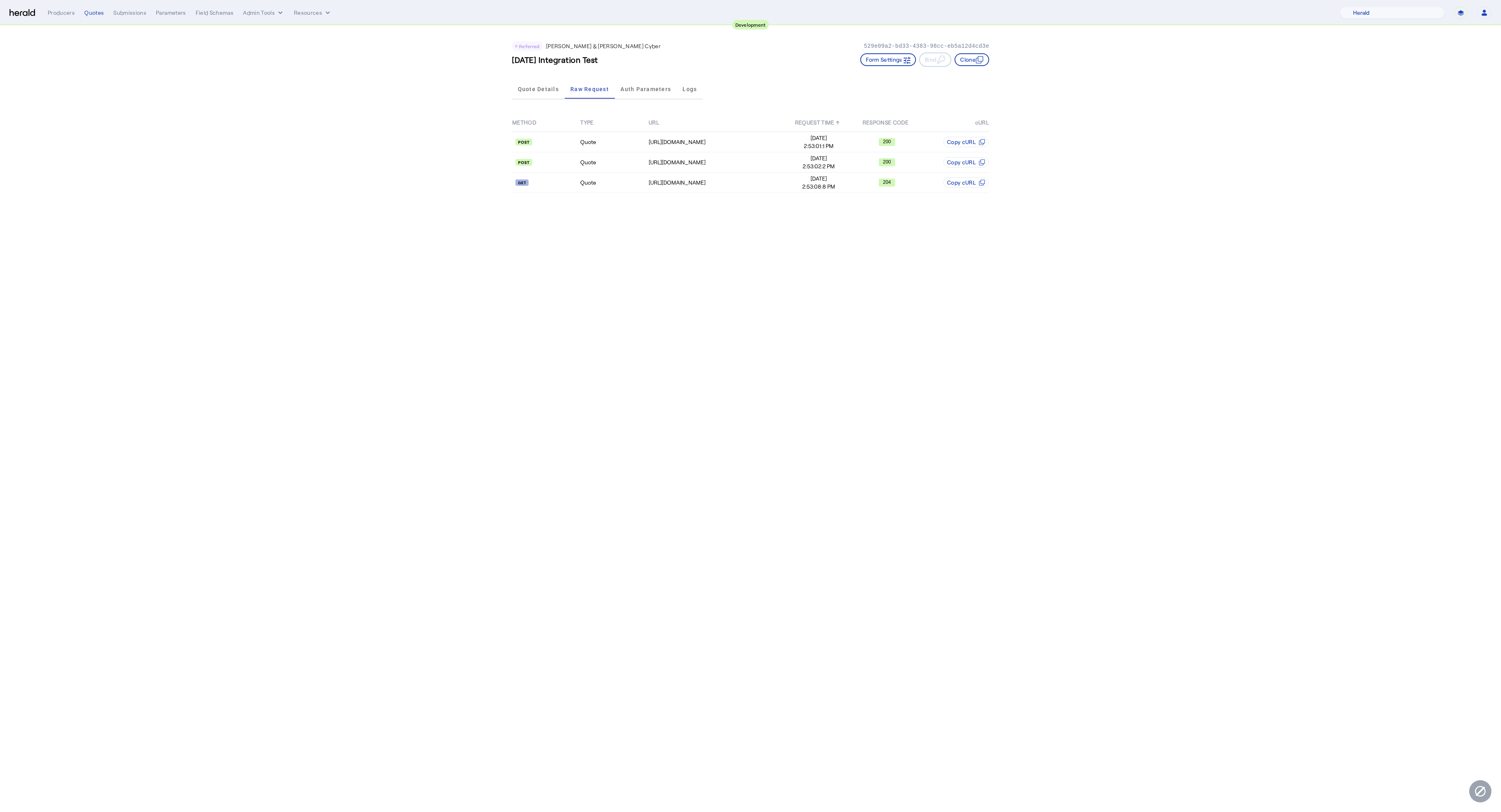
click at [698, 337] on body "**********" at bounding box center [750, 406] width 1501 height 812
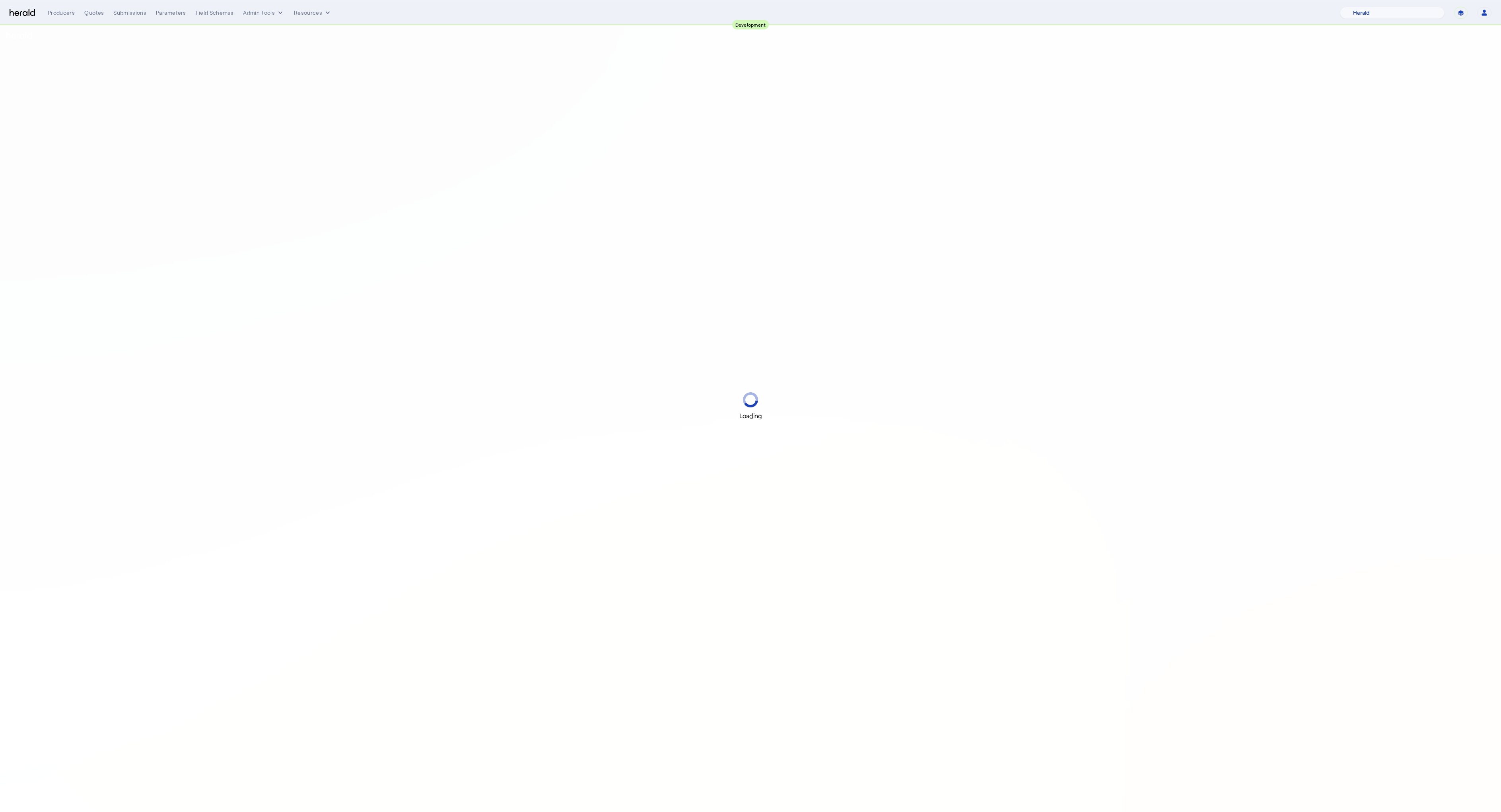
select select "pfm_2v8p_herald_api"
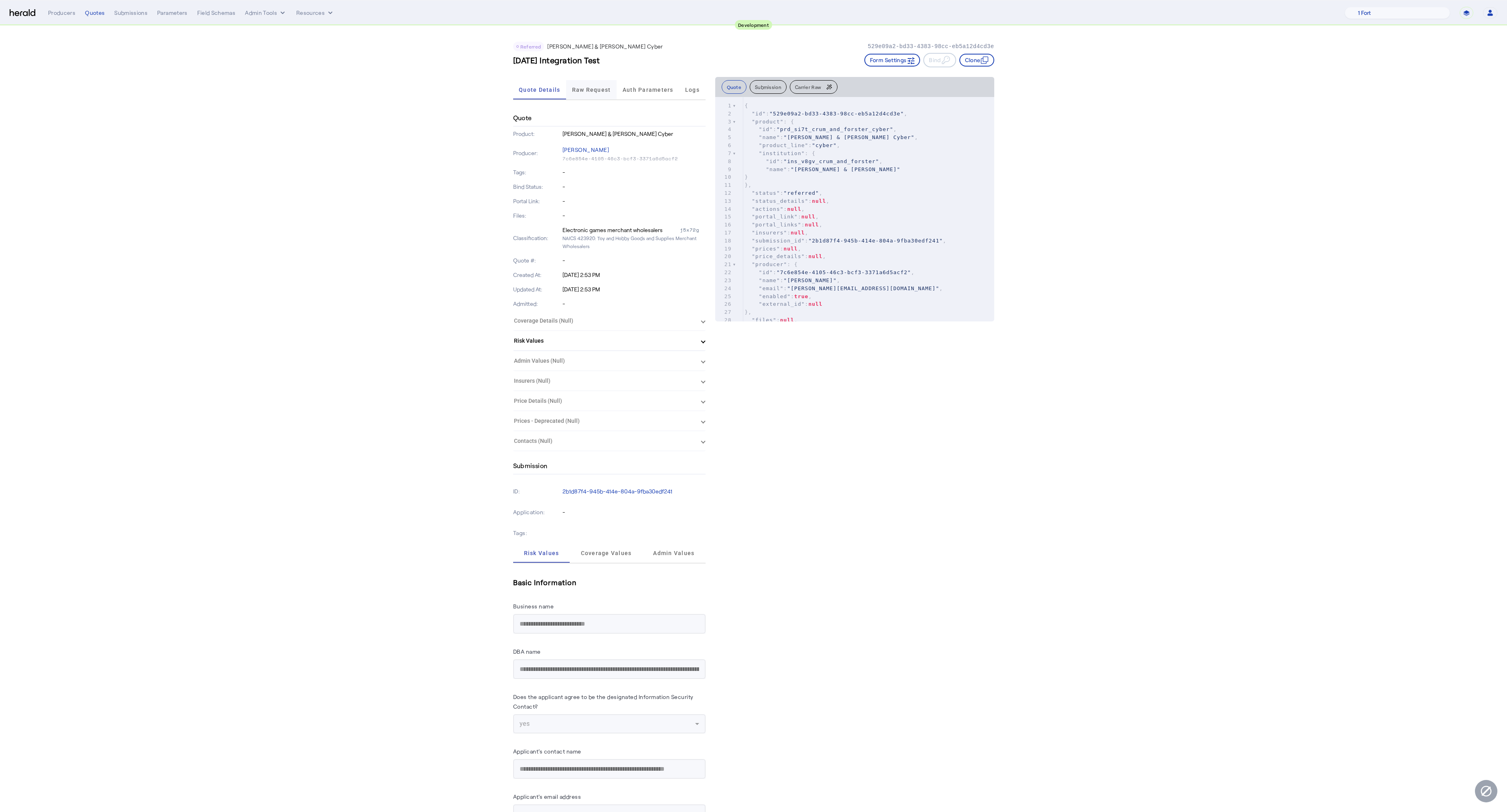
click at [579, 97] on span "Raw Request" at bounding box center [592, 90] width 39 height 19
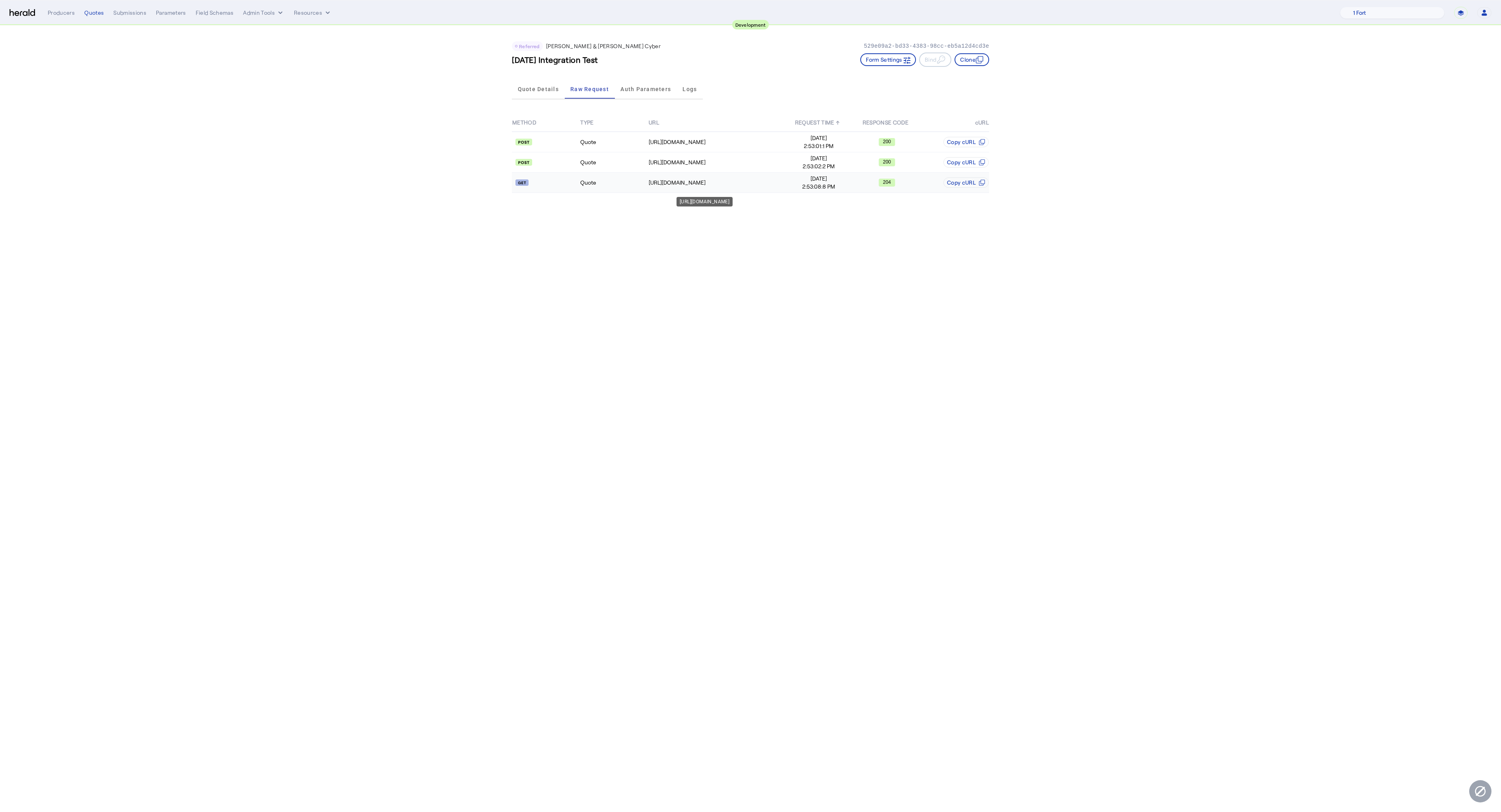
click at [656, 182] on div "[URL][DOMAIN_NAME]" at bounding box center [717, 182] width 136 height 8
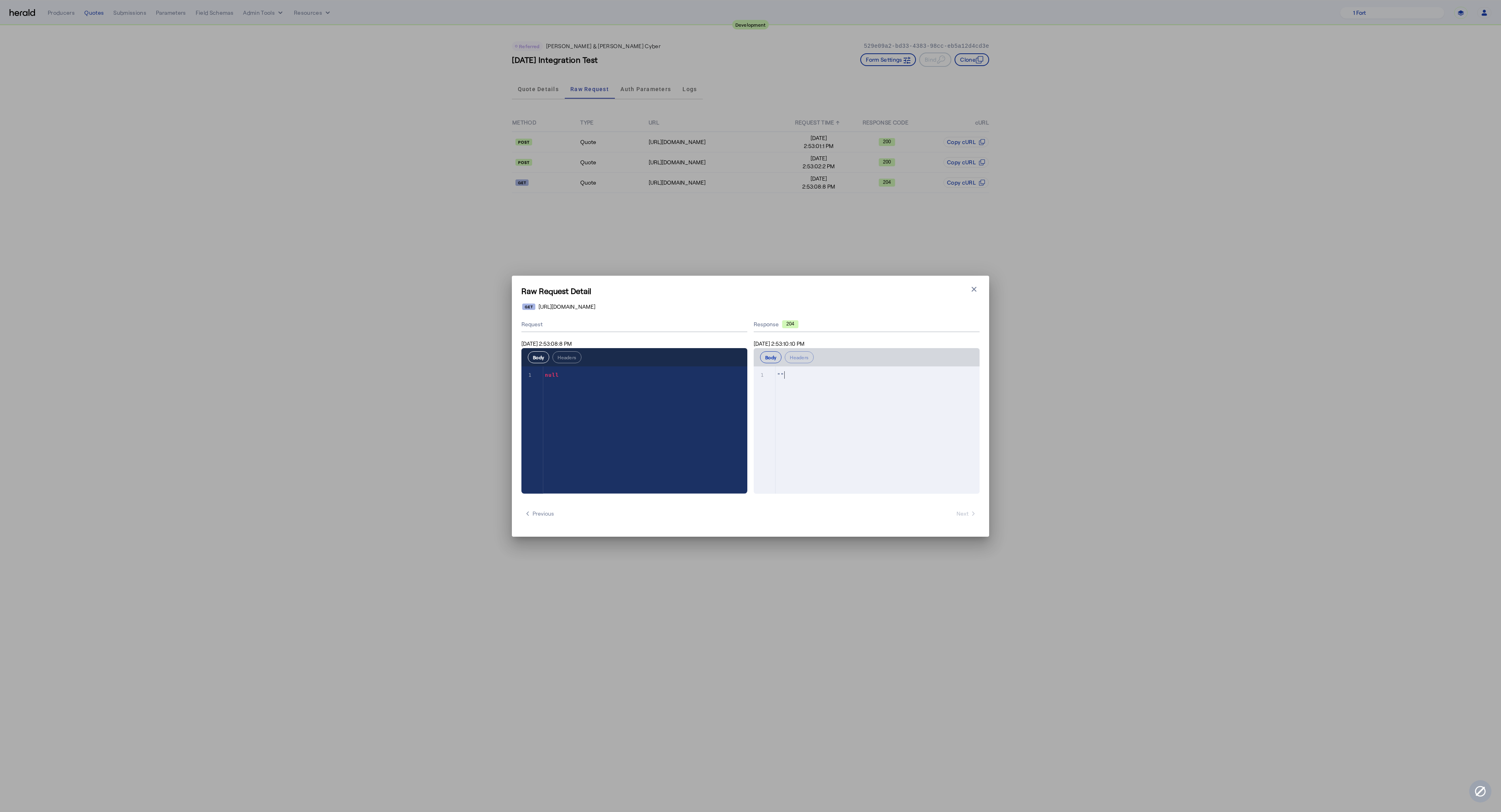
click at [817, 408] on div "xxxxxxxxxx 1 1 """ at bounding box center [876, 439] width 246 height 147
click at [571, 361] on button "Headers" at bounding box center [566, 357] width 29 height 12
click at [539, 360] on button "Body" at bounding box center [539, 357] width 22 height 12
click at [967, 287] on h1 "Raw Request Detail" at bounding box center [750, 290] width 459 height 11
click at [975, 287] on icon "button" at bounding box center [974, 288] width 8 height 8
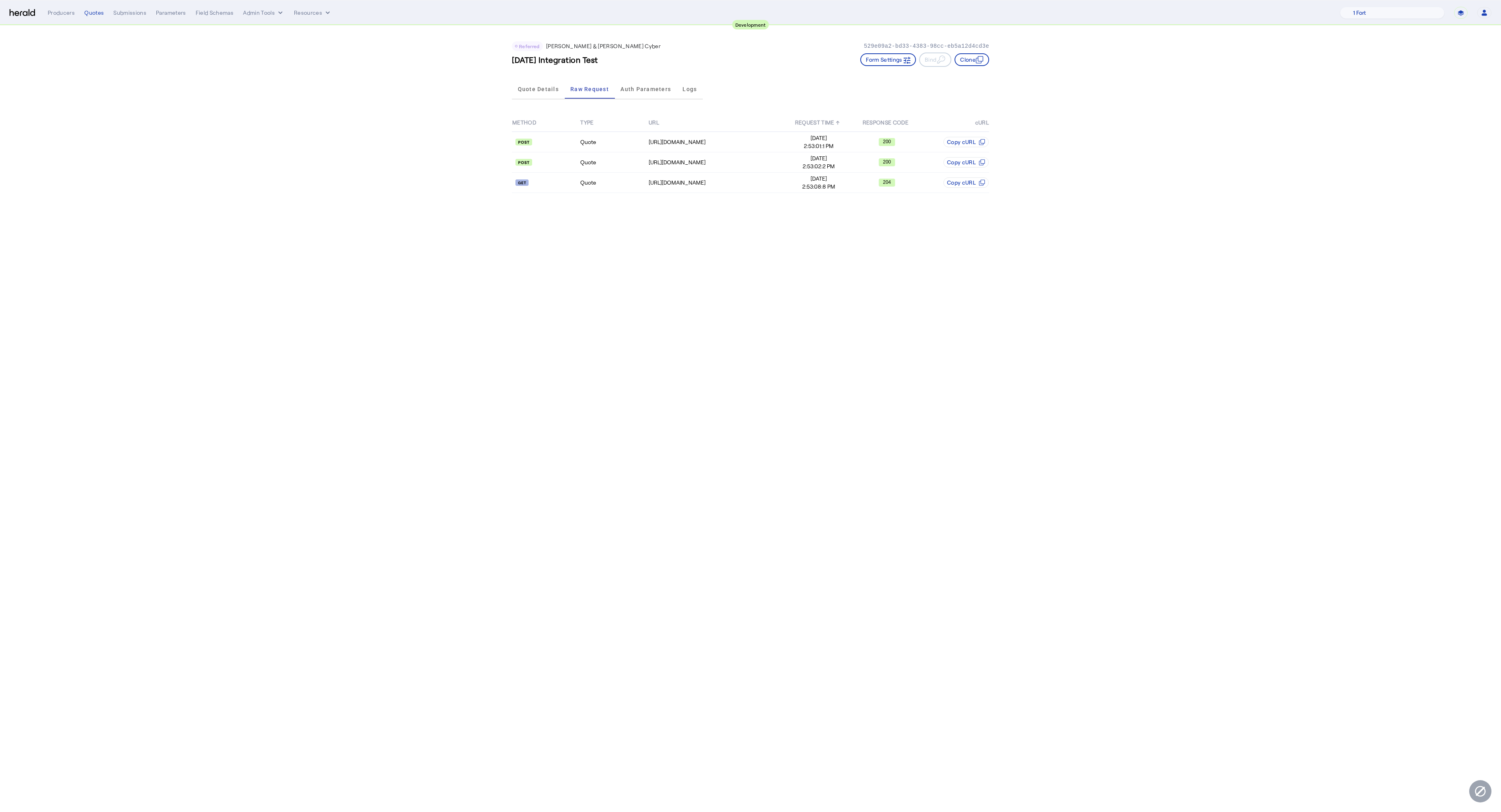
click at [271, 352] on body "**********" at bounding box center [750, 406] width 1501 height 812
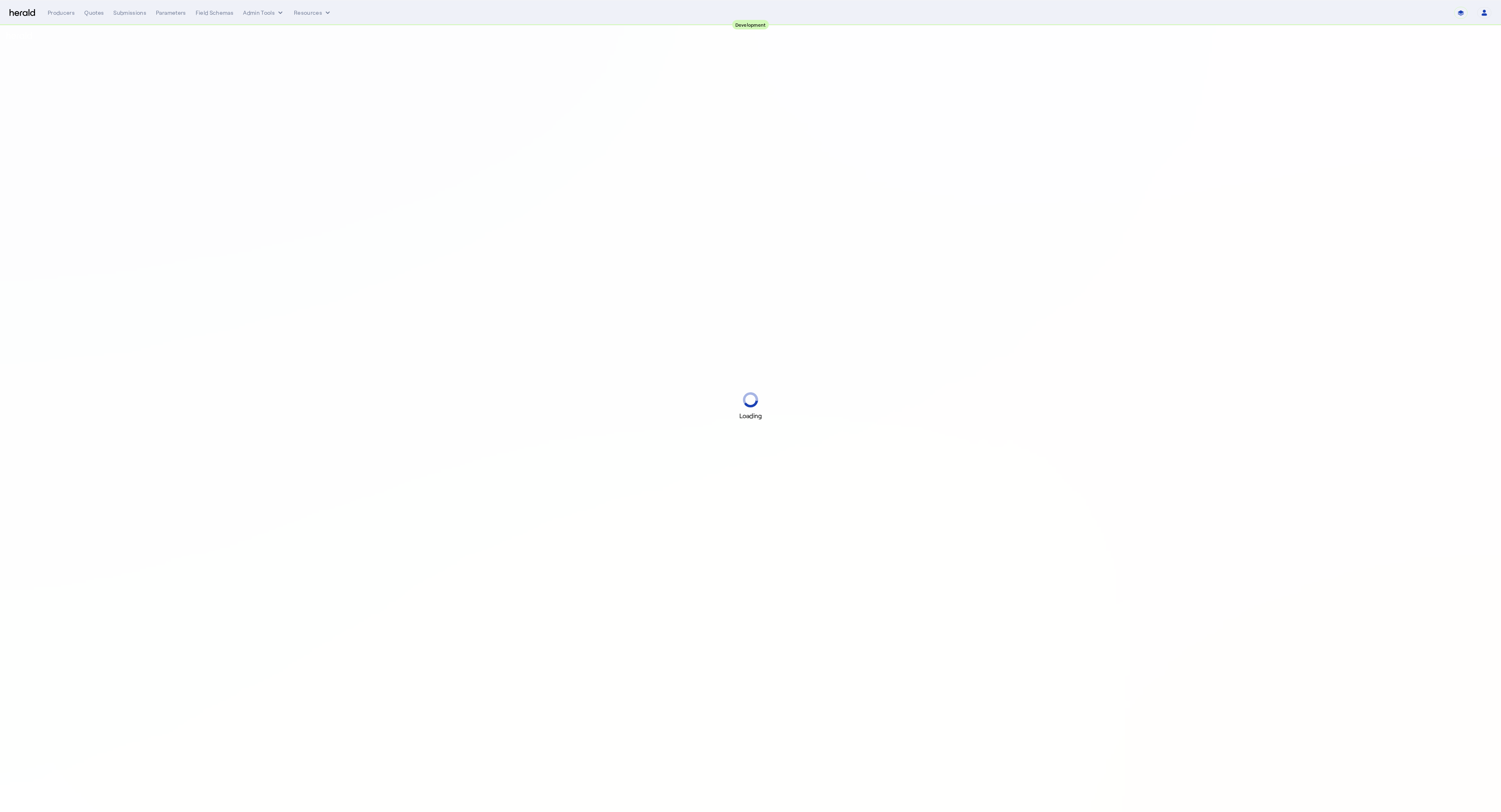
select select "pfm_2v8p_herald_api"
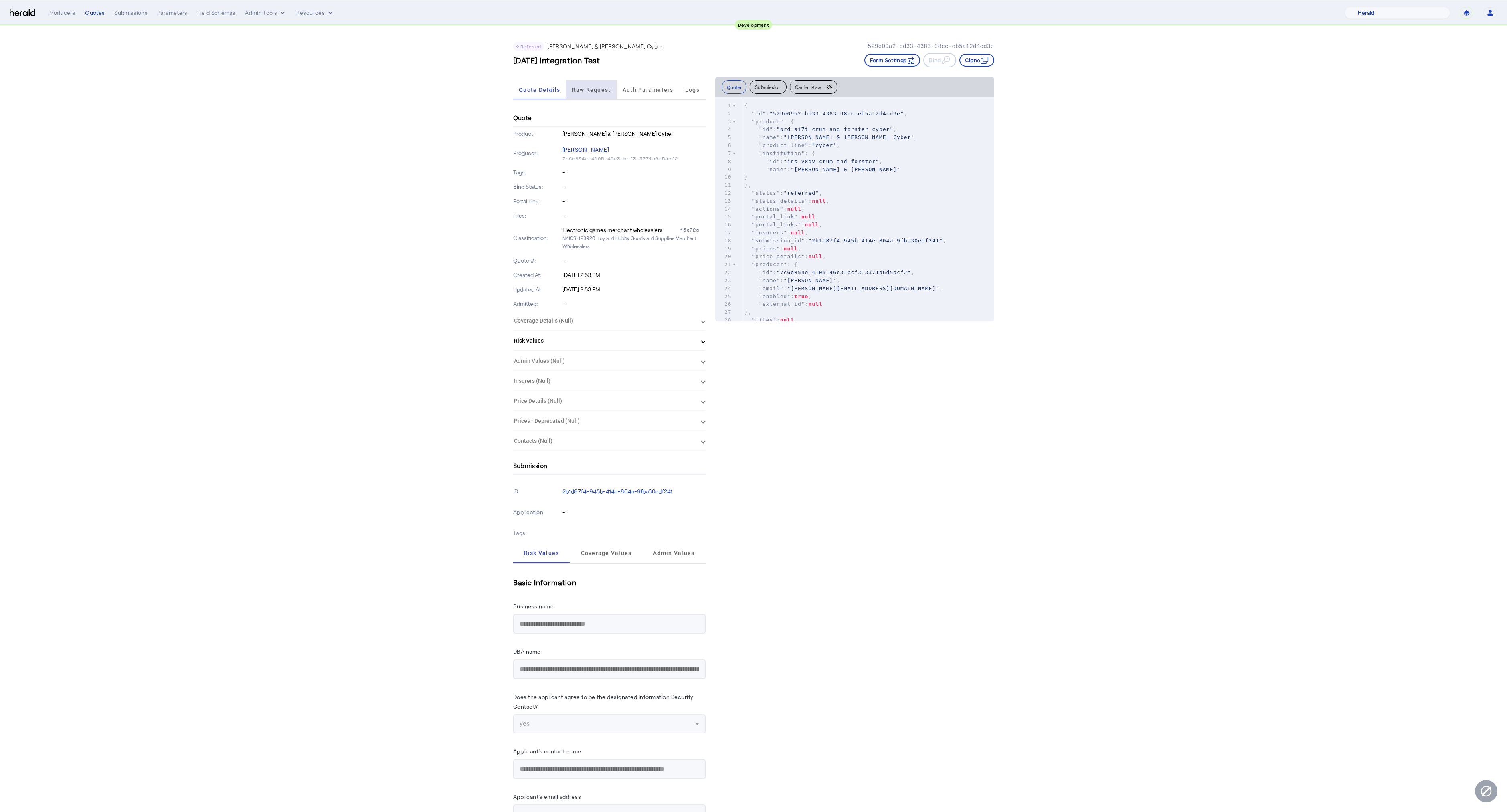
click at [584, 88] on span "Raw Request" at bounding box center [592, 89] width 39 height 5
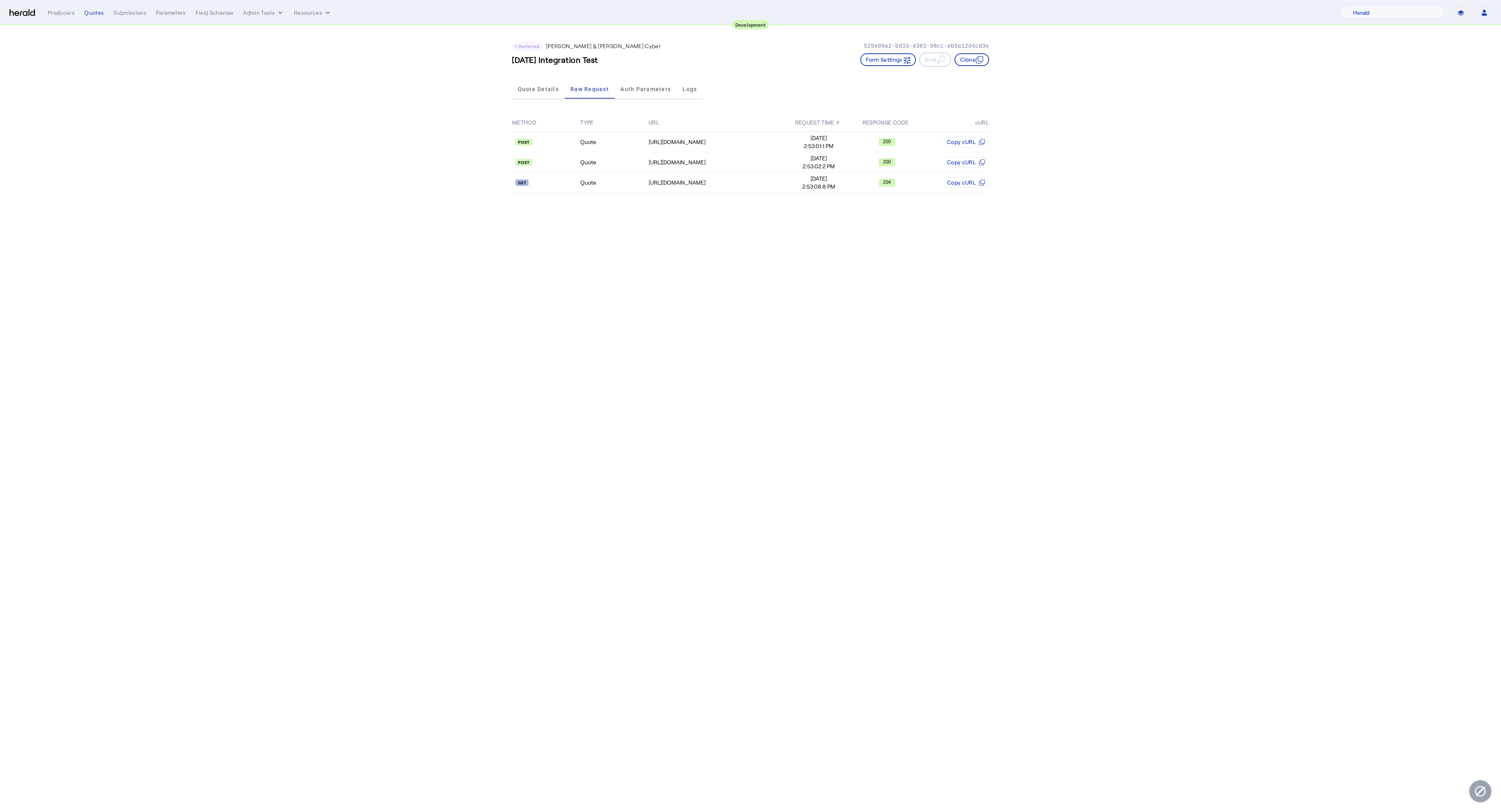
click at [300, 259] on body "**********" at bounding box center [750, 406] width 1501 height 812
click at [535, 97] on span "Quote Details" at bounding box center [538, 89] width 41 height 19
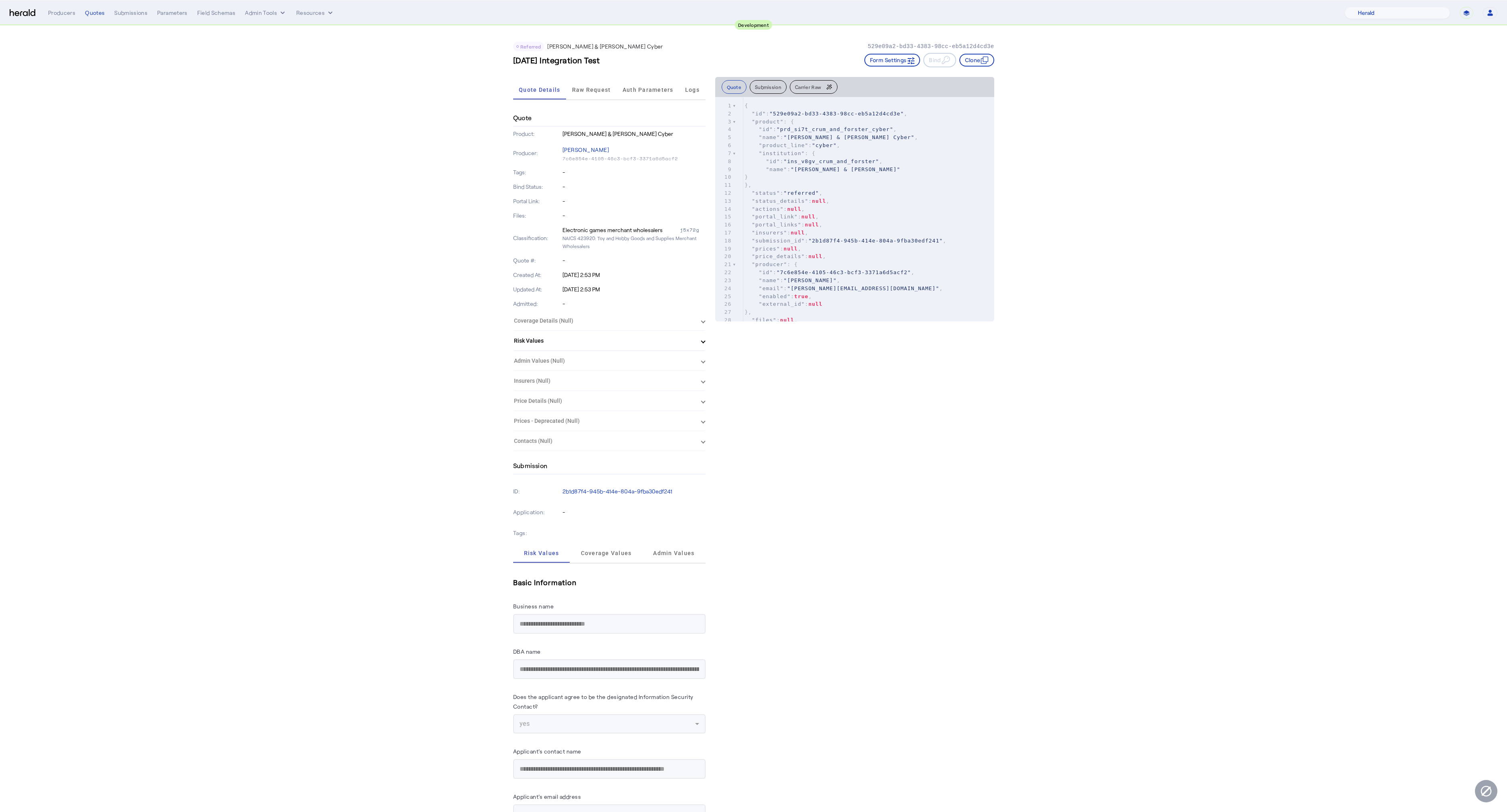
click at [860, 149] on pre ""product_line" : "cyber" ," at bounding box center [868, 145] width 251 height 8
type textarea "**********"
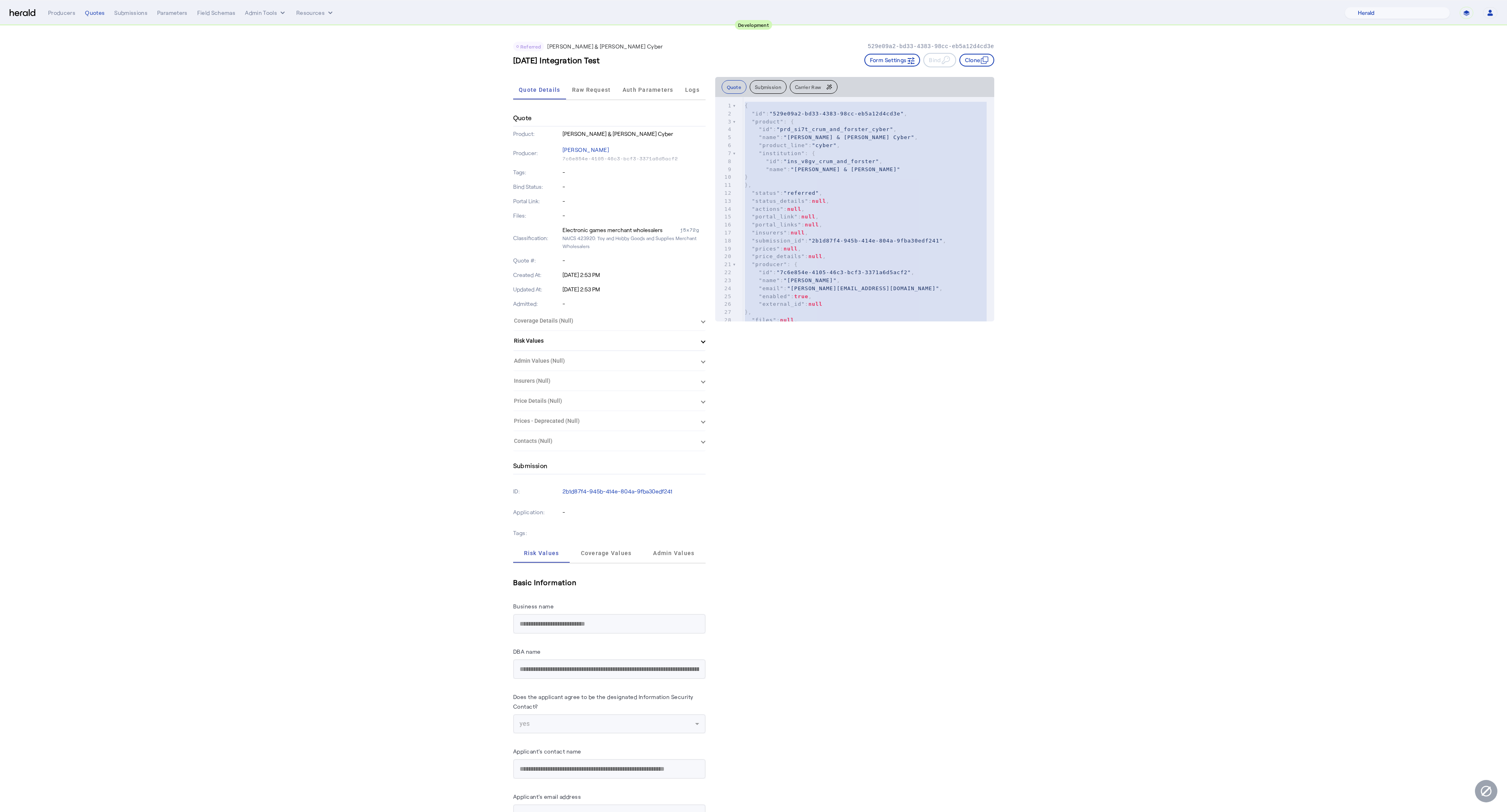
click at [789, 207] on span ""actions" : null ," at bounding box center [775, 208] width 60 height 6
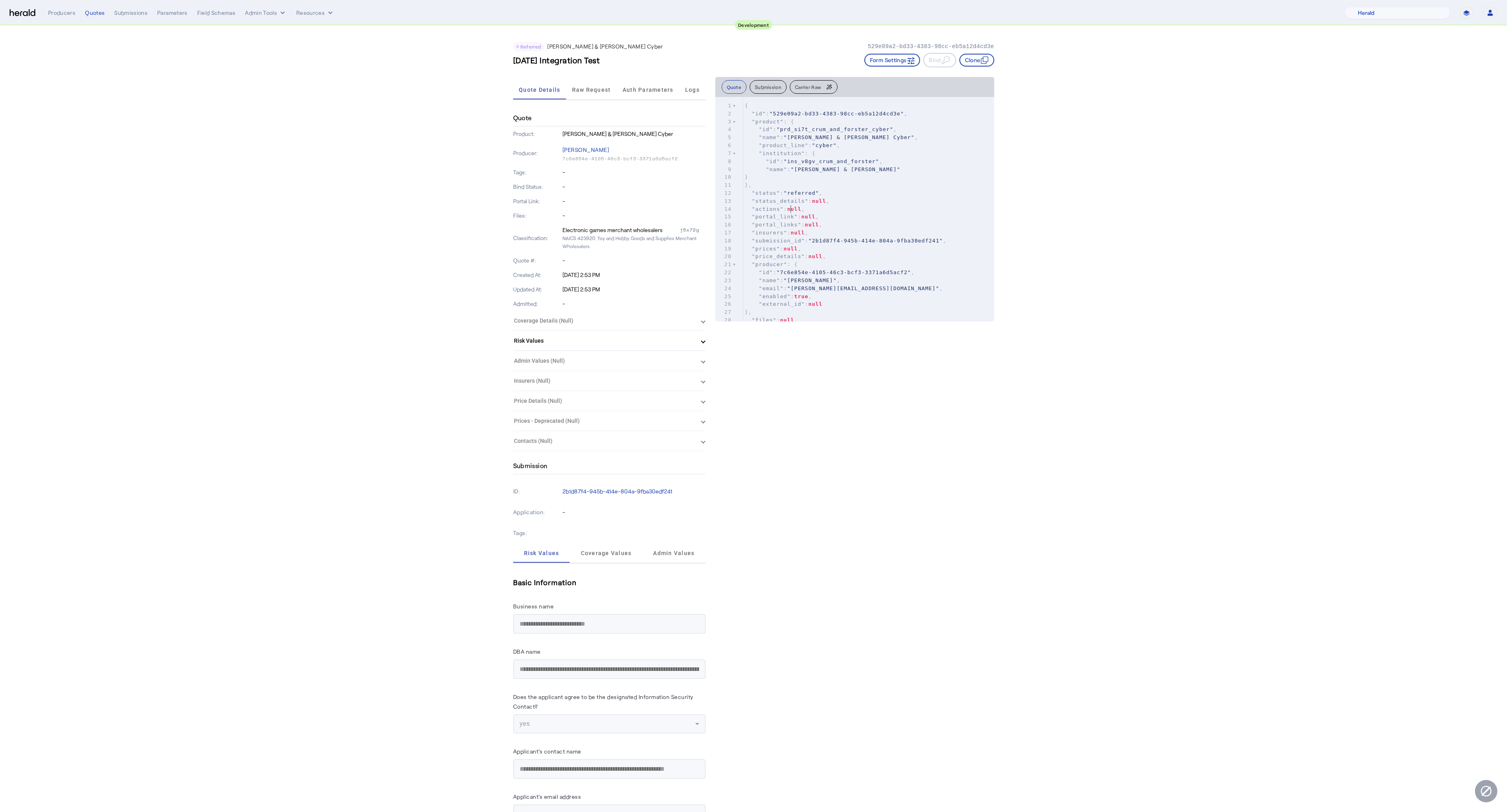
click at [792, 210] on span ""actions" : null ," at bounding box center [775, 208] width 60 height 6
type textarea "**********"
